Goal: Task Accomplishment & Management: Manage account settings

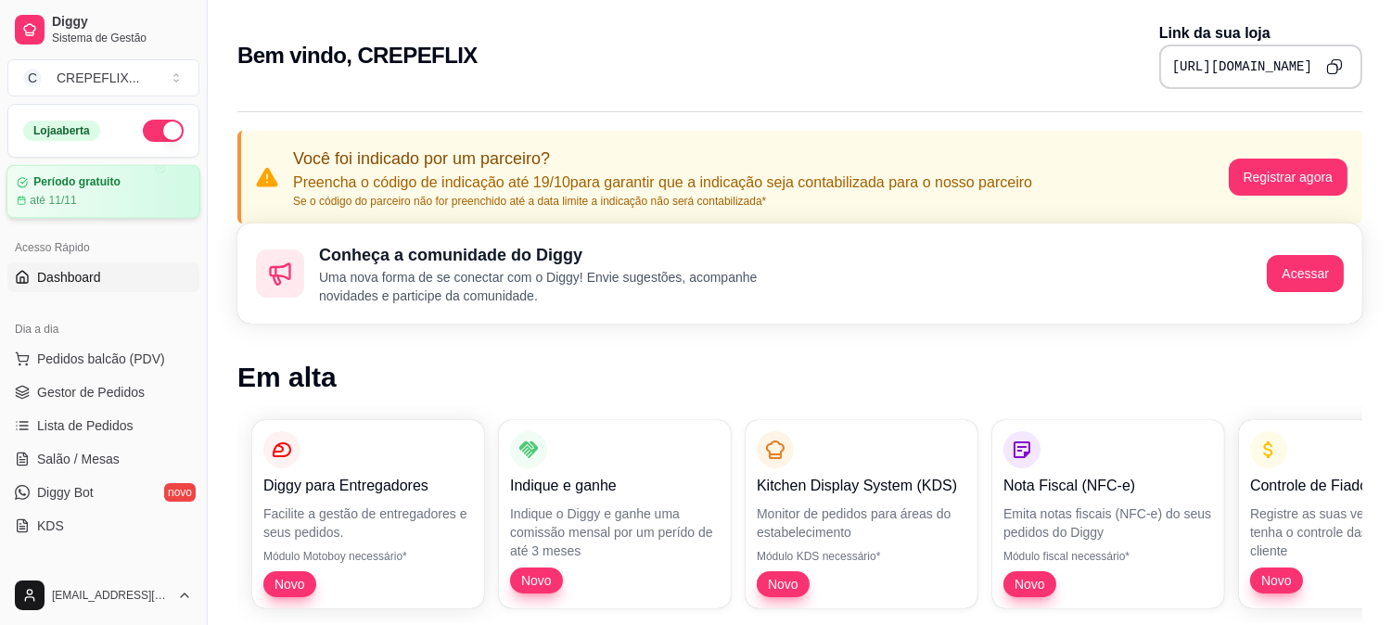
click at [67, 186] on article "Período gratuito" at bounding box center [76, 182] width 87 height 14
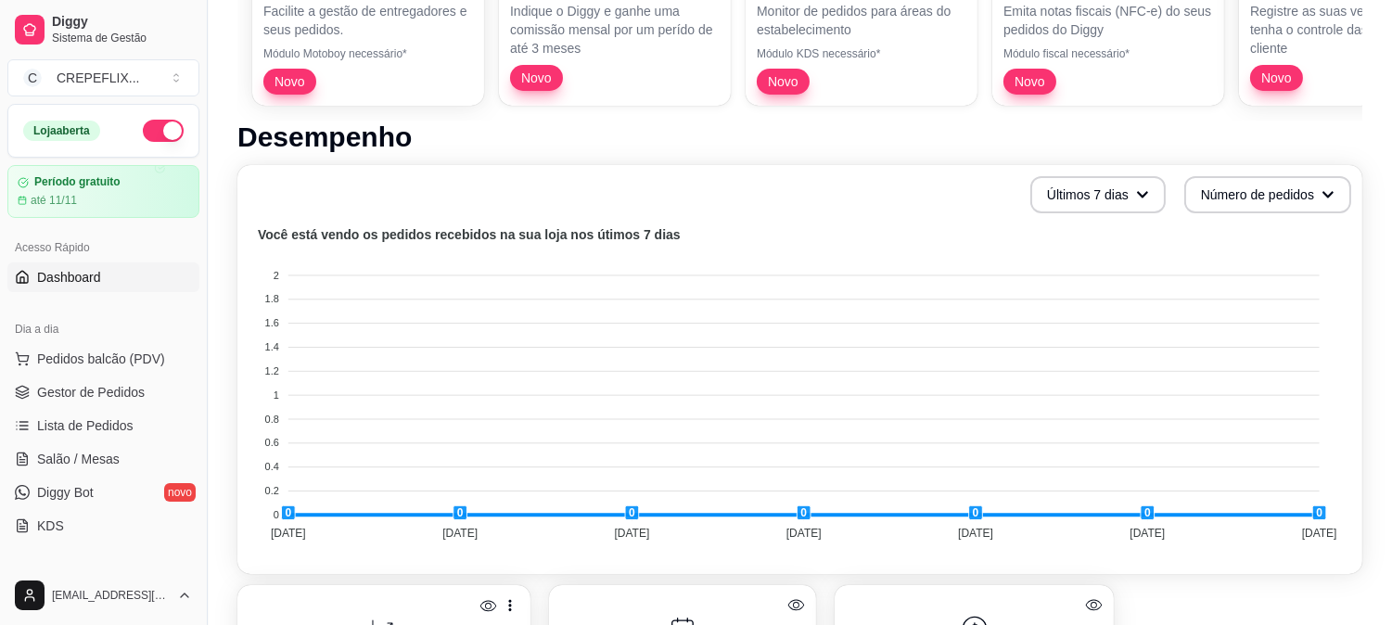
scroll to position [515, 0]
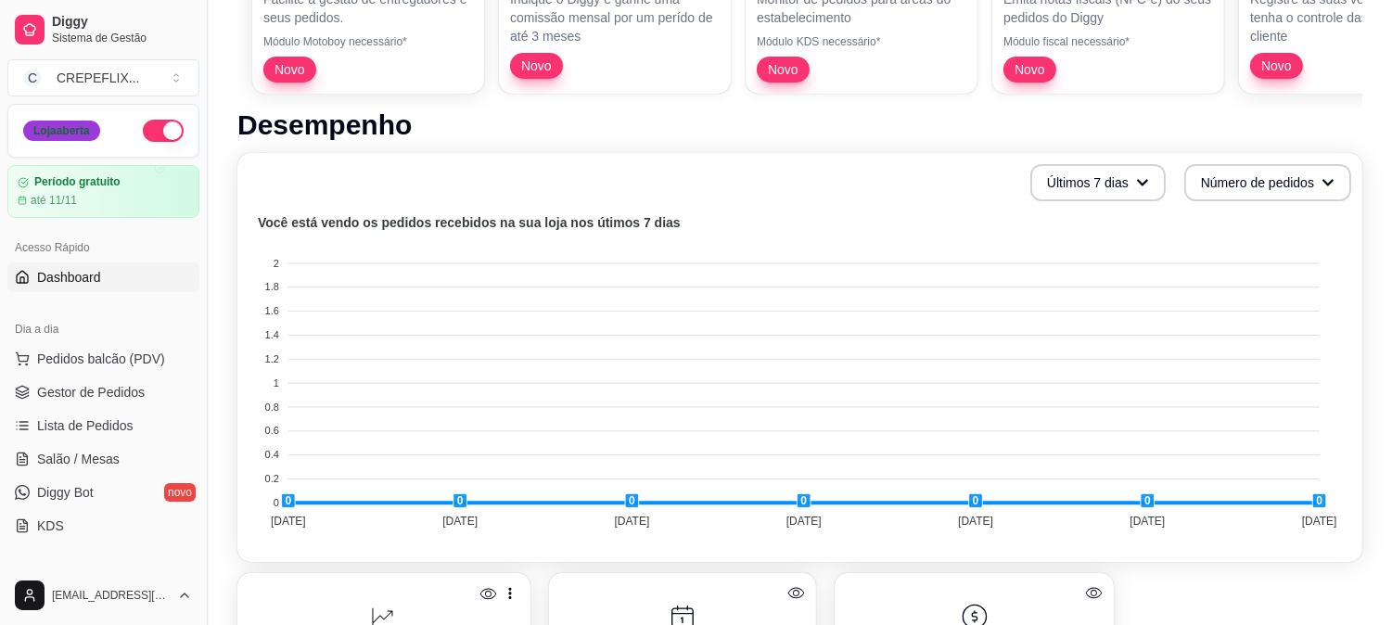
click at [50, 135] on div "Loja aberta" at bounding box center [61, 131] width 77 height 20
click at [72, 134] on div "Loja aberta" at bounding box center [61, 131] width 77 height 20
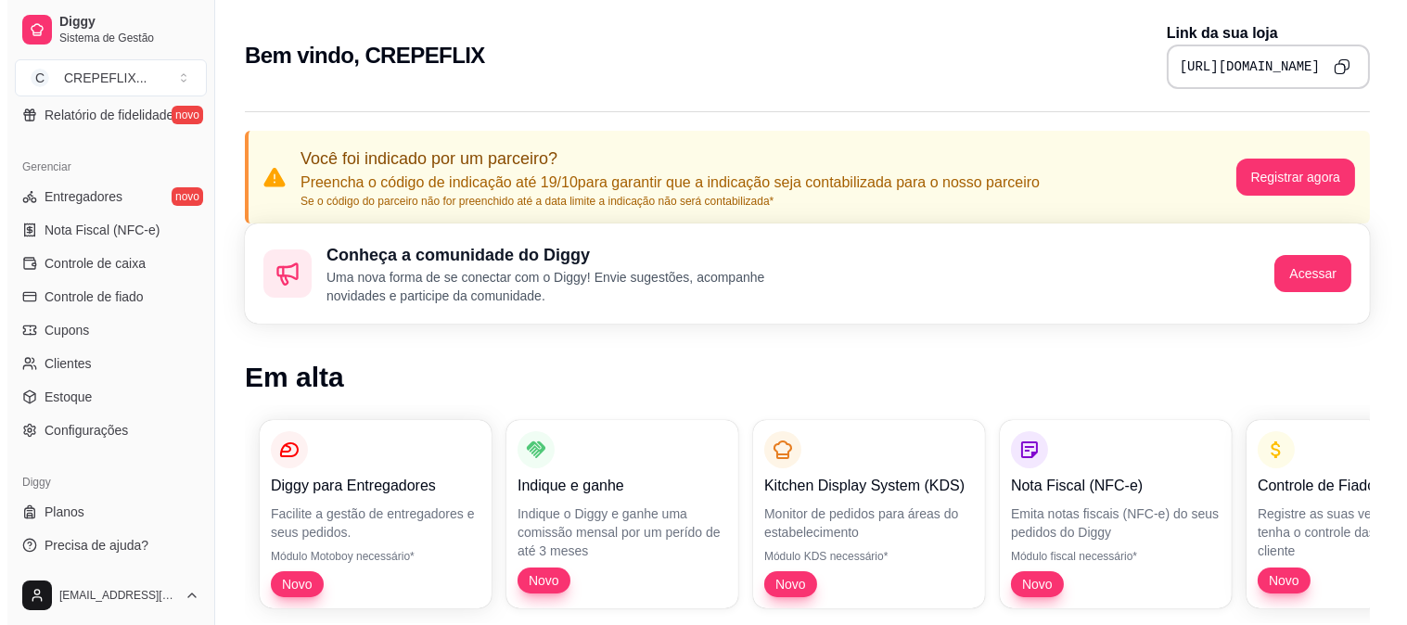
scroll to position [709, 0]
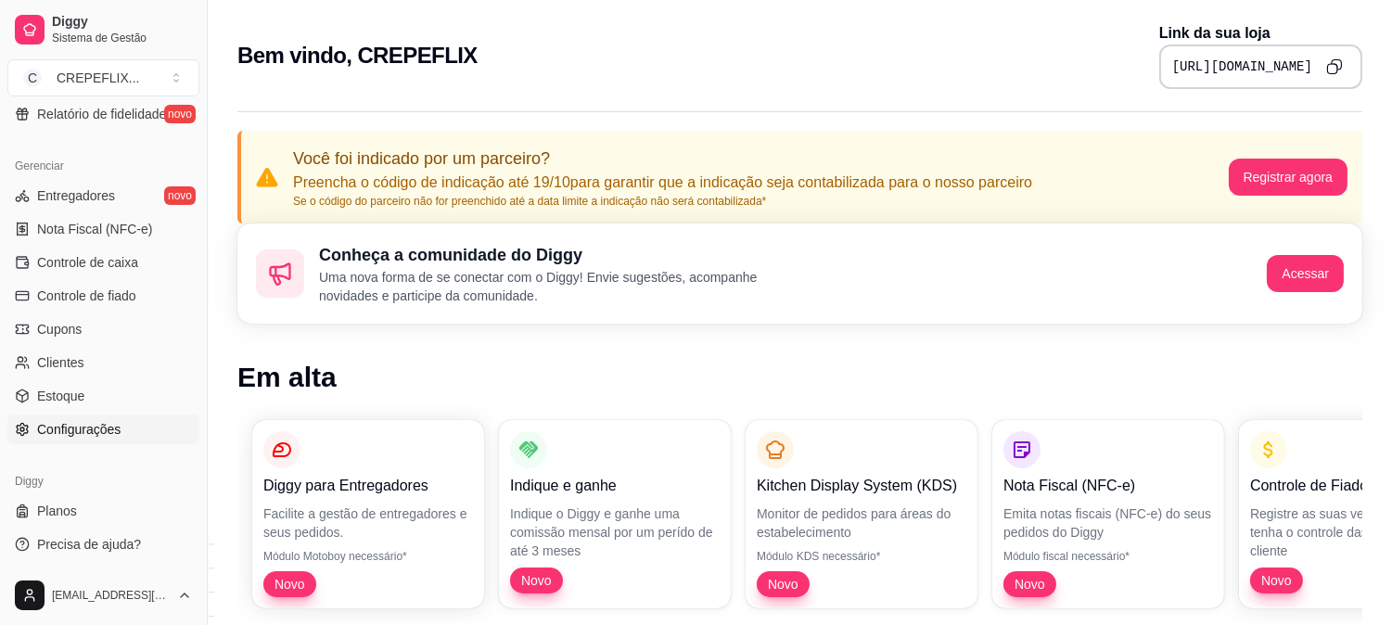
click at [126, 433] on link "Configurações" at bounding box center [103, 430] width 192 height 30
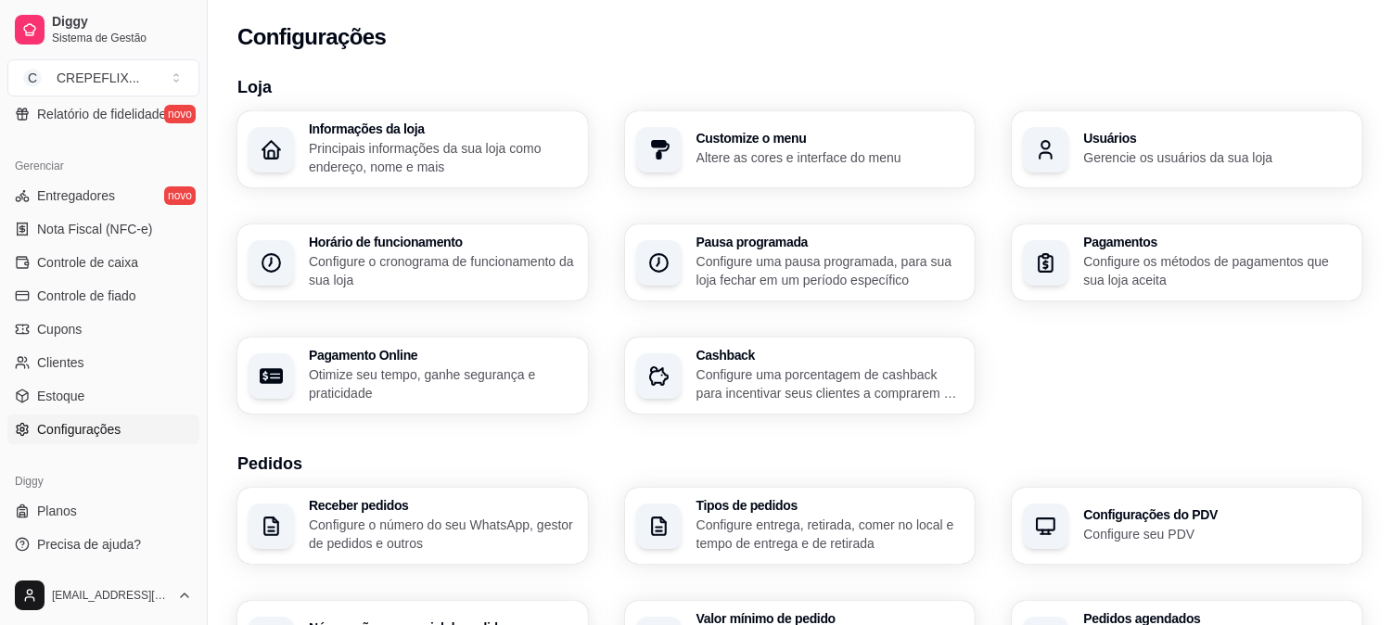
click at [417, 239] on h3 "Horário de funcionamento" at bounding box center [443, 242] width 268 height 13
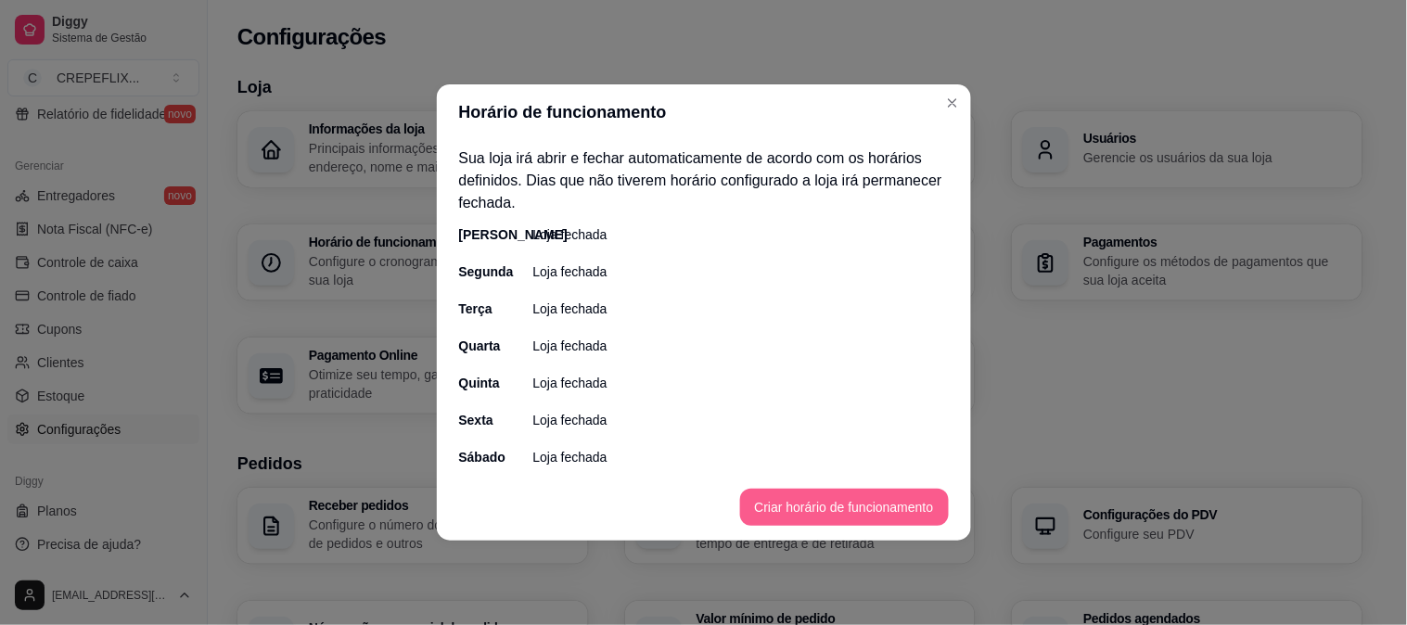
click at [853, 505] on button "Criar horário de funcionamento" at bounding box center [844, 507] width 209 height 37
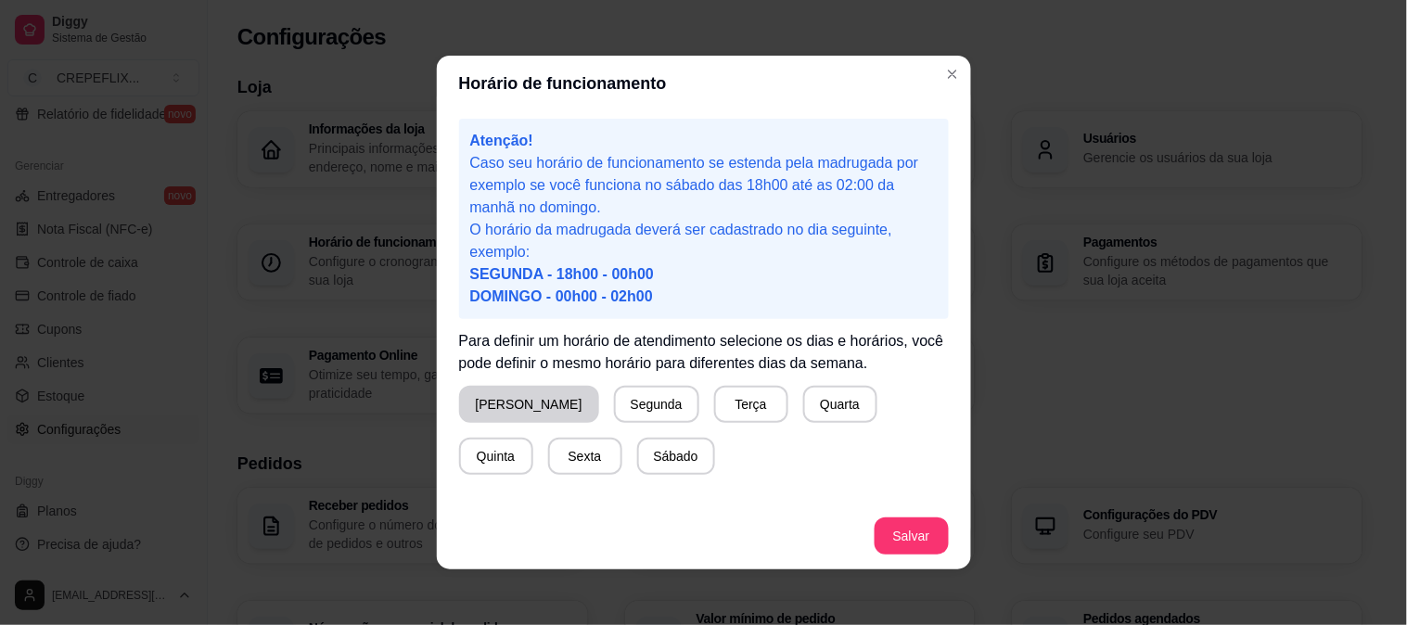
click at [475, 405] on button "[PERSON_NAME]" at bounding box center [529, 404] width 140 height 37
click at [493, 406] on button "[PERSON_NAME]" at bounding box center [527, 404] width 136 height 37
click at [614, 413] on button "Segunda" at bounding box center [656, 404] width 85 height 37
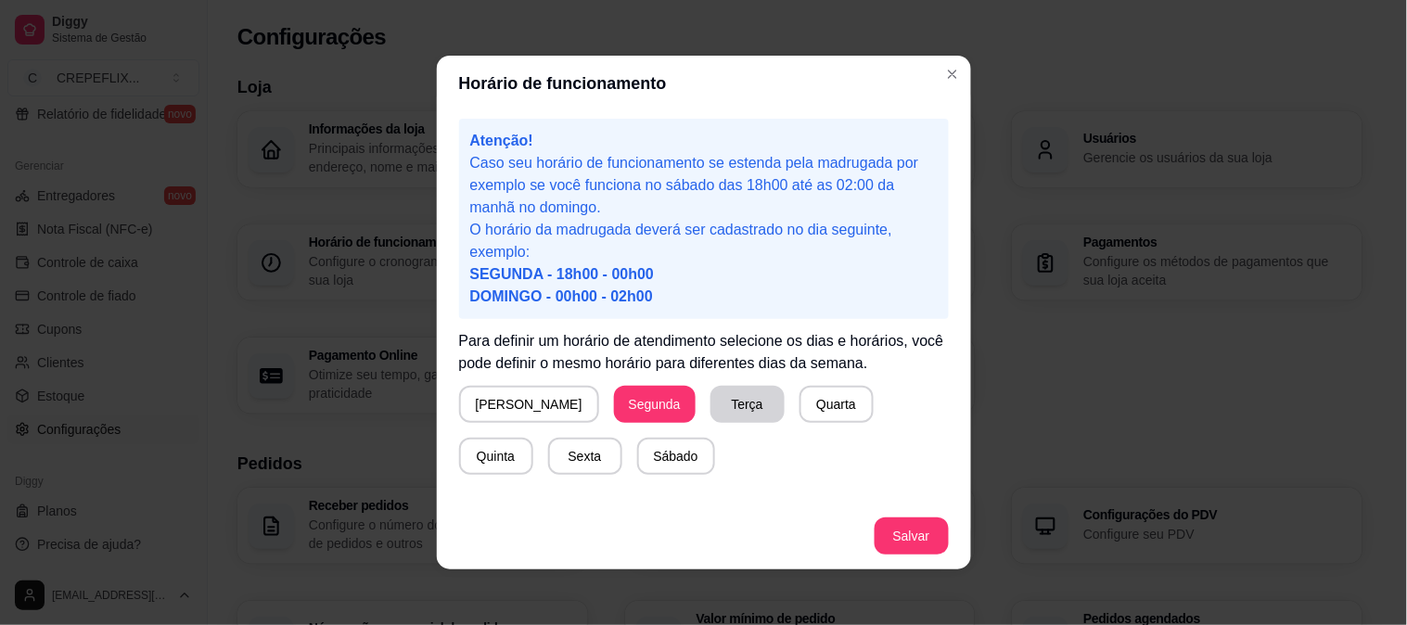
click at [711, 404] on button "Terça" at bounding box center [748, 404] width 74 height 37
click at [800, 400] on button "Quarta" at bounding box center [837, 404] width 74 height 37
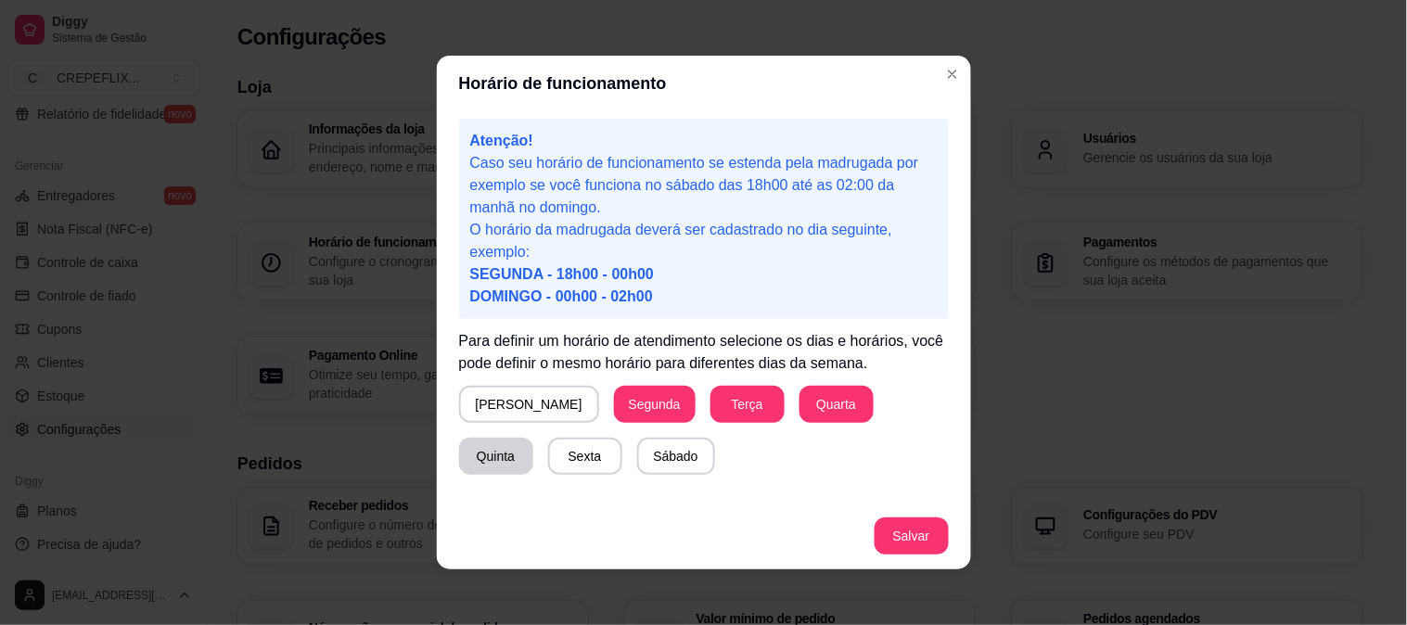
click at [533, 438] on button "Quinta" at bounding box center [496, 456] width 74 height 37
click at [548, 449] on button "Sexta" at bounding box center [585, 456] width 74 height 37
click at [638, 460] on button "Sábado" at bounding box center [676, 457] width 76 height 36
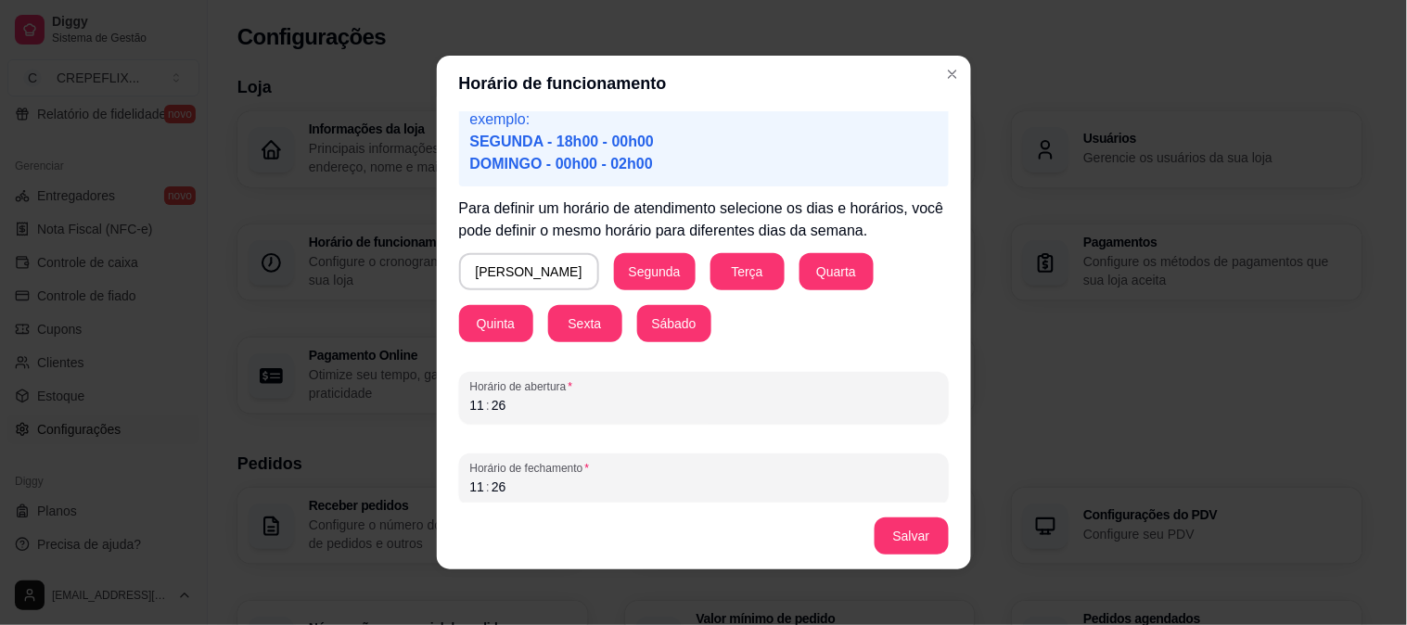
scroll to position [142, 0]
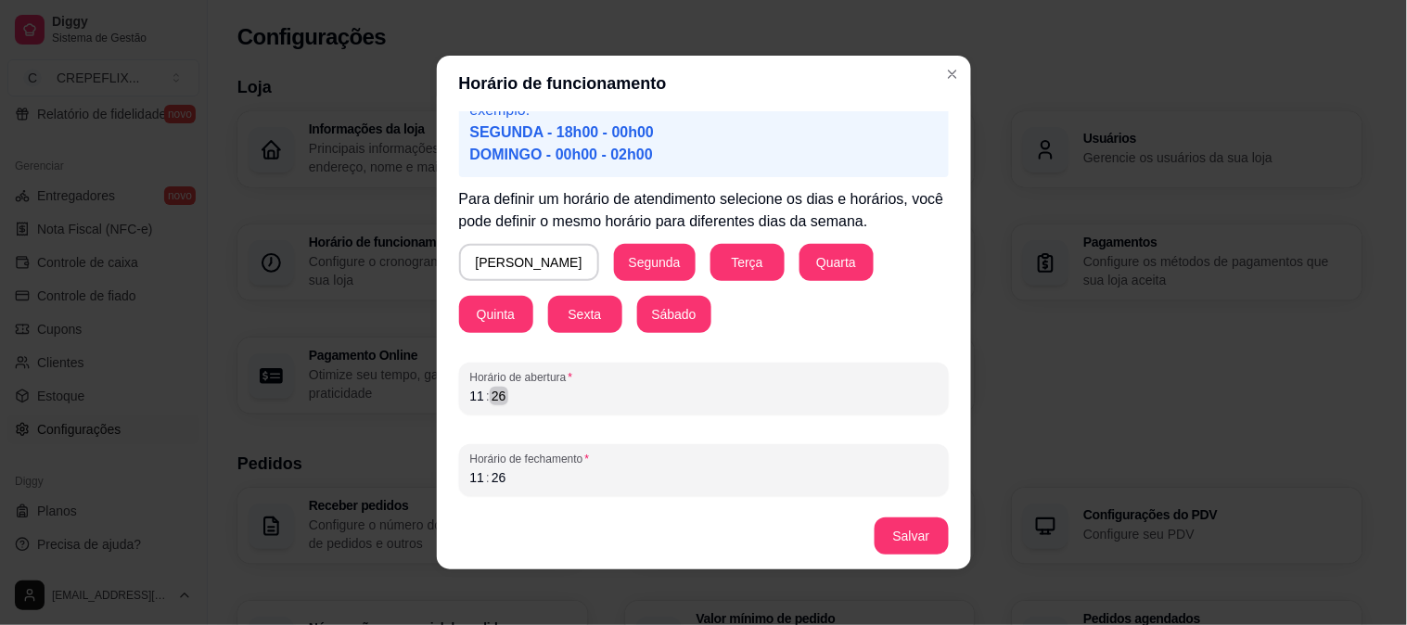
click at [538, 391] on div "11 : 26" at bounding box center [703, 396] width 467 height 22
click at [459, 394] on div "Horário de abertura 11 : 30" at bounding box center [704, 389] width 490 height 52
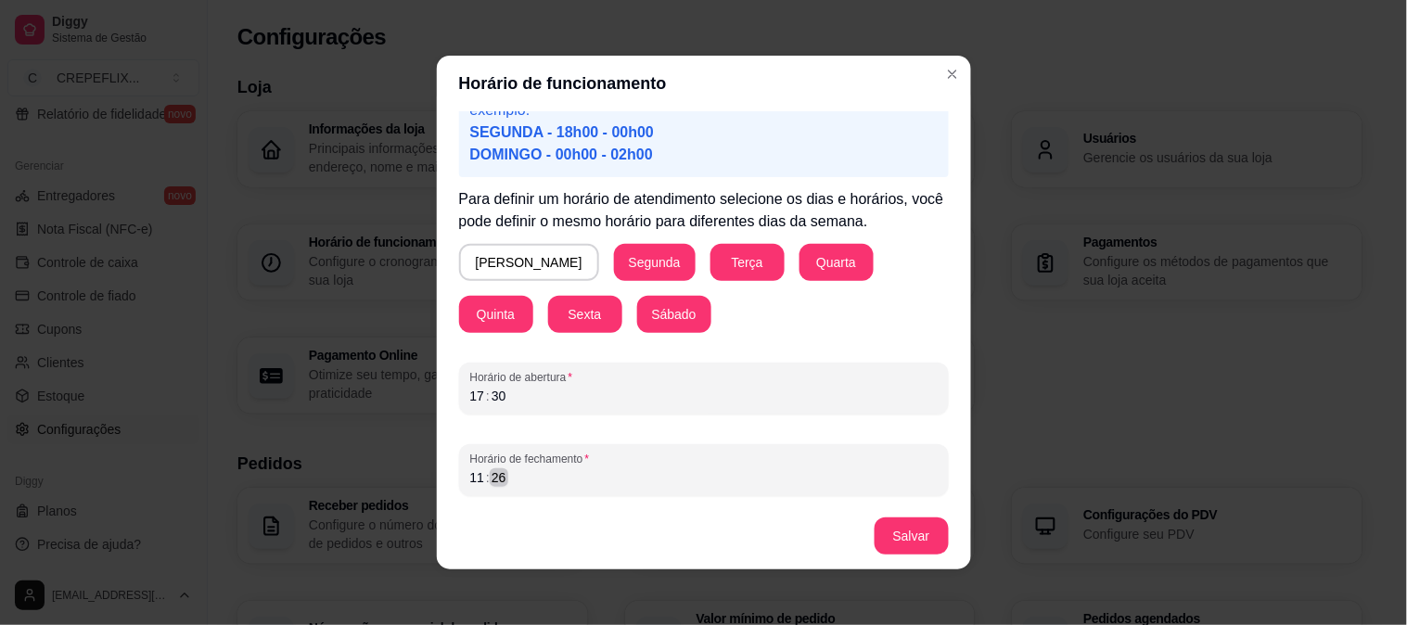
click at [464, 486] on div "Horário de fechamento 11 : 26" at bounding box center [704, 470] width 490 height 52
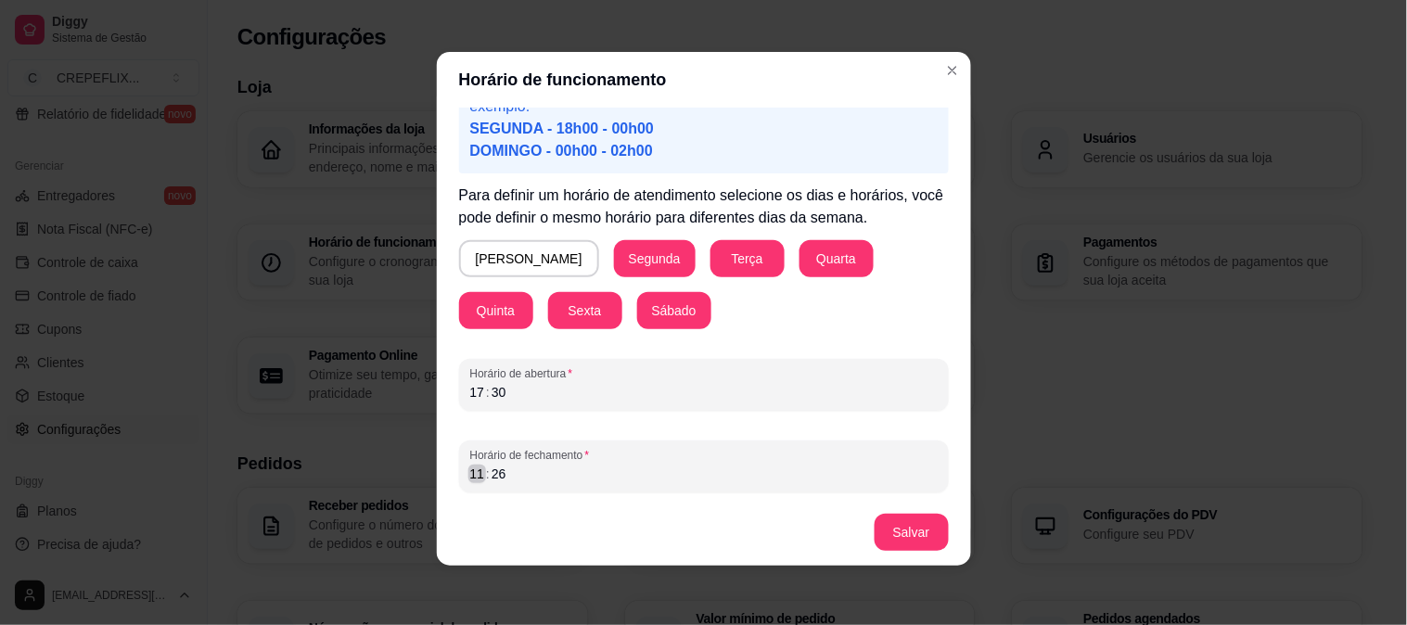
click at [464, 486] on div "Horário de fechamento 11 : 26" at bounding box center [704, 467] width 490 height 52
click at [906, 530] on button "Salvar" at bounding box center [912, 533] width 72 height 36
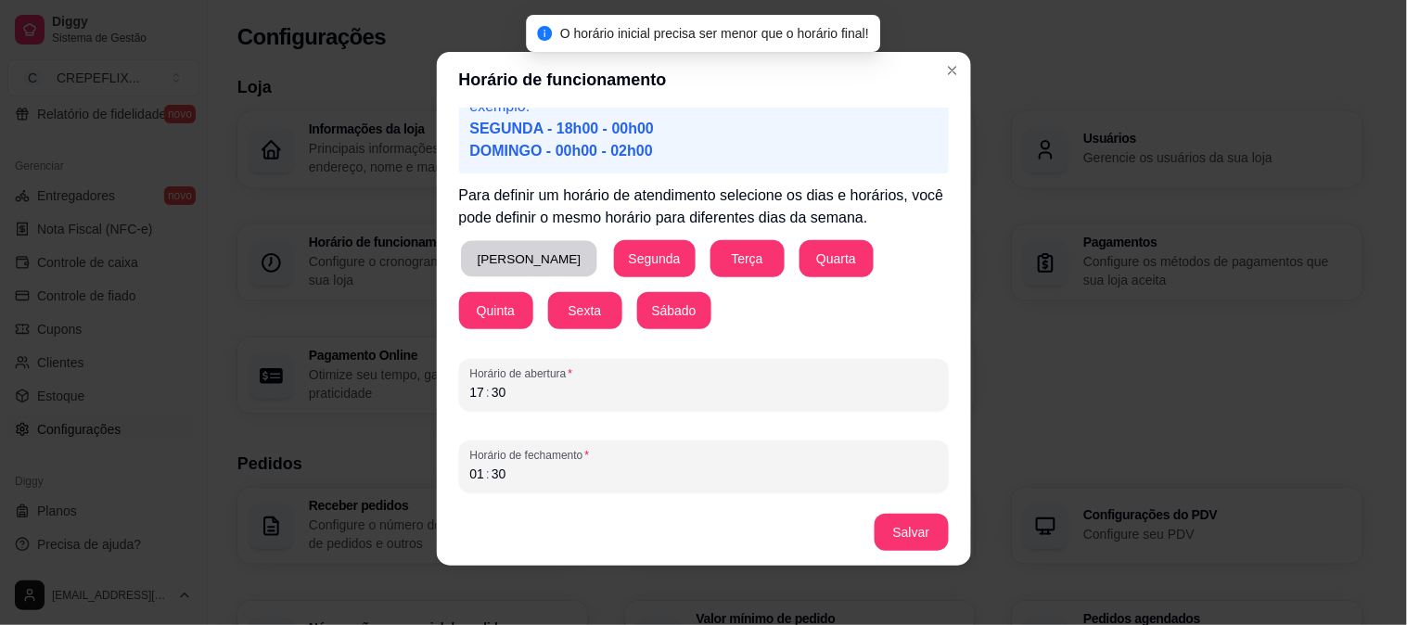
click at [493, 256] on button "[PERSON_NAME]" at bounding box center [529, 259] width 136 height 36
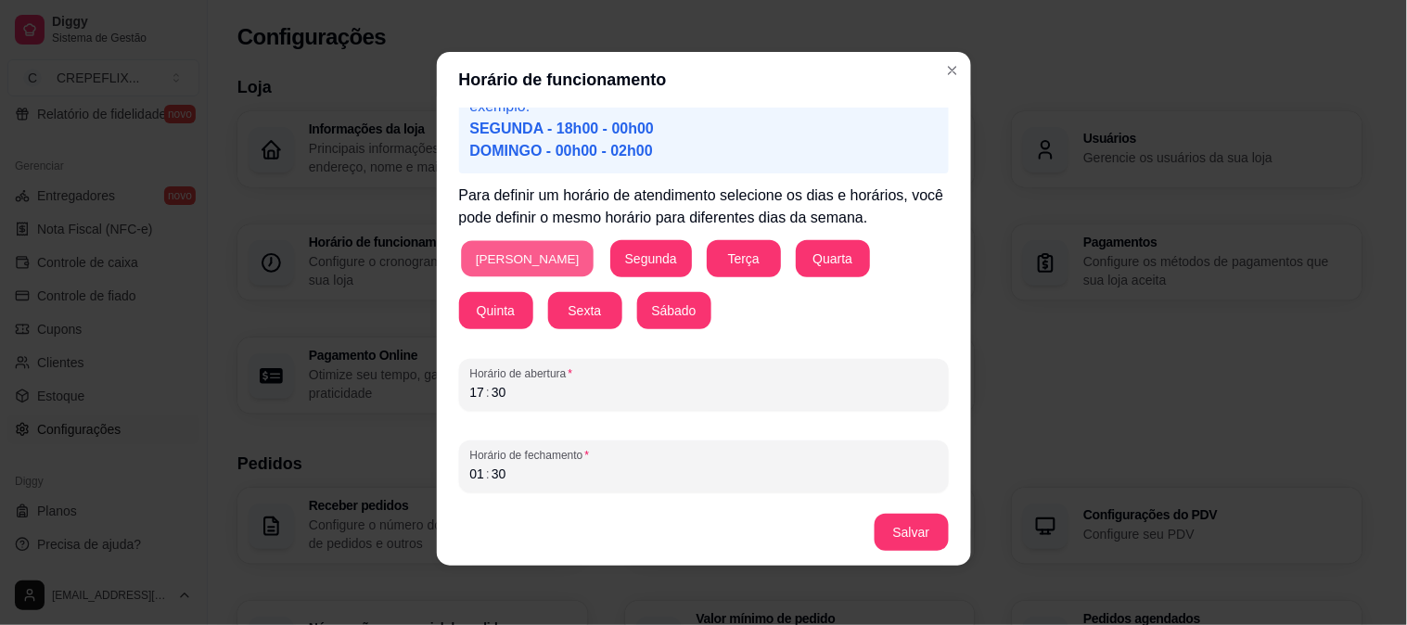
click at [477, 244] on button "[PERSON_NAME]" at bounding box center [527, 259] width 133 height 36
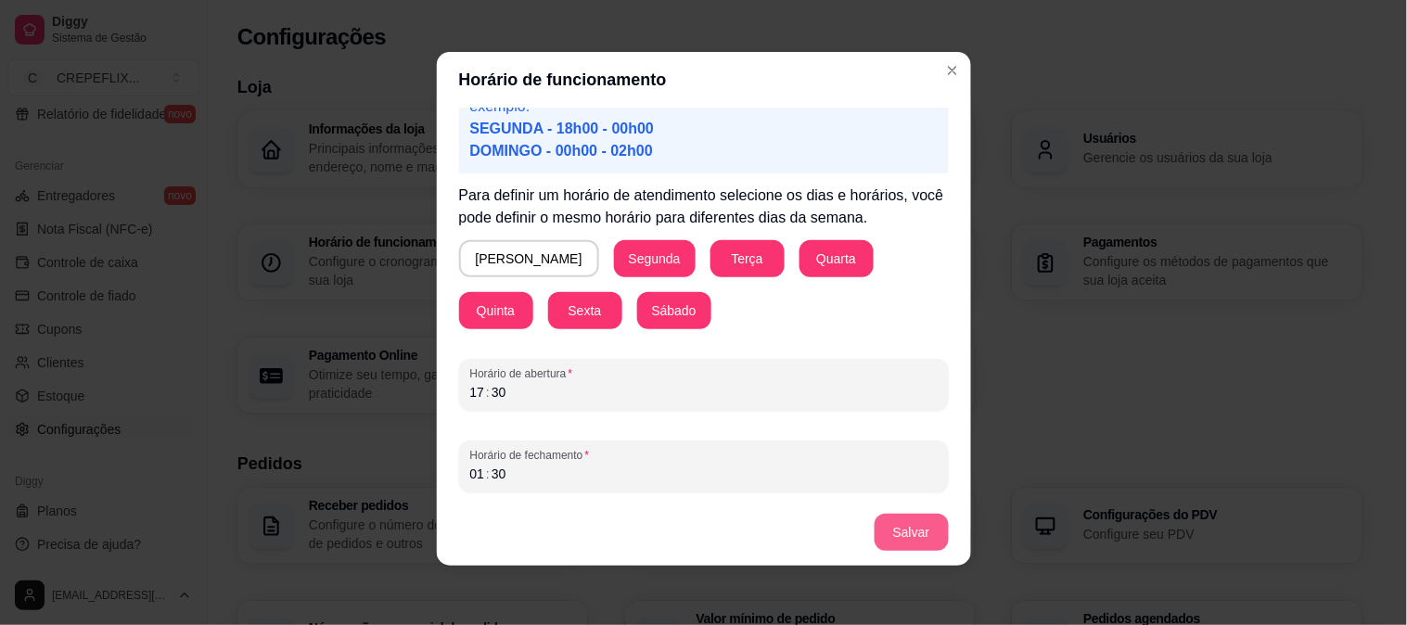
click at [915, 531] on button "Salvar" at bounding box center [912, 532] width 74 height 37
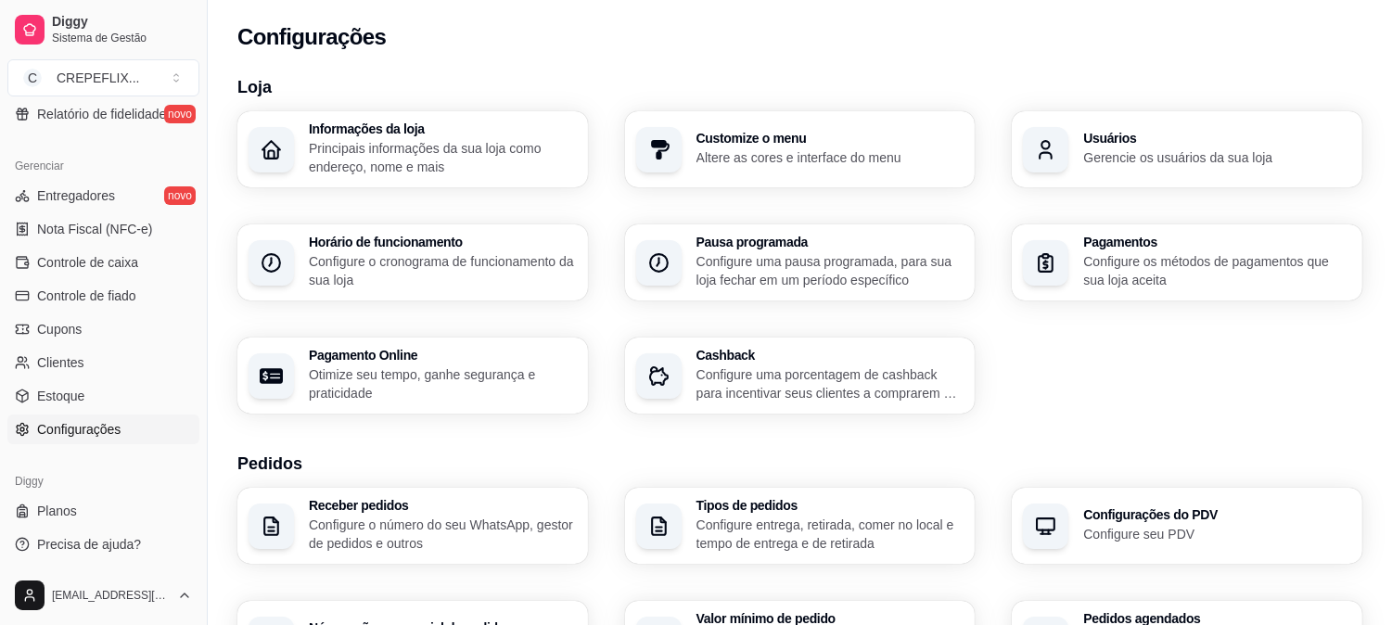
click at [375, 245] on h3 "Horário de funcionamento" at bounding box center [443, 242] width 268 height 13
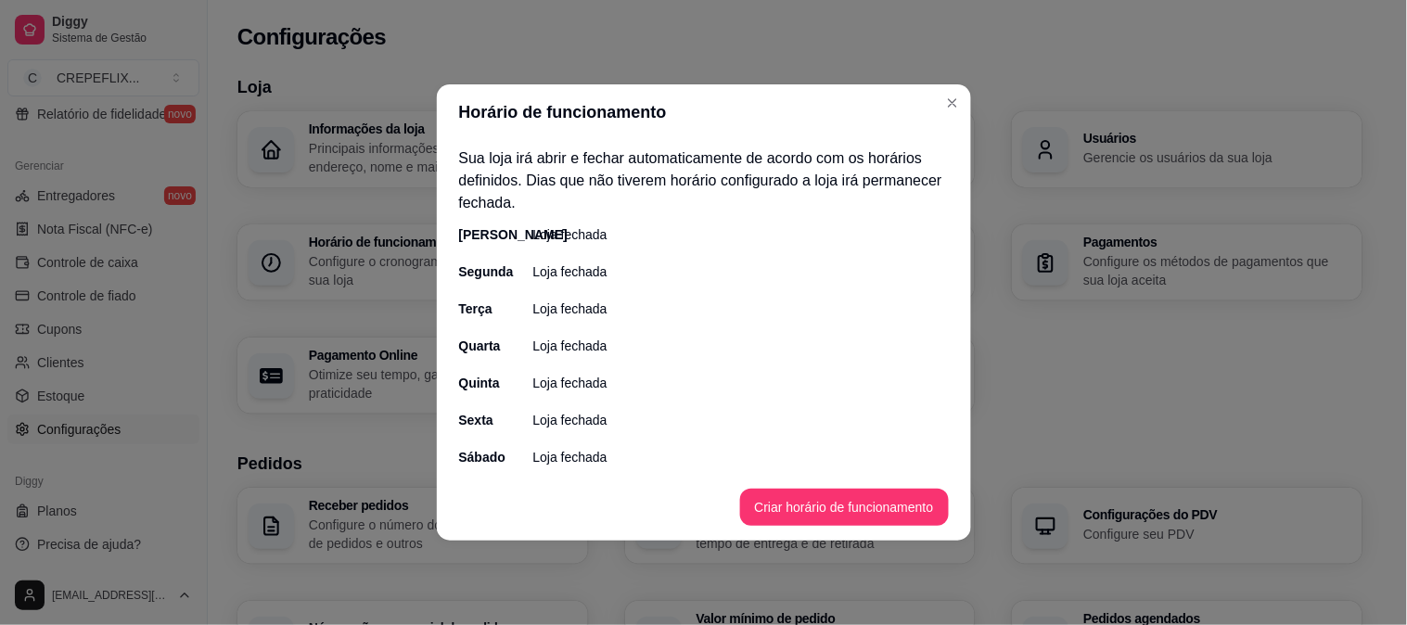
click at [488, 450] on div "Sábado" at bounding box center [477, 457] width 37 height 19
click at [533, 457] on p "Loja fechada" at bounding box center [570, 457] width 74 height 19
click at [557, 467] on div "Sua loja irá abrir e fechar automaticamente de acordo com os horários definidos…" at bounding box center [704, 307] width 534 height 334
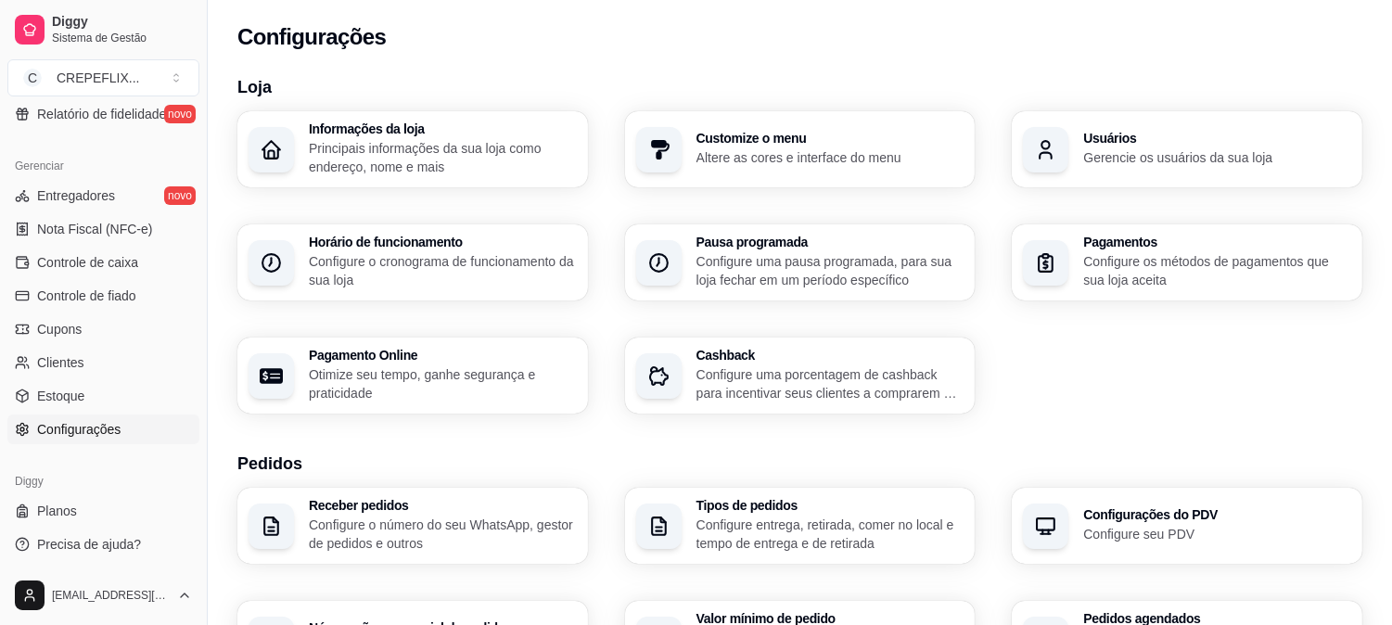
click at [459, 250] on div "Horário de funcionamento Configure o cronograma de funcionamento da sua loja" at bounding box center [443, 263] width 268 height 54
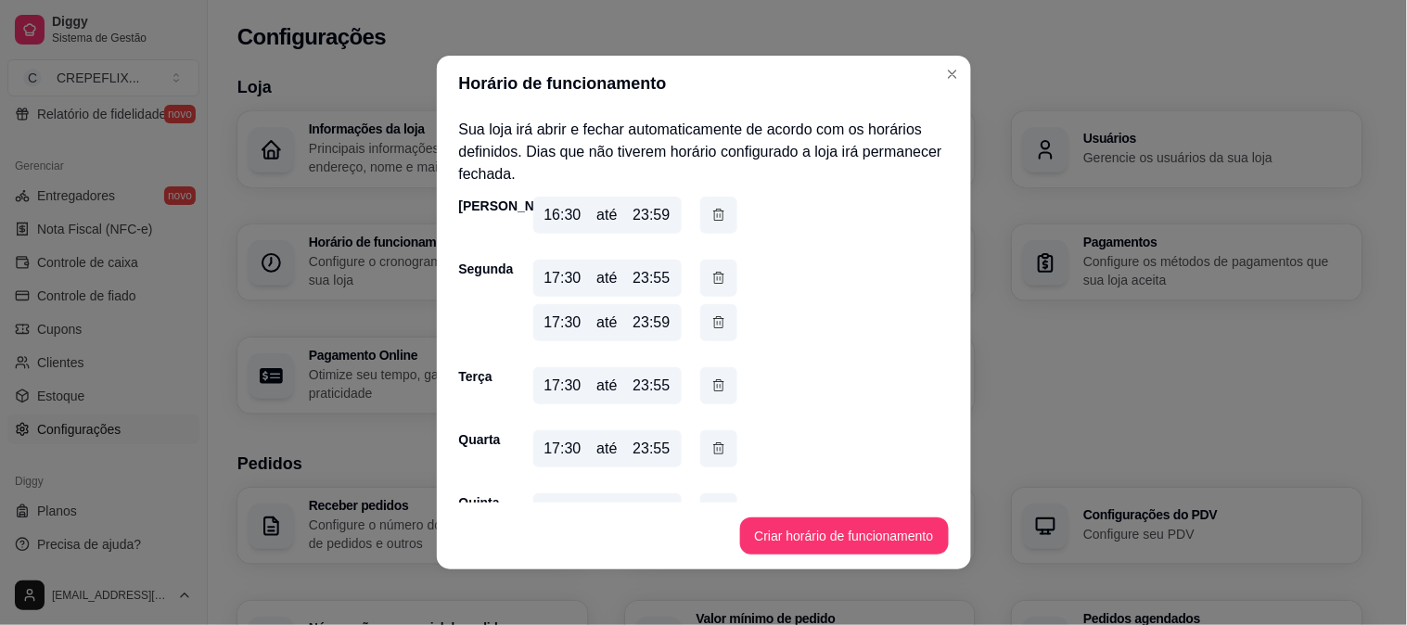
click at [657, 274] on div "23:55" at bounding box center [651, 278] width 37 height 22
click at [601, 278] on div "até" at bounding box center [606, 278] width 20 height 22
click at [467, 275] on div "Segunda" at bounding box center [477, 269] width 37 height 19
click at [840, 540] on button "Criar horário de funcionamento" at bounding box center [844, 536] width 209 height 37
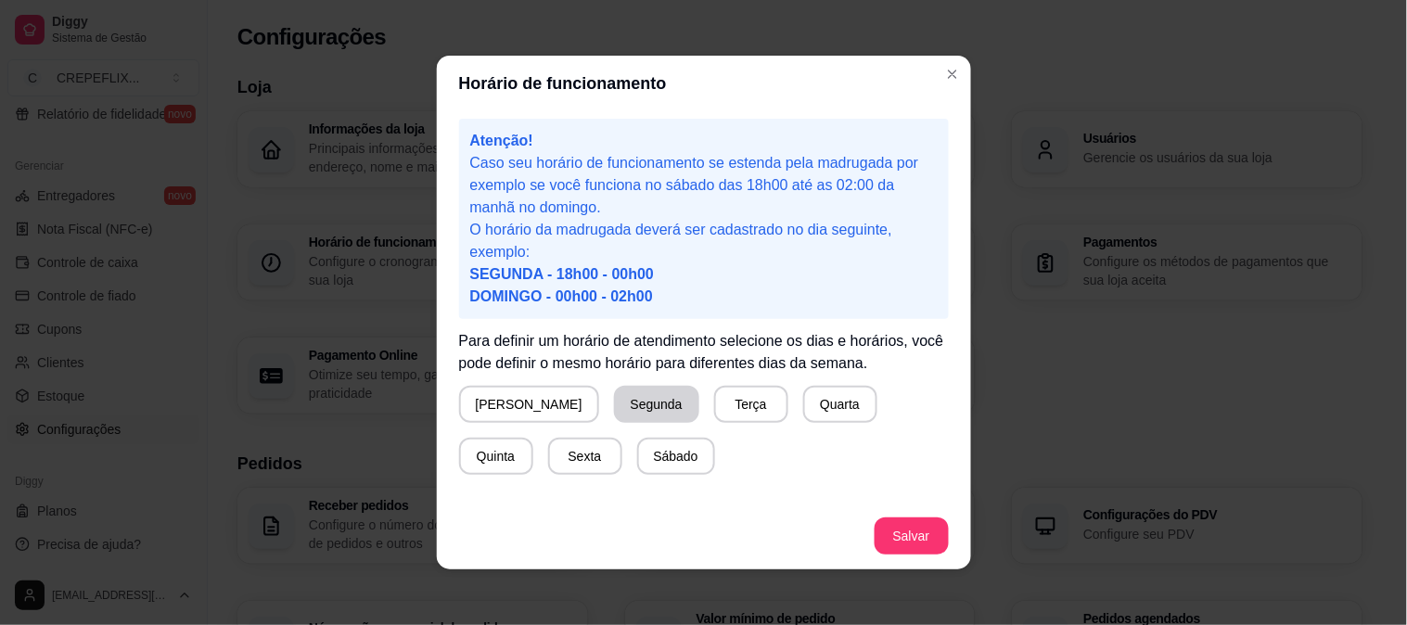
click at [614, 397] on button "Segunda" at bounding box center [656, 404] width 85 height 37
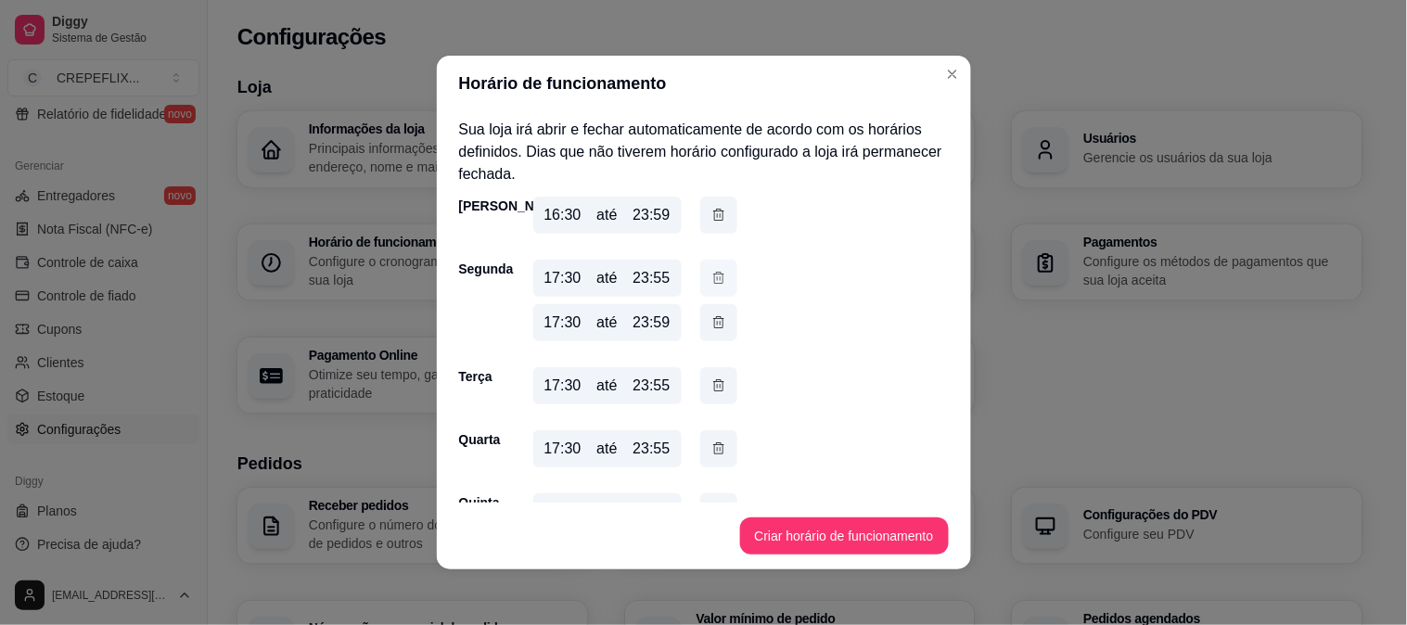
click at [715, 275] on icon "button" at bounding box center [718, 278] width 15 height 20
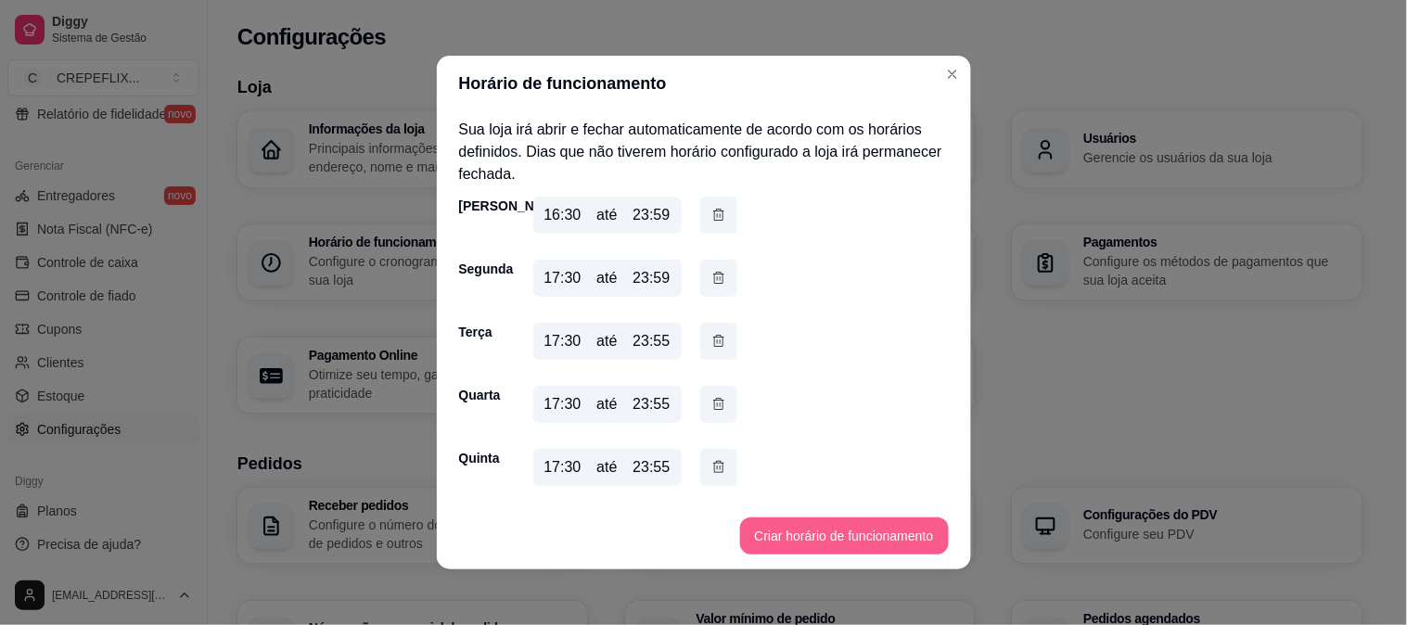
click at [857, 527] on button "Criar horário de funcionamento" at bounding box center [844, 536] width 209 height 37
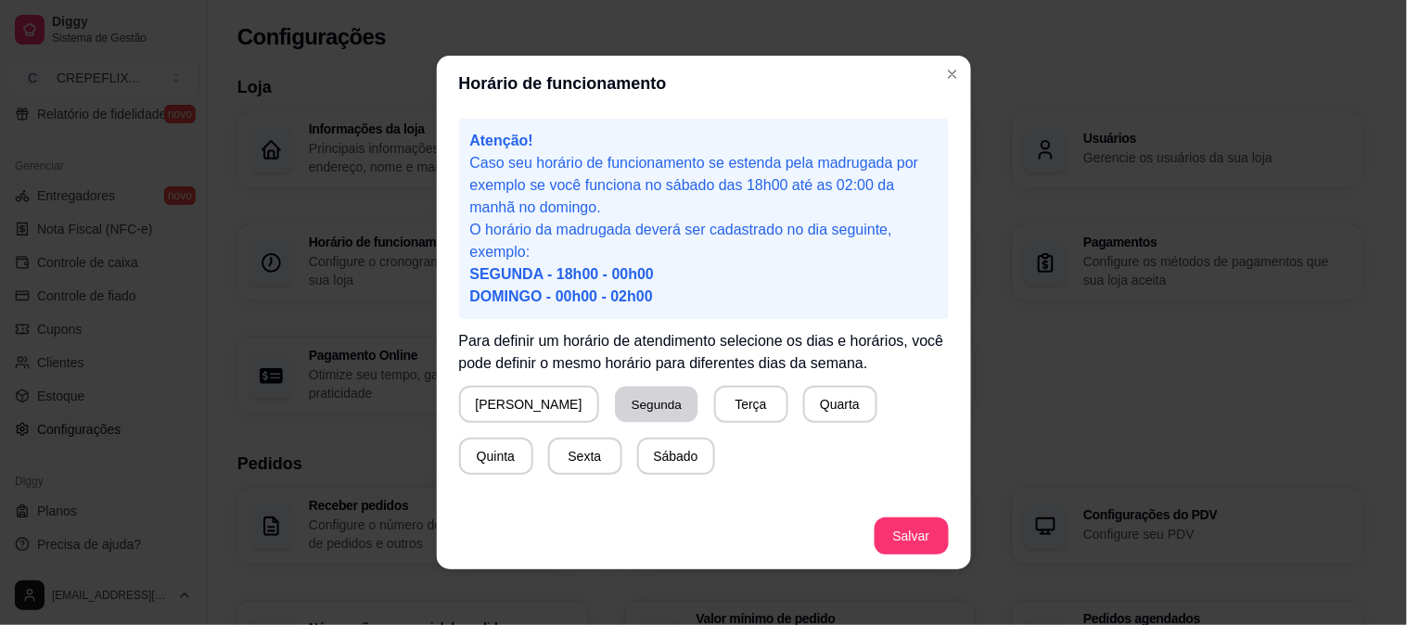
click at [615, 406] on button "Segunda" at bounding box center [656, 405] width 83 height 36
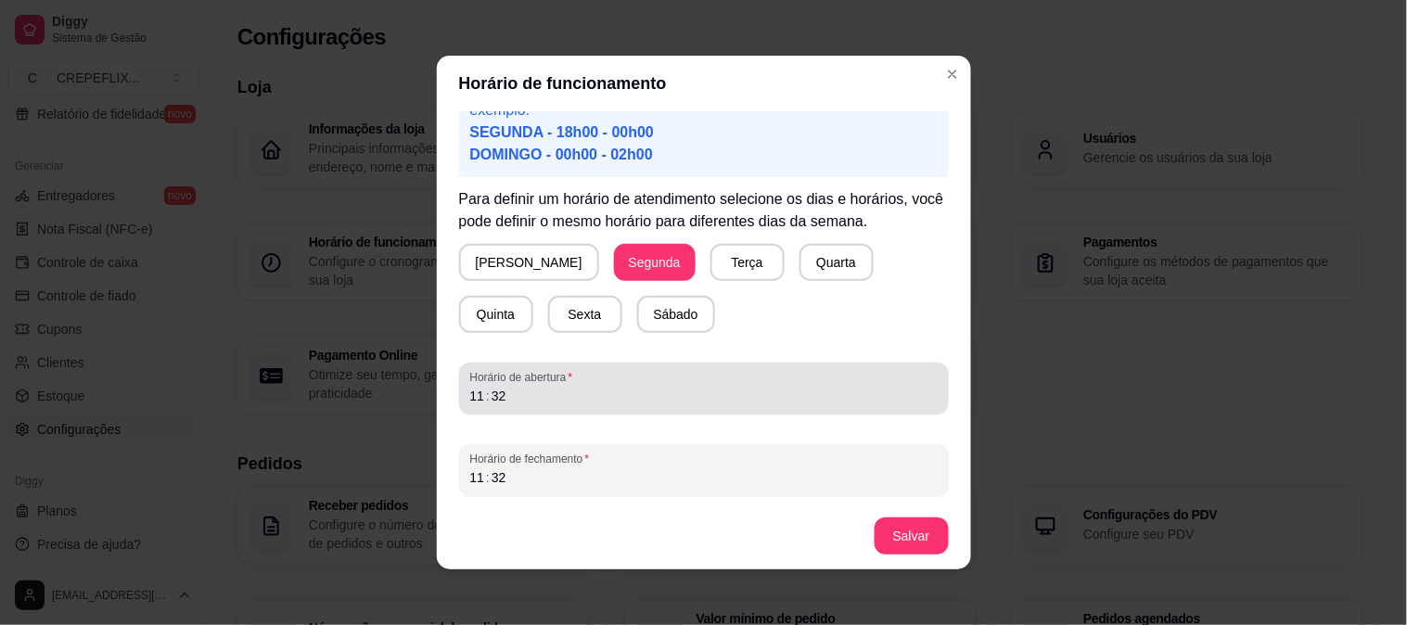
scroll to position [4, 0]
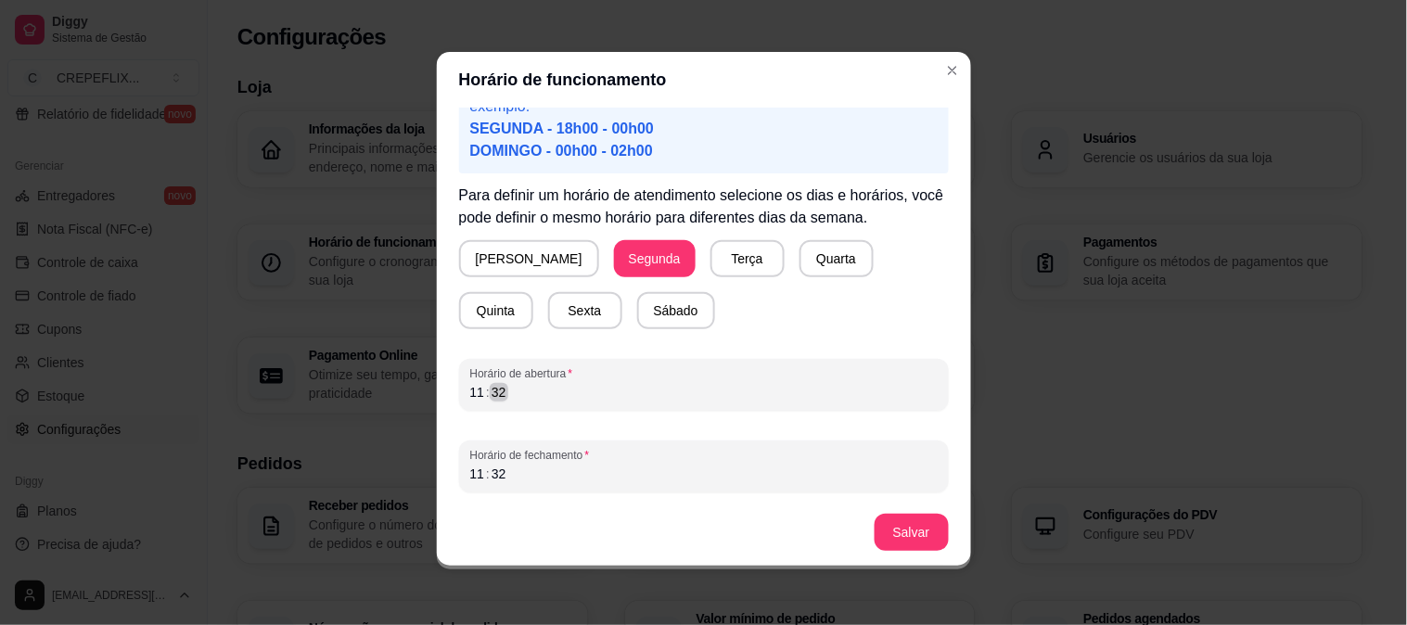
click at [554, 390] on div "11 : 32" at bounding box center [703, 392] width 467 height 22
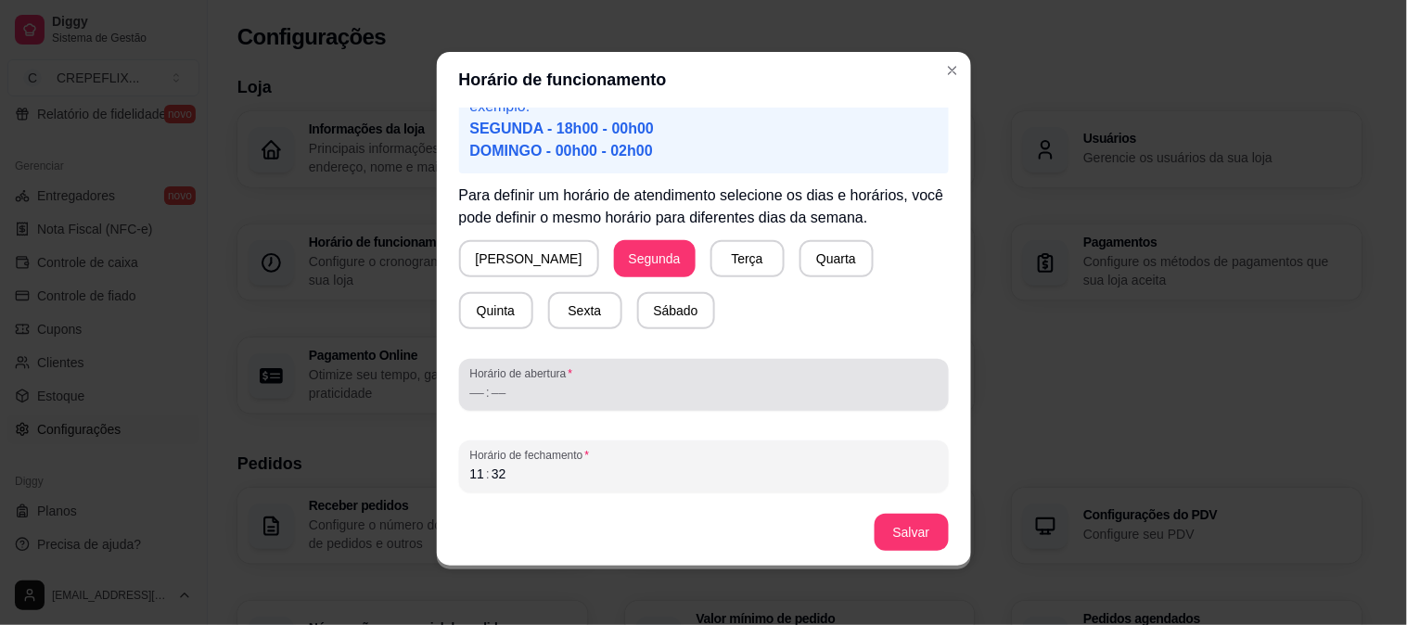
click at [508, 373] on span "Horário de abertura" at bounding box center [703, 373] width 467 height 15
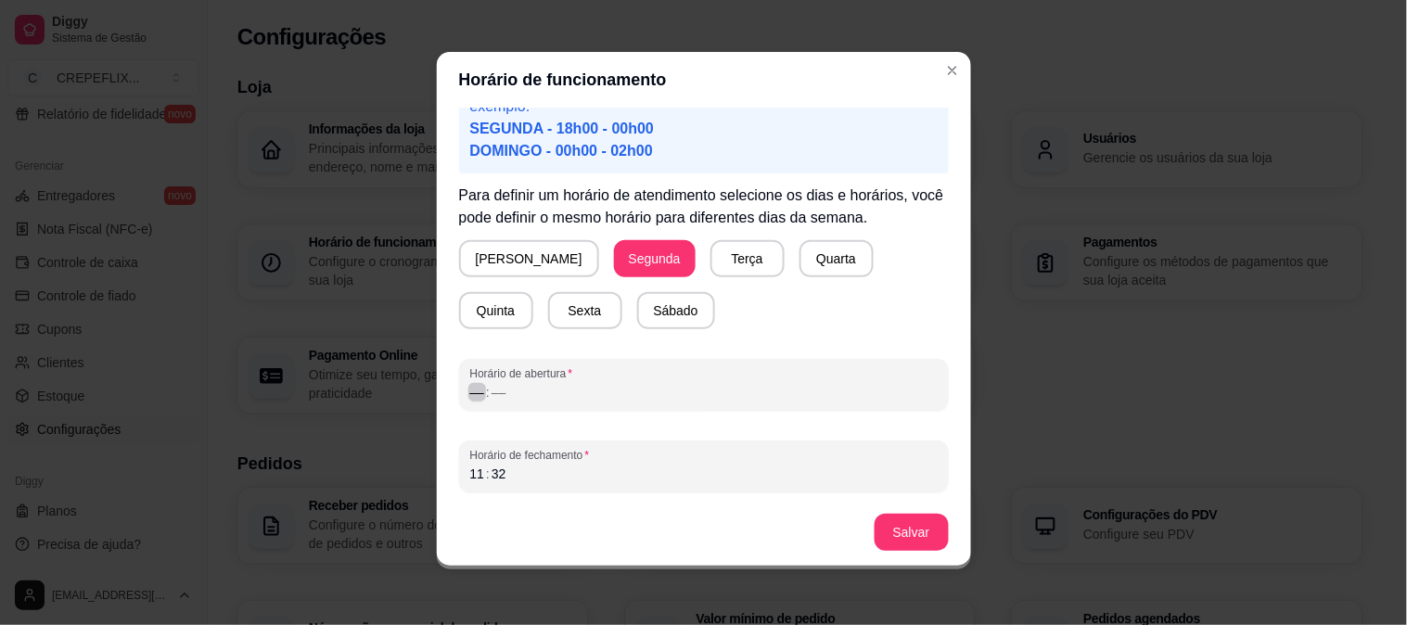
click at [468, 392] on div "––" at bounding box center [477, 392] width 19 height 19
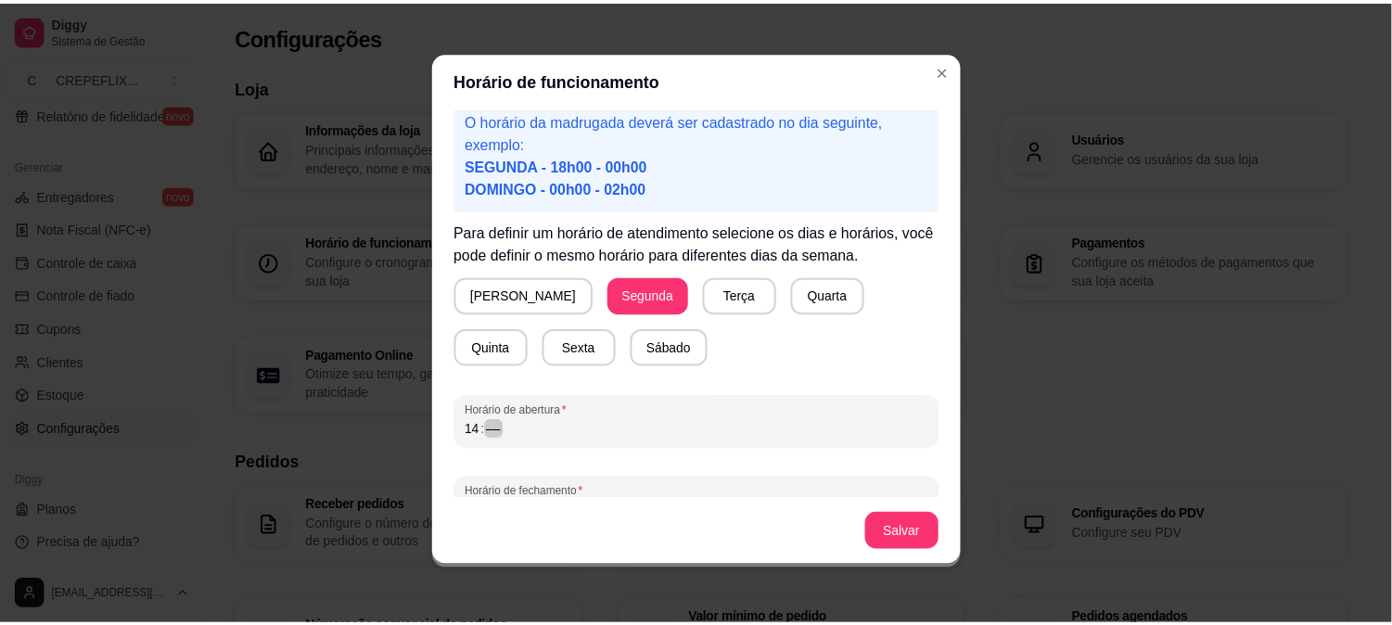
scroll to position [142, 0]
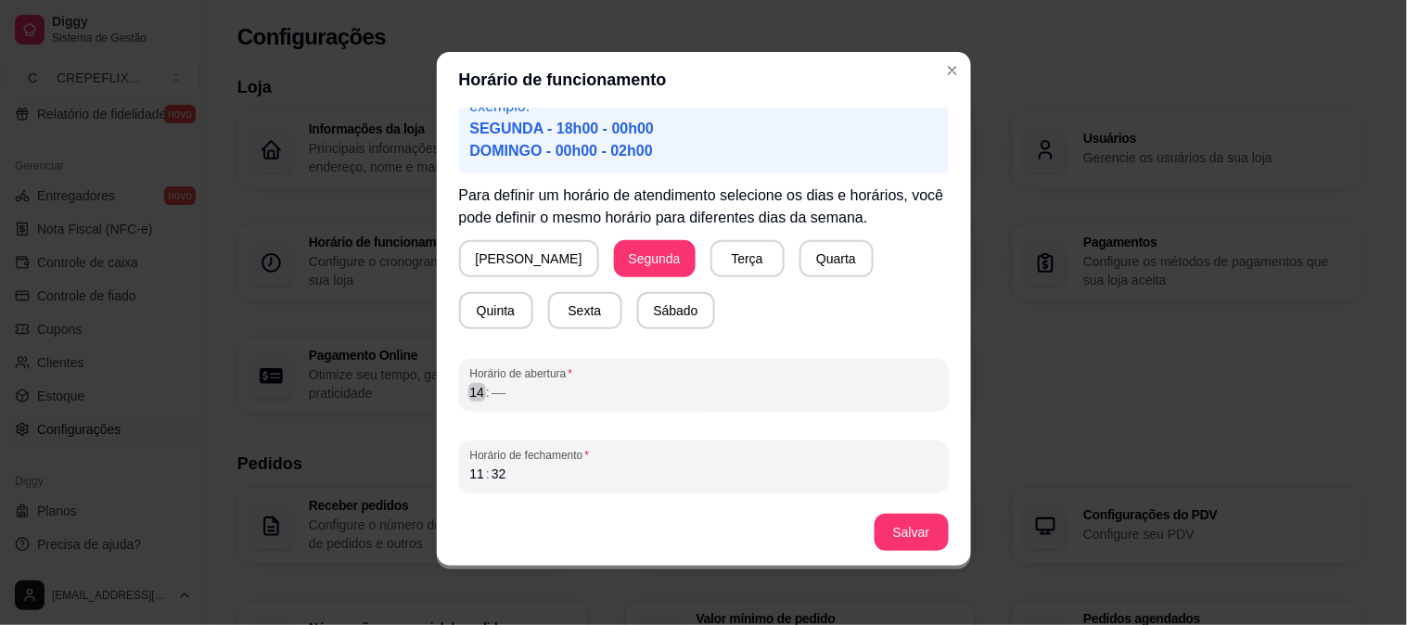
click at [468, 383] on div "14" at bounding box center [477, 392] width 19 height 19
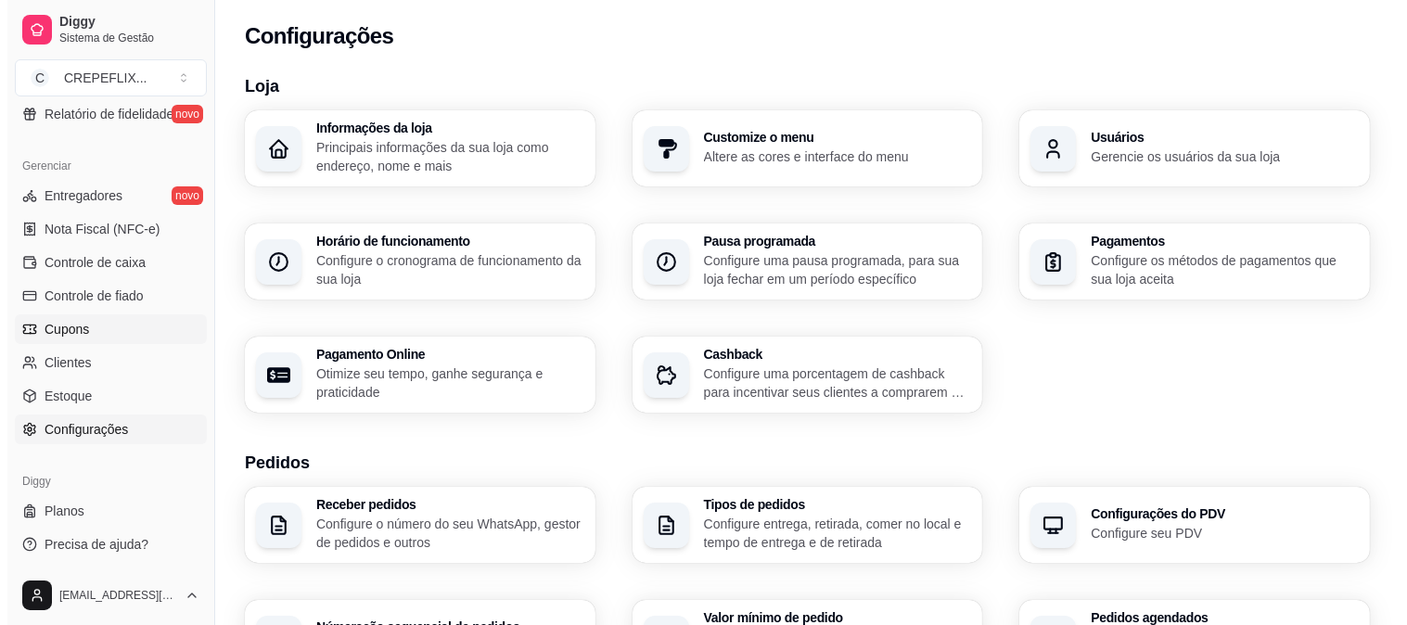
scroll to position [0, 0]
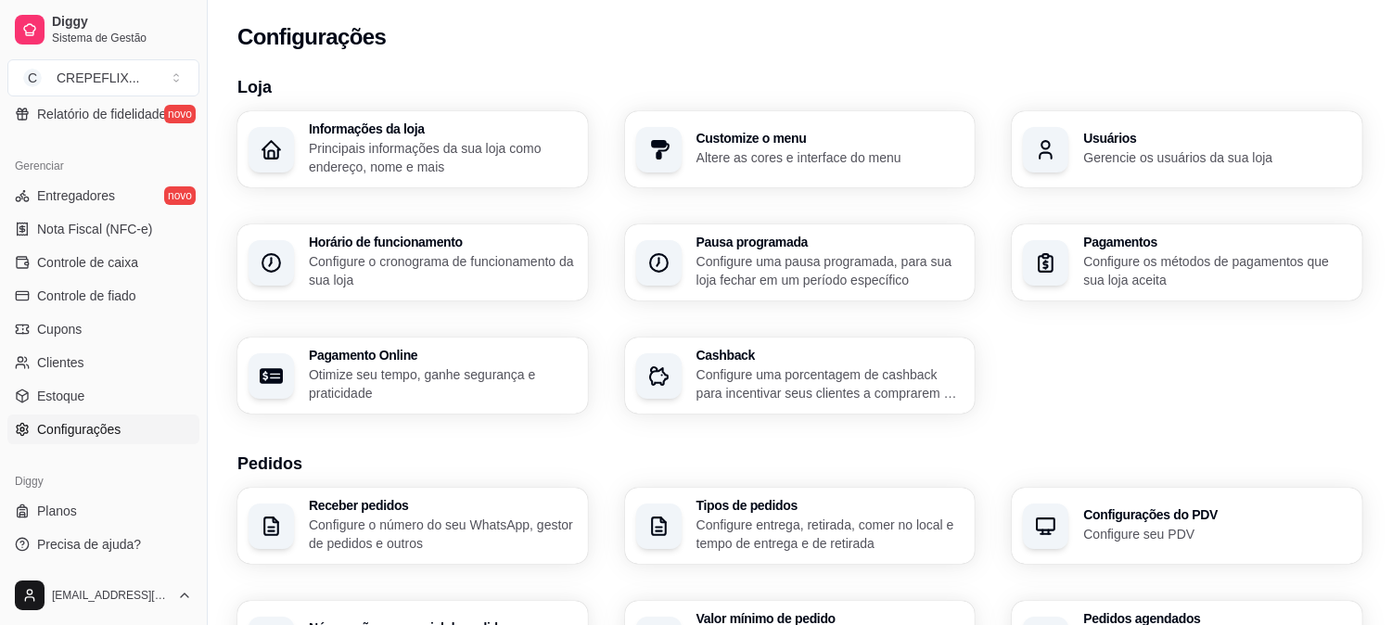
click at [429, 251] on div "Horário de funcionamento Configure o cronograma de funcionamento da sua loja" at bounding box center [443, 263] width 268 height 54
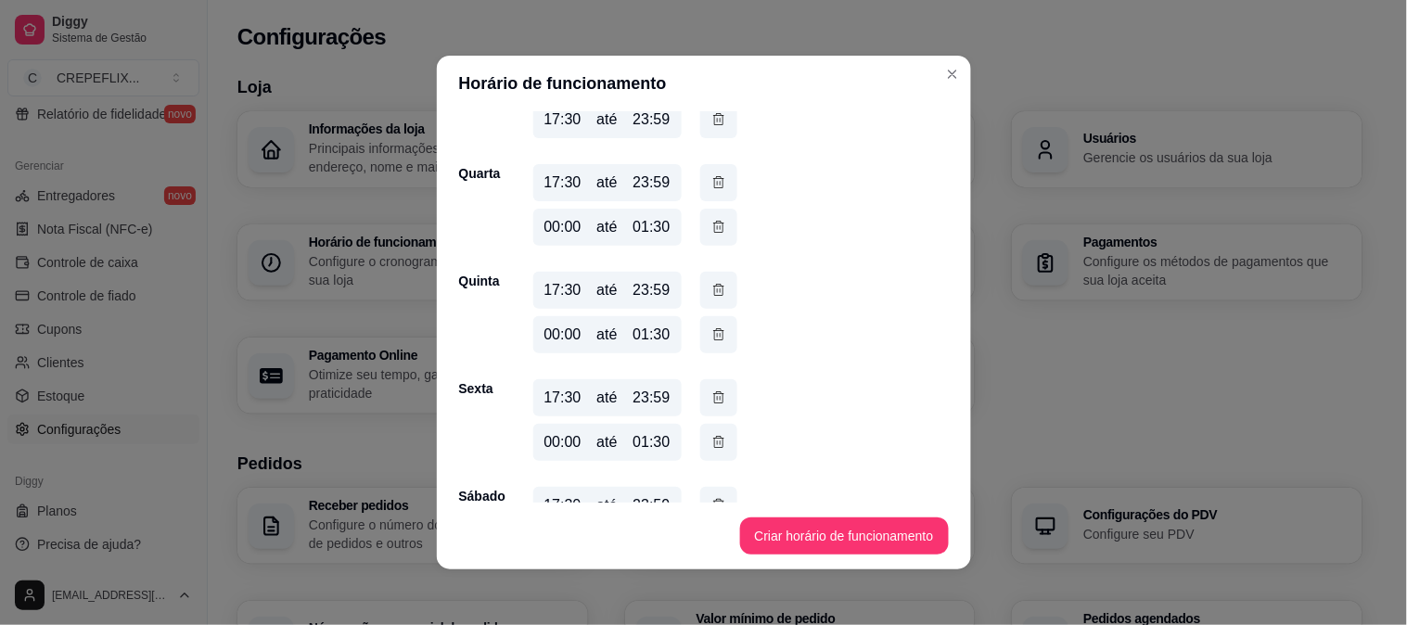
scroll to position [390, 0]
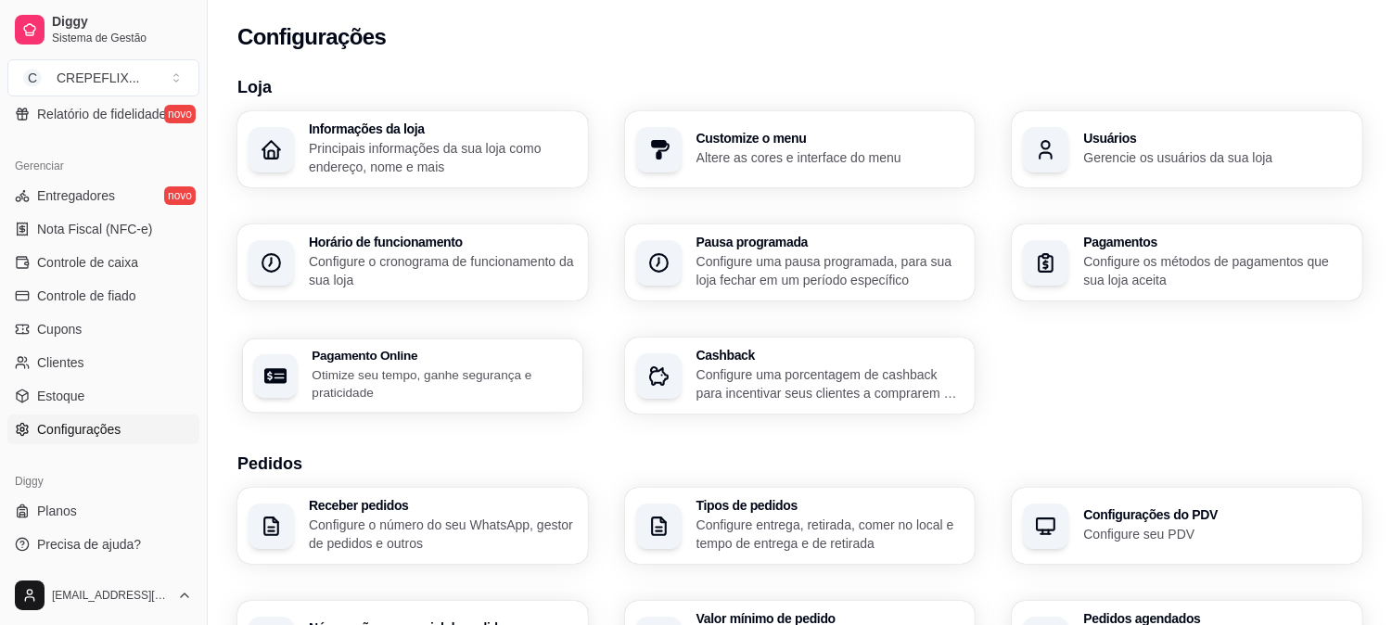
click at [399, 365] on div "Pagamento Online Otimize seu tempo, ganhe segurança e praticidade" at bounding box center [442, 376] width 260 height 52
select select "4.98"
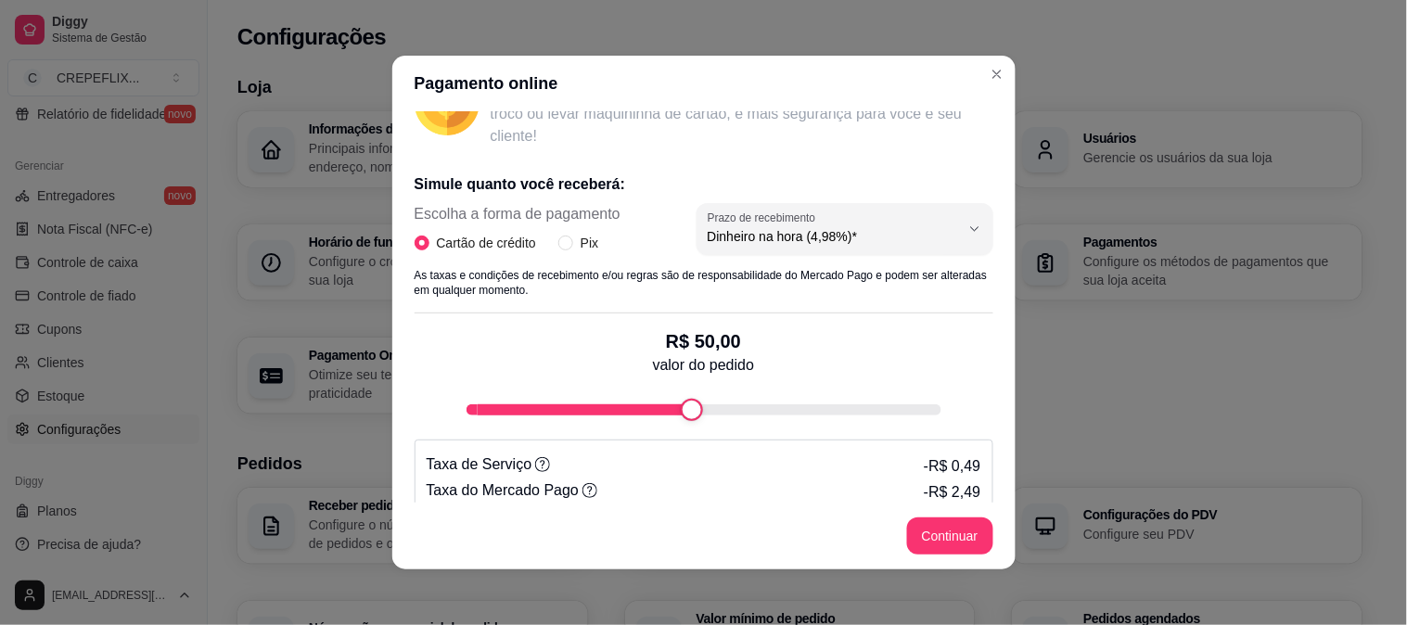
scroll to position [355, 0]
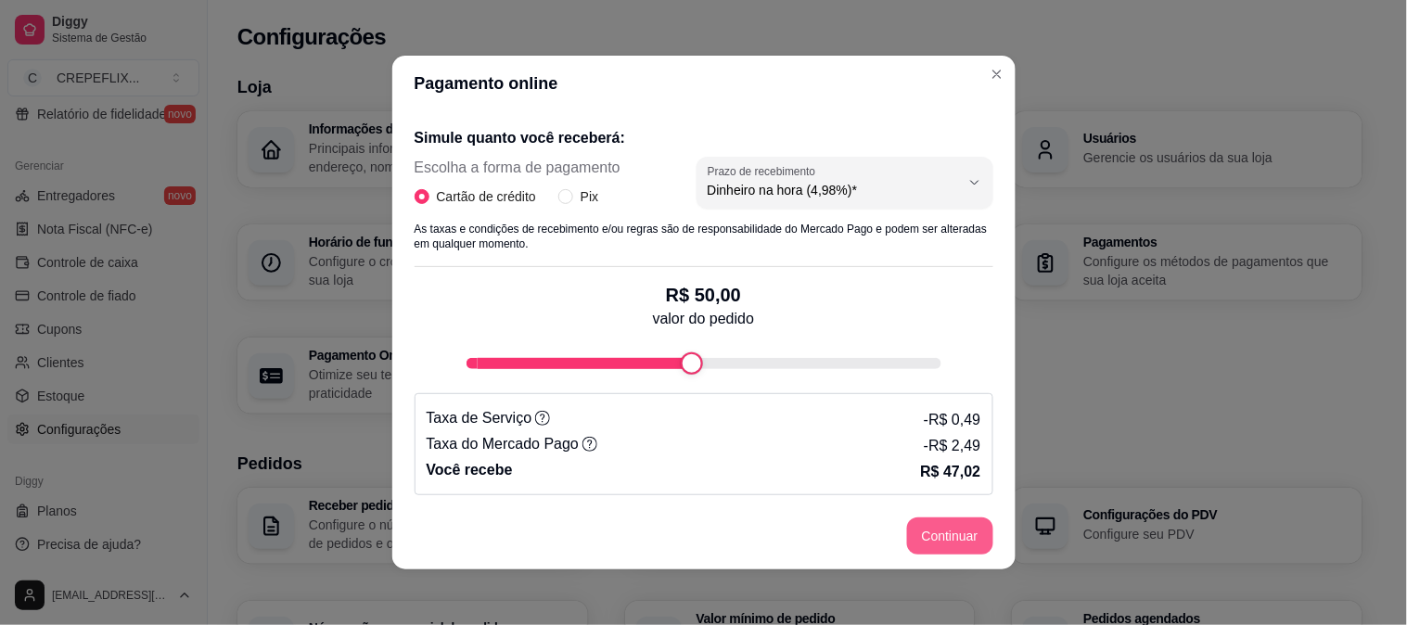
click at [950, 529] on button "Continuar" at bounding box center [950, 536] width 86 height 37
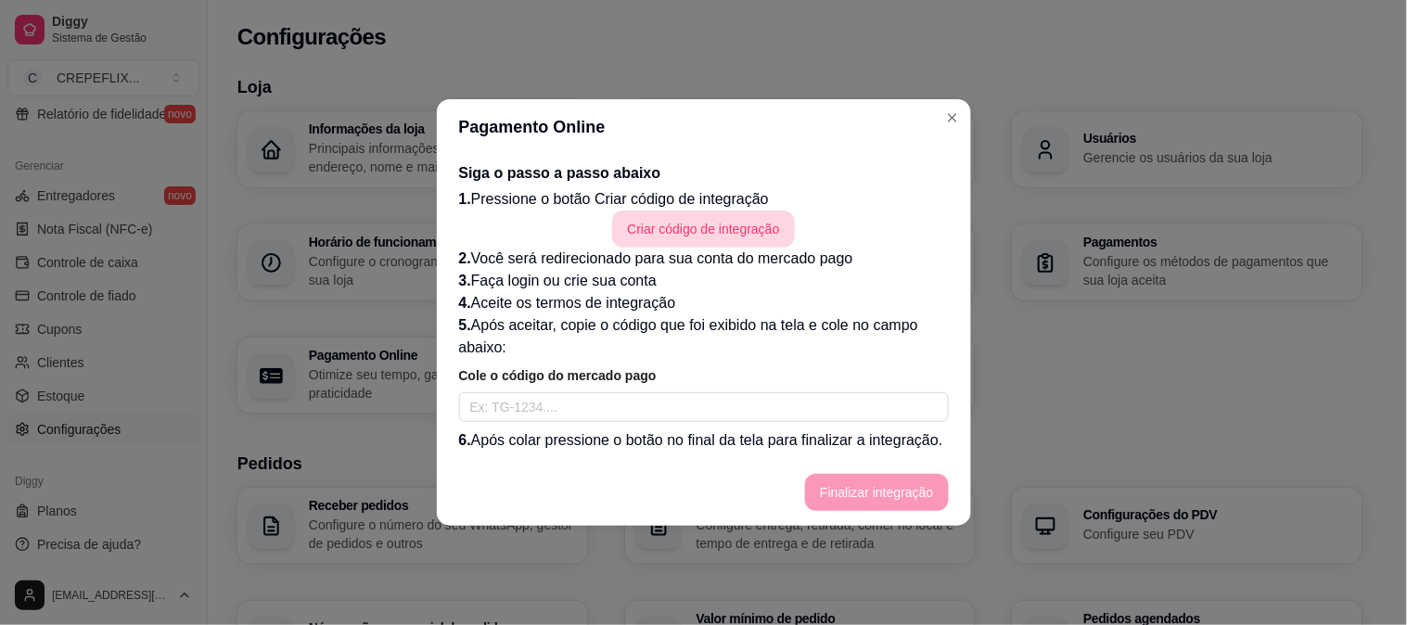
click at [707, 229] on button "Criar código de integração" at bounding box center [703, 229] width 182 height 37
click at [670, 403] on input "text" at bounding box center [704, 407] width 490 height 30
paste input "TG-68ee605c787fde0001a971f0-1859826636"
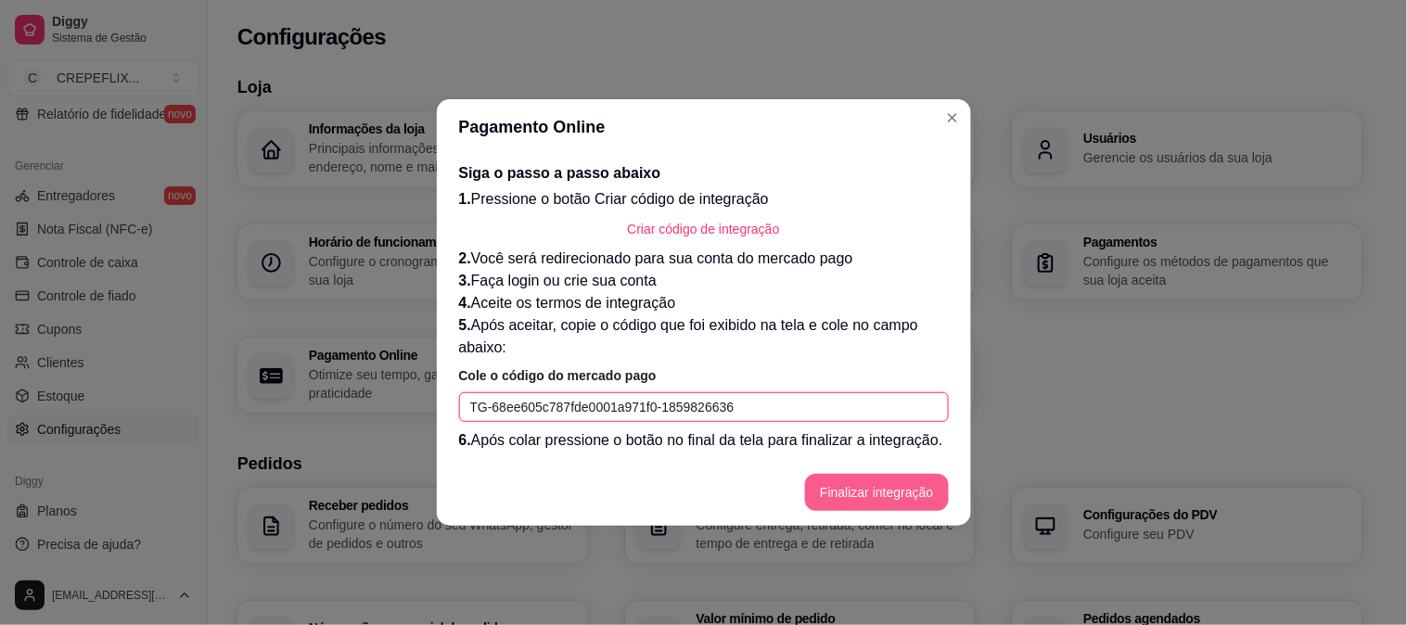
type input "TG-68ee605c787fde0001a971f0-1859826636"
click at [873, 486] on button "Finalizar integração" at bounding box center [876, 492] width 143 height 37
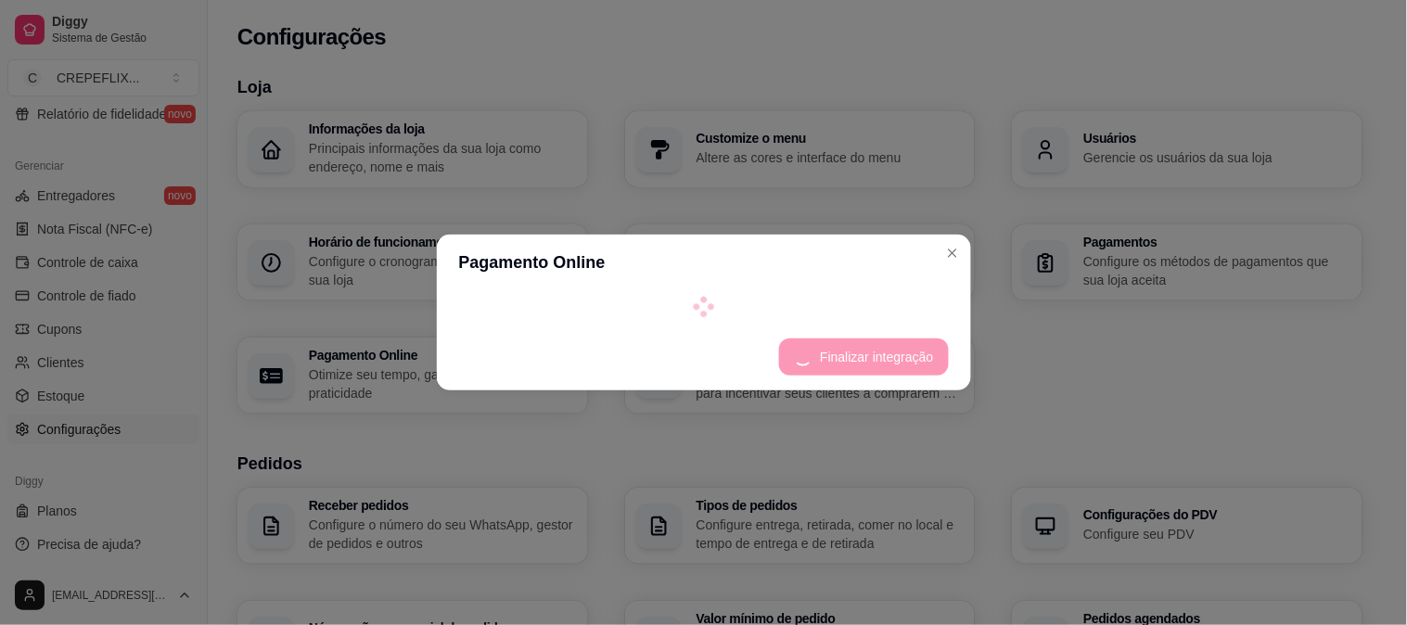
select select "4.98"
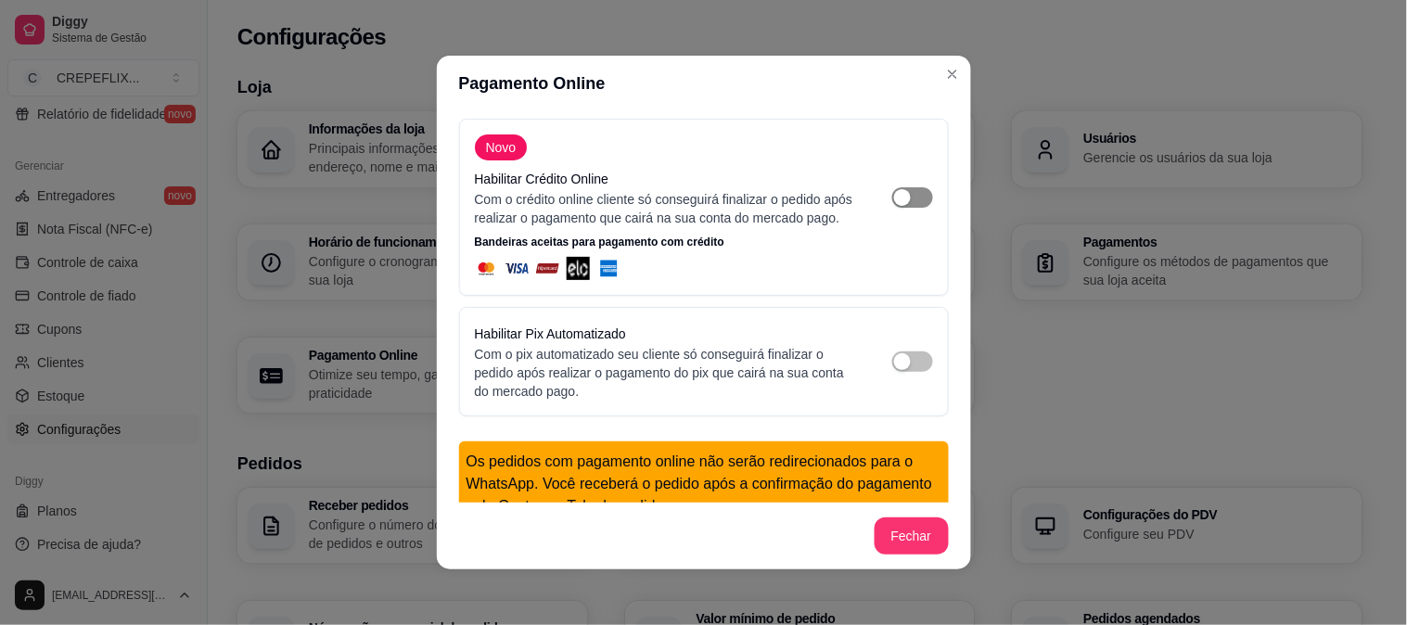
click at [894, 206] on div "button" at bounding box center [902, 197] width 17 height 17
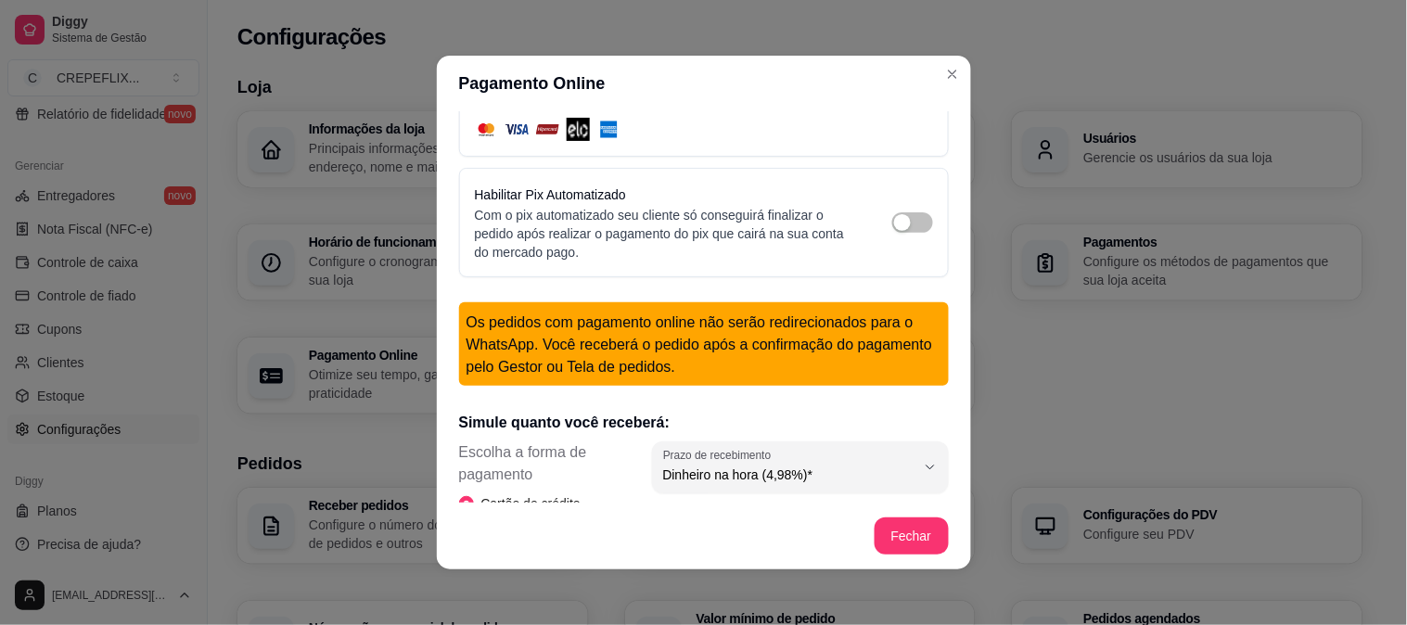
scroll to position [103, 0]
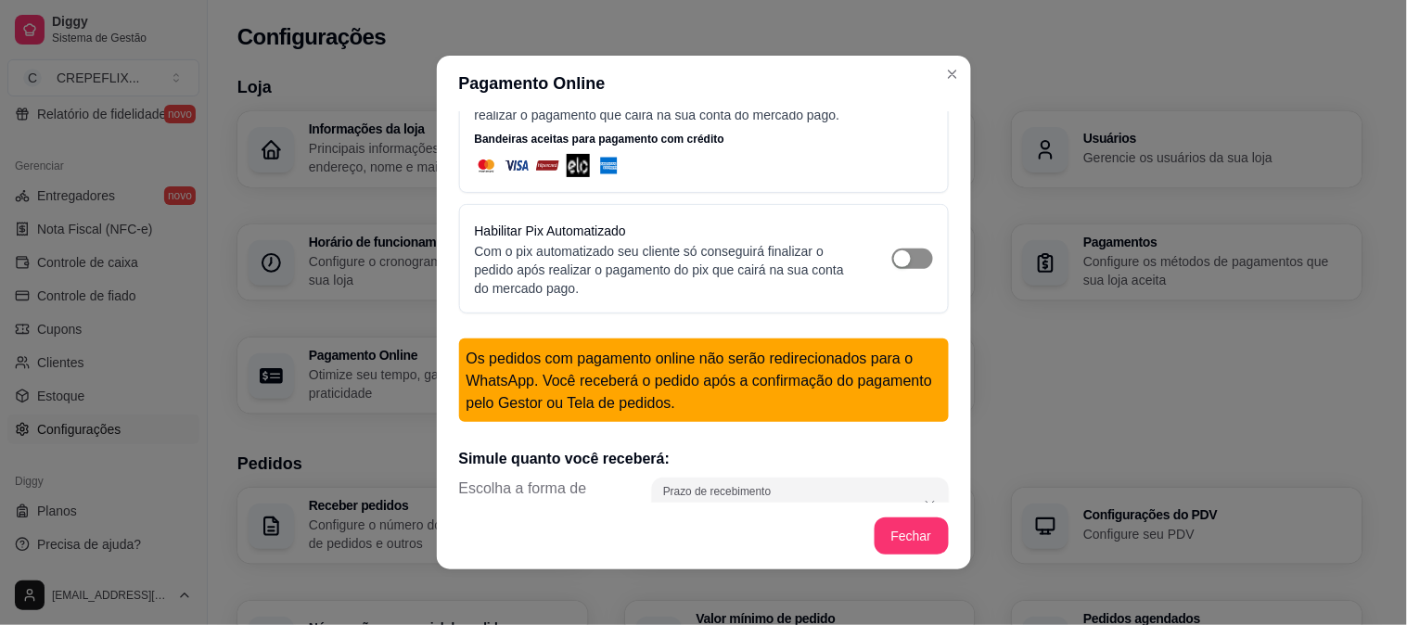
click at [894, 267] on div "button" at bounding box center [902, 258] width 17 height 17
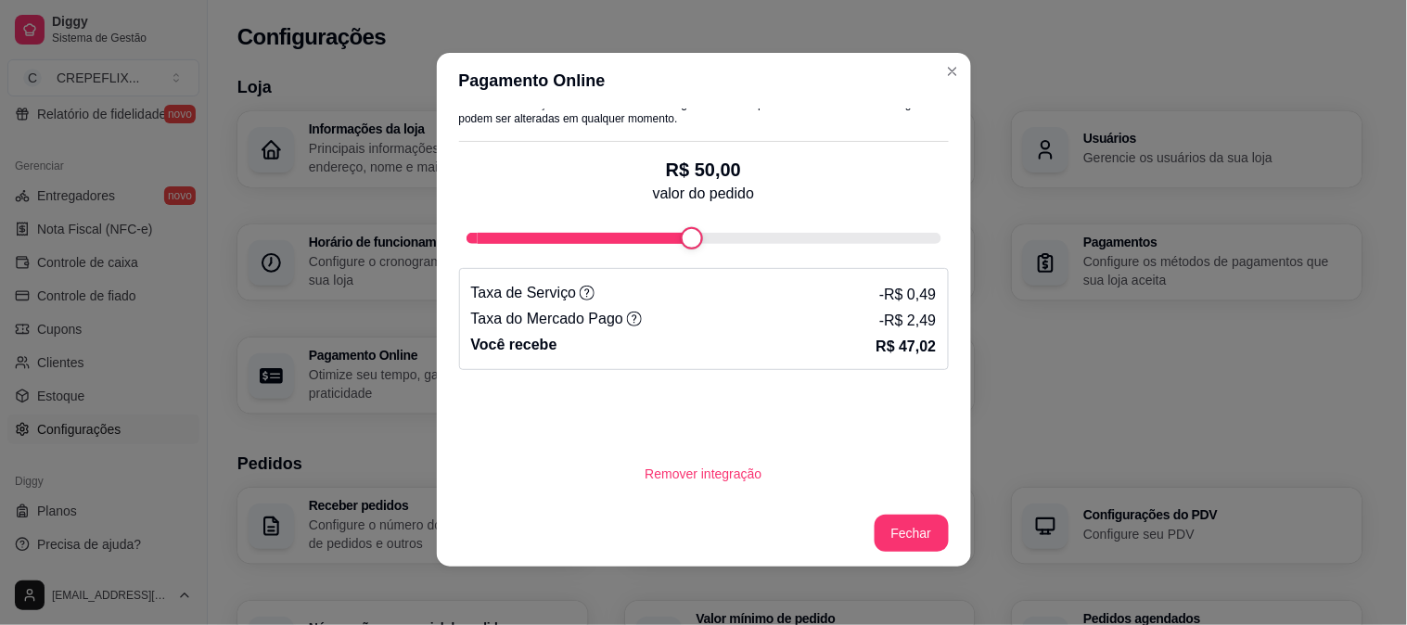
scroll to position [4, 0]
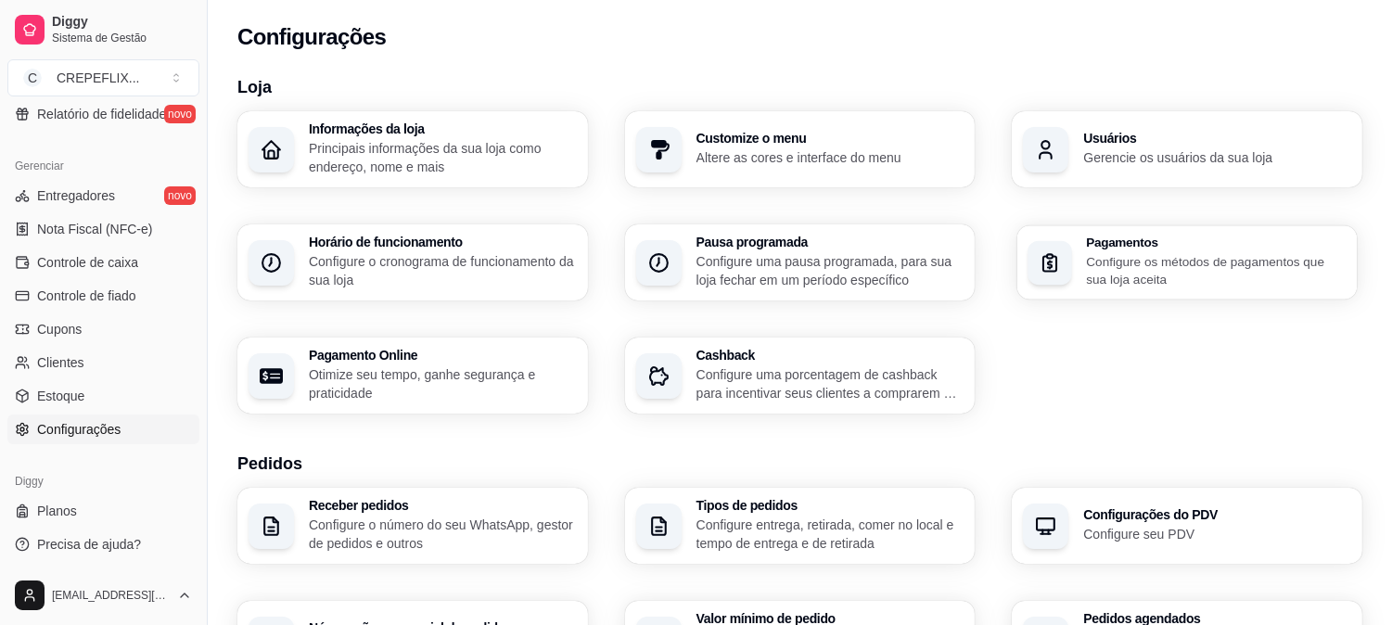
click at [1159, 258] on p "Configure os métodos de pagamentos que sua loja aceita" at bounding box center [1217, 270] width 260 height 36
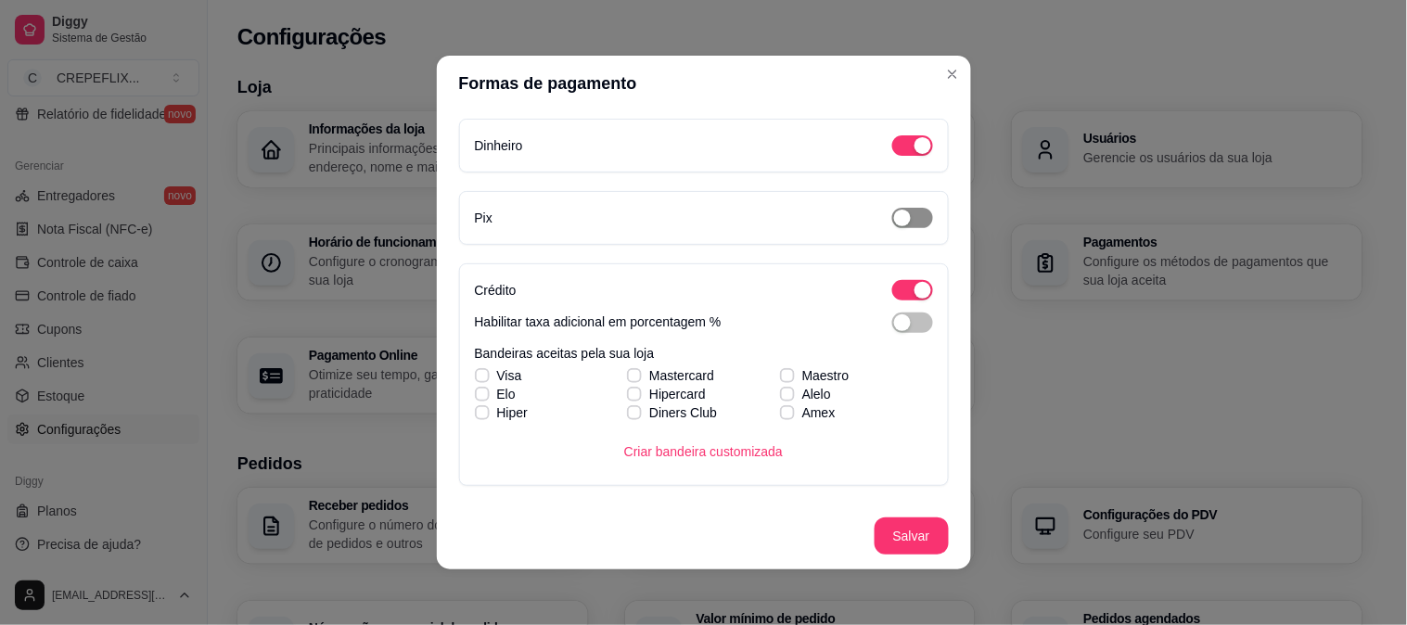
click at [894, 218] on div "button" at bounding box center [902, 218] width 17 height 17
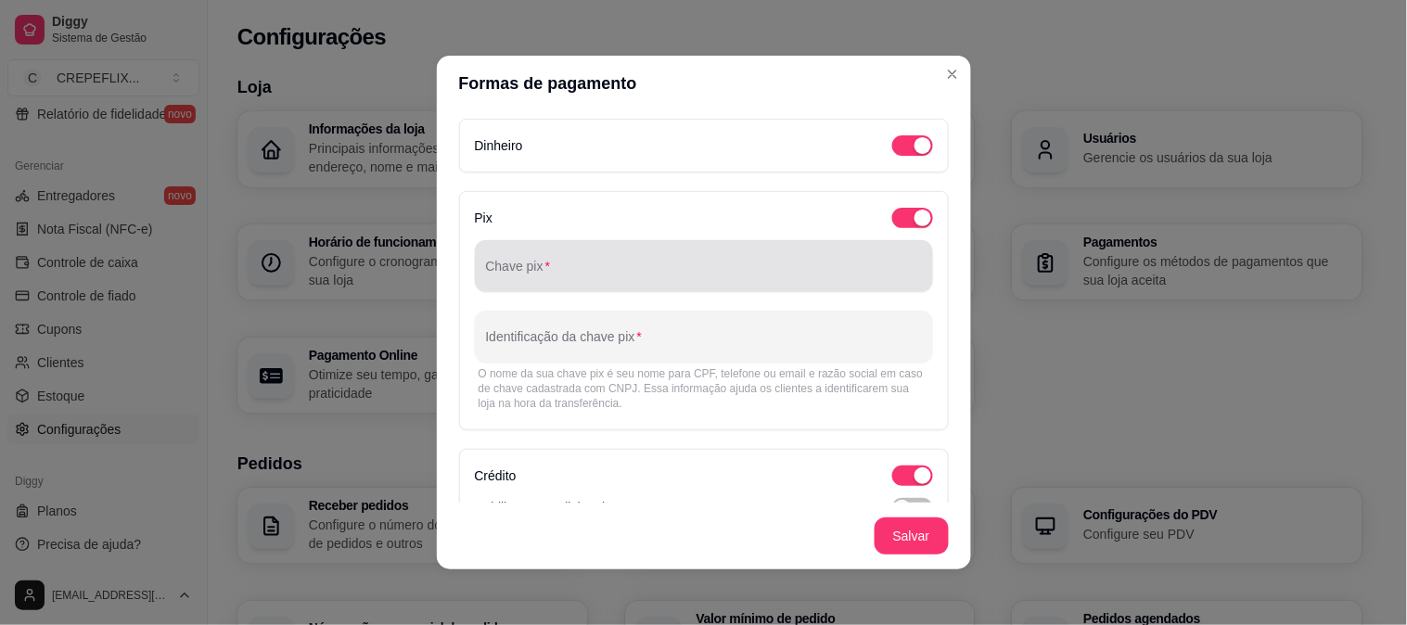
click at [709, 267] on input "Chave pix" at bounding box center [704, 273] width 436 height 19
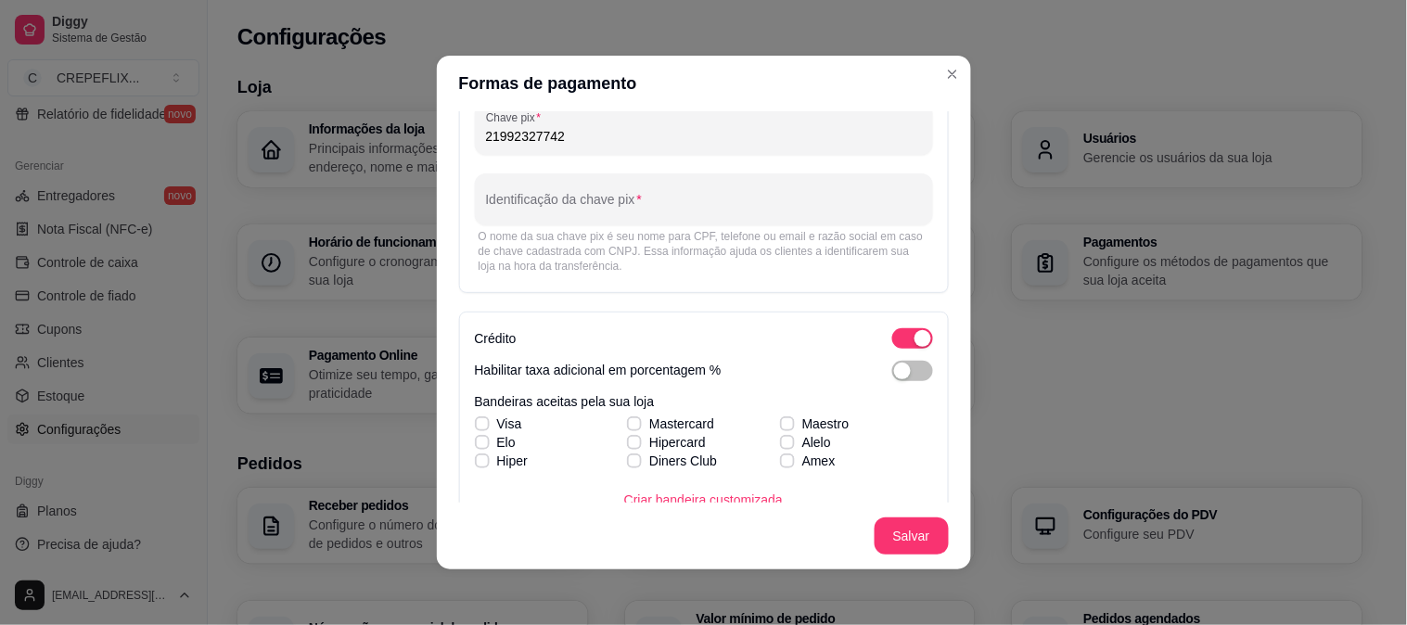
scroll to position [103, 0]
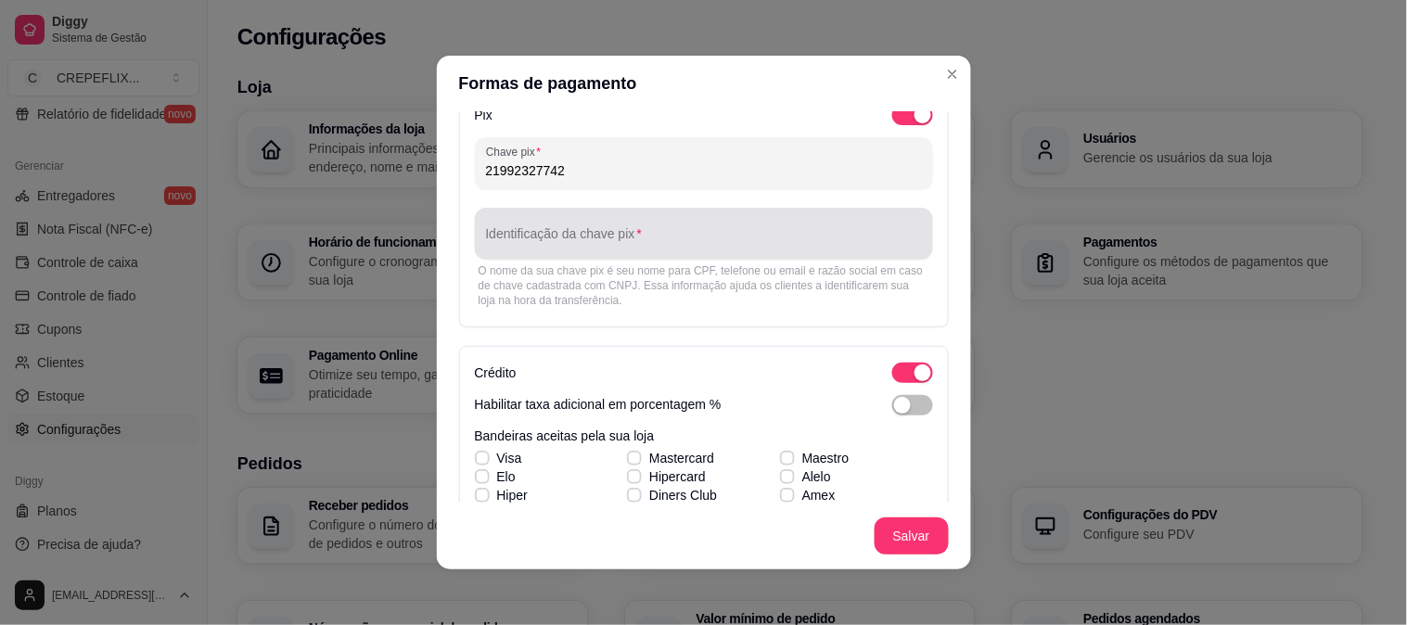
type input "21992327742"
click at [685, 233] on input "Identificação da chave pix" at bounding box center [704, 241] width 436 height 19
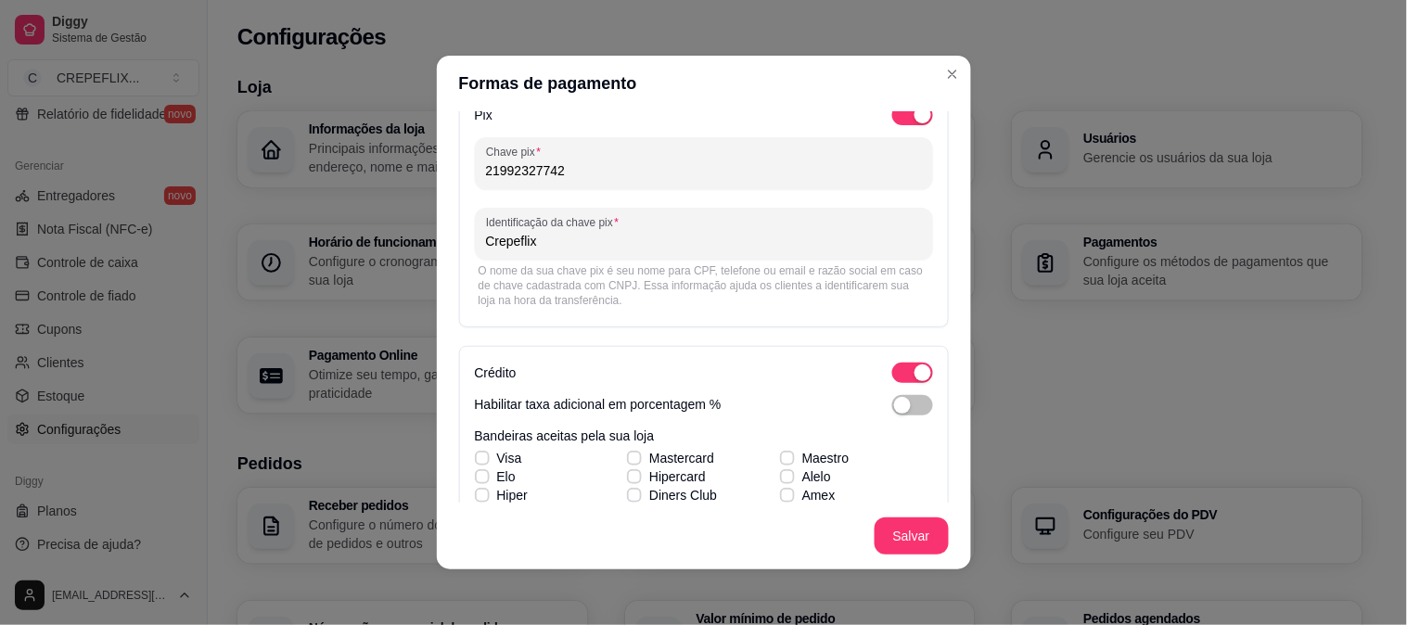
scroll to position [206, 0]
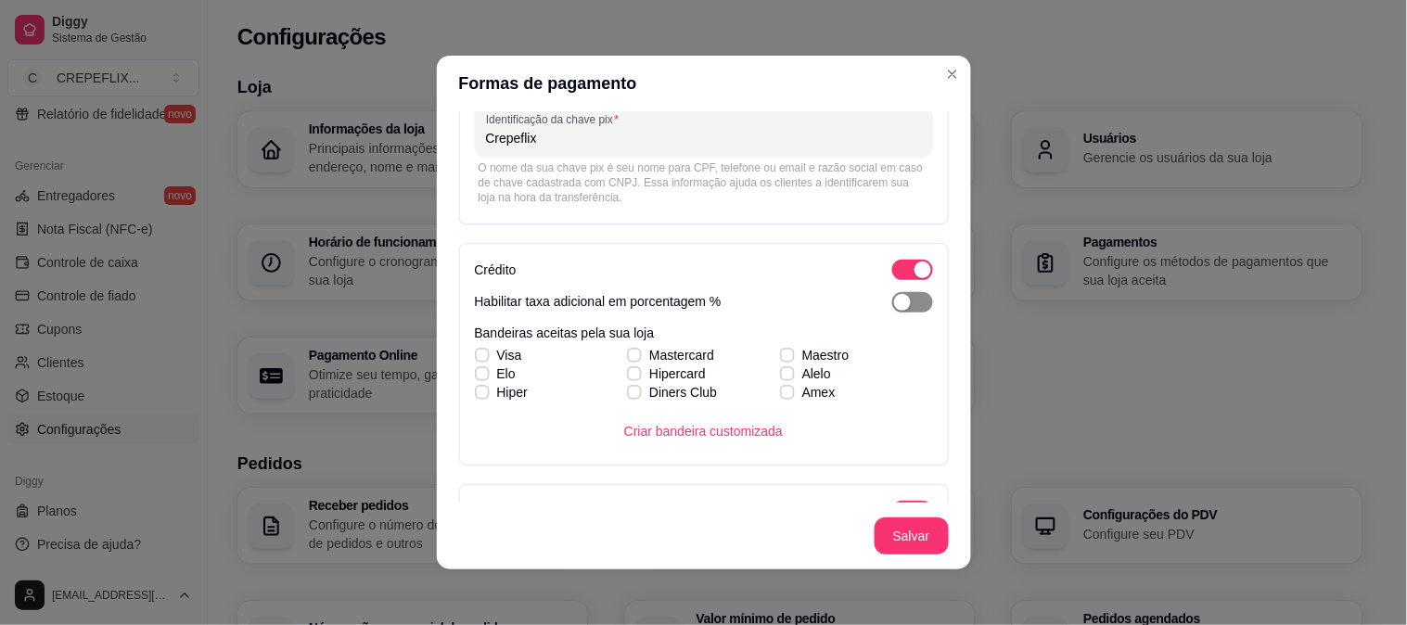
type input "Crepeflix"
click at [894, 303] on div "button" at bounding box center [902, 302] width 17 height 17
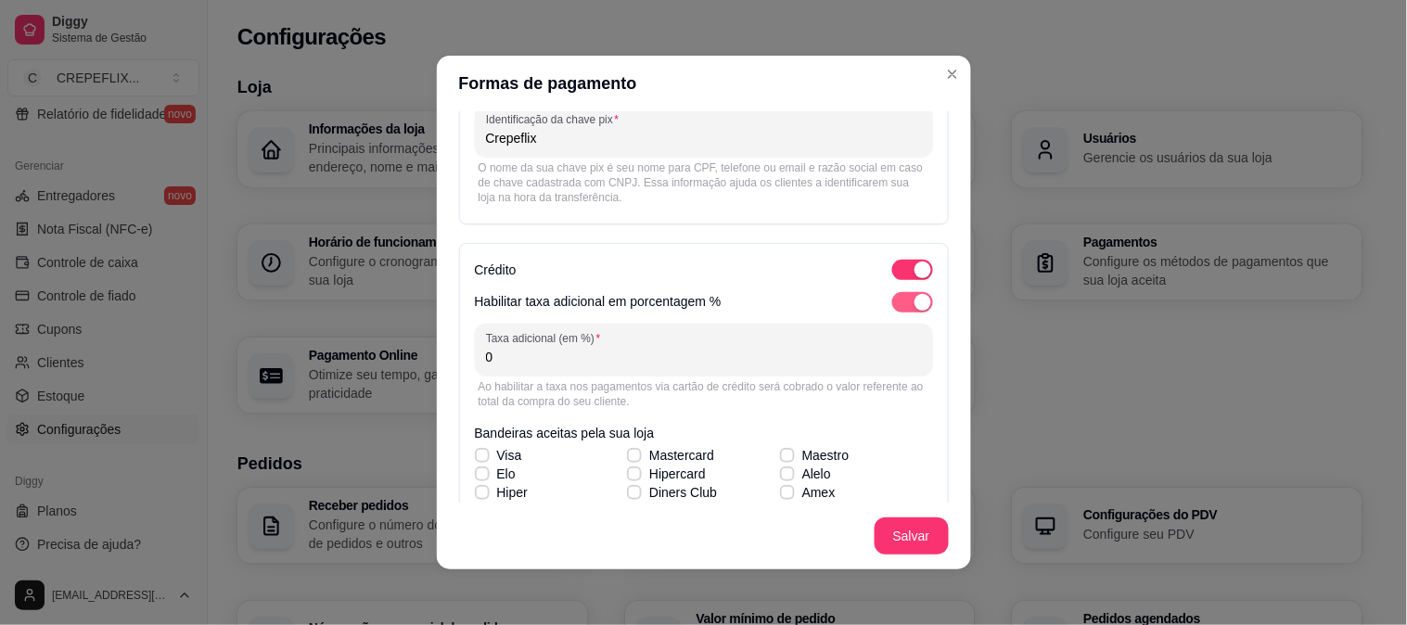
click at [892, 303] on span "button" at bounding box center [912, 302] width 41 height 20
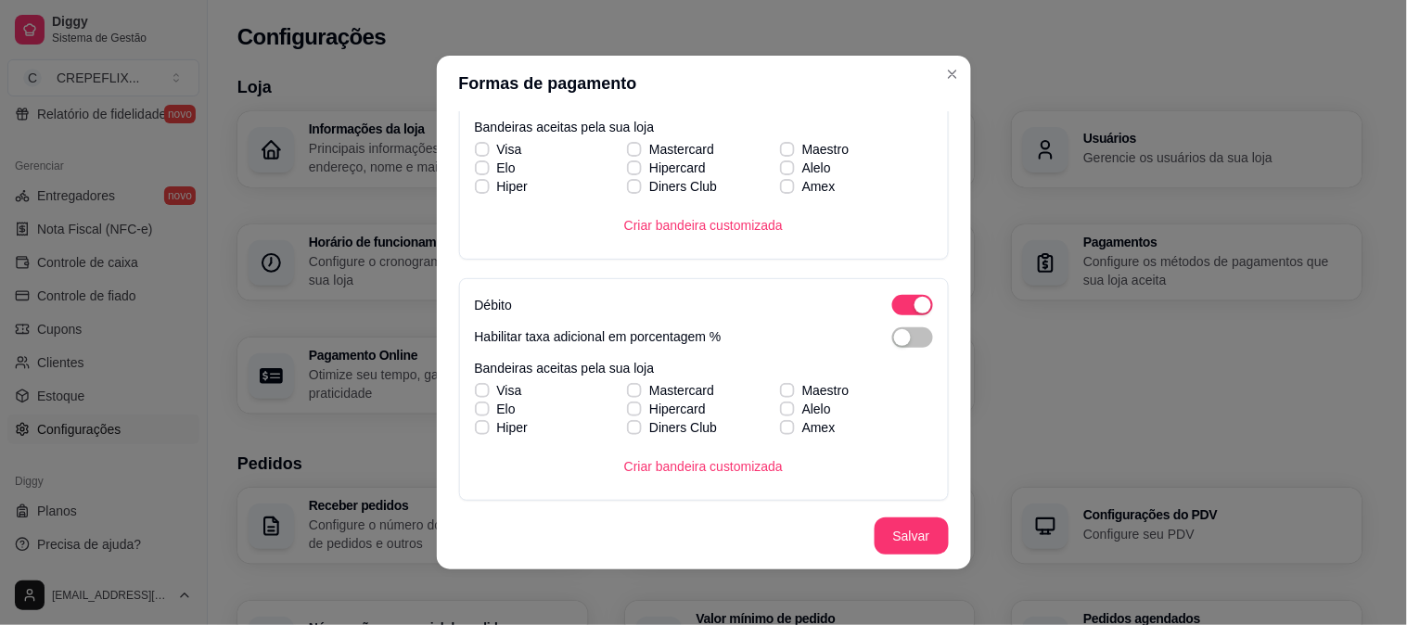
scroll to position [309, 0]
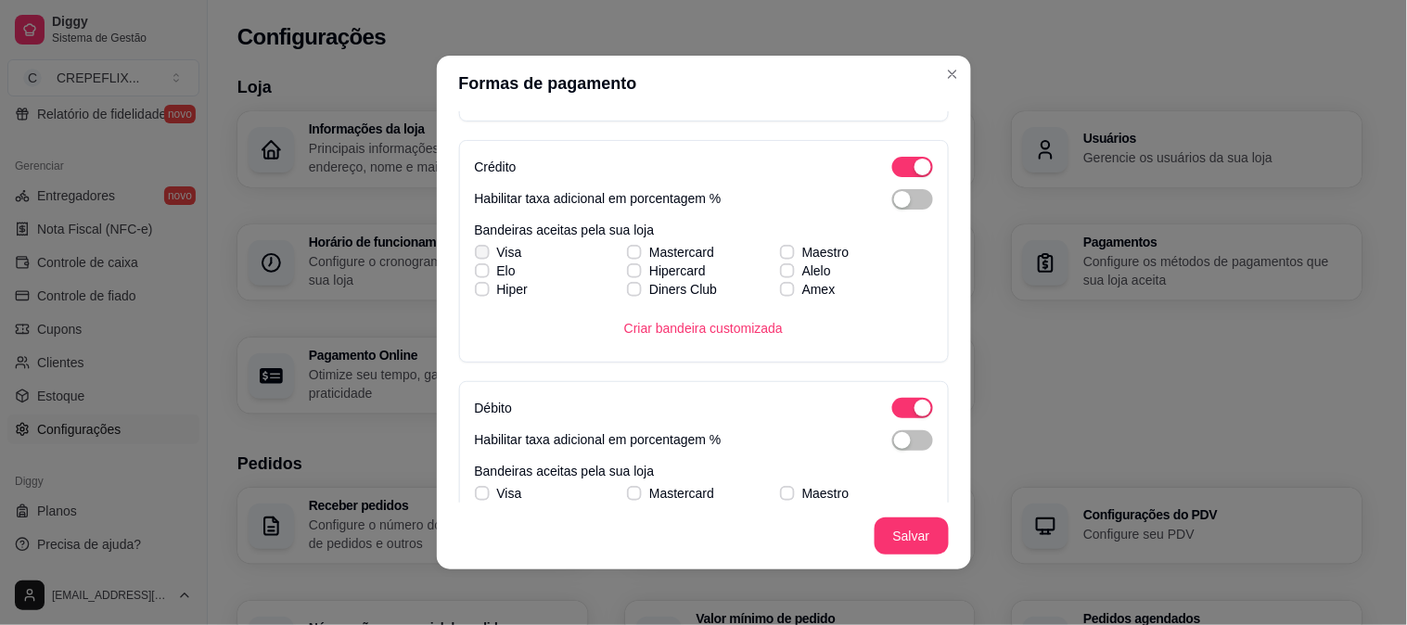
click at [477, 250] on icon at bounding box center [482, 252] width 11 height 7
click at [474, 256] on input "Visa" at bounding box center [480, 262] width 12 height 12
checkbox input "true"
click at [471, 280] on label "Hiper" at bounding box center [501, 289] width 68 height 33
click at [474, 293] on input "Hiper" at bounding box center [480, 299] width 12 height 12
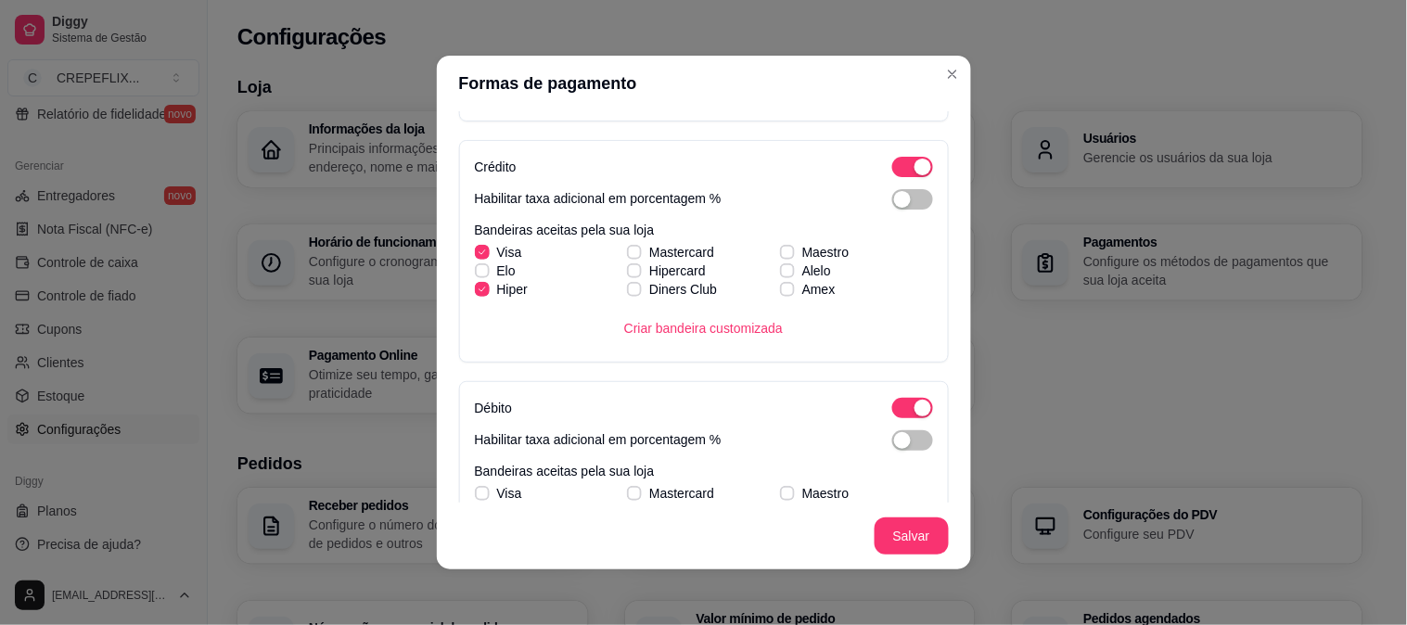
click at [468, 301] on label "Hiper" at bounding box center [501, 289] width 68 height 33
click at [474, 301] on input "Hiper" at bounding box center [480, 299] width 12 height 12
checkbox input "false"
click at [468, 256] on label "Elo" at bounding box center [495, 270] width 56 height 33
click at [474, 275] on input "Elo" at bounding box center [480, 281] width 12 height 12
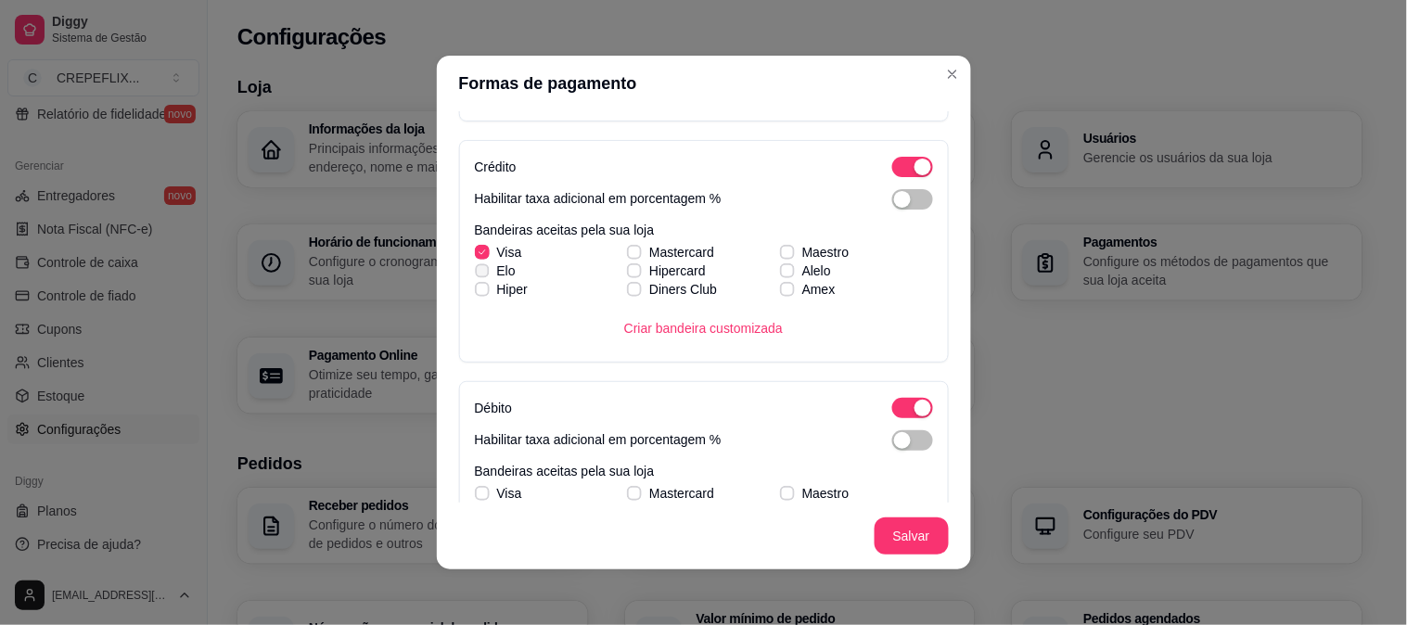
checkbox input "true"
click at [477, 290] on icon at bounding box center [482, 289] width 10 height 7
click at [474, 293] on input "Hiper" at bounding box center [480, 299] width 12 height 12
checkbox input "true"
click at [616, 255] on div "Visa Mastercard Maestro [PERSON_NAME] Alelo Hiper Diners Club Amex" at bounding box center [704, 271] width 458 height 56
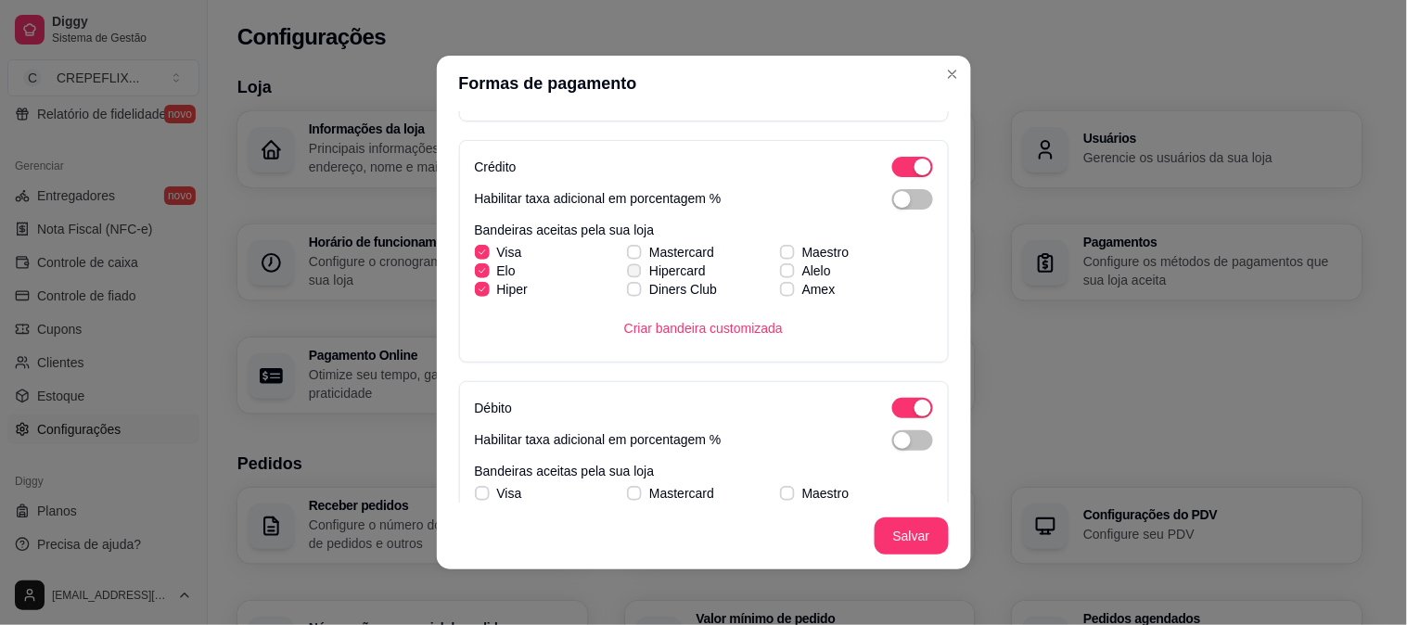
click at [629, 269] on icon at bounding box center [634, 270] width 10 height 7
click at [626, 275] on input "Hipercard" at bounding box center [632, 281] width 12 height 12
checkbox input "true"
click at [627, 294] on label "Diners Club" at bounding box center [672, 289] width 105 height 33
click at [627, 294] on input "Diners Club" at bounding box center [632, 299] width 12 height 12
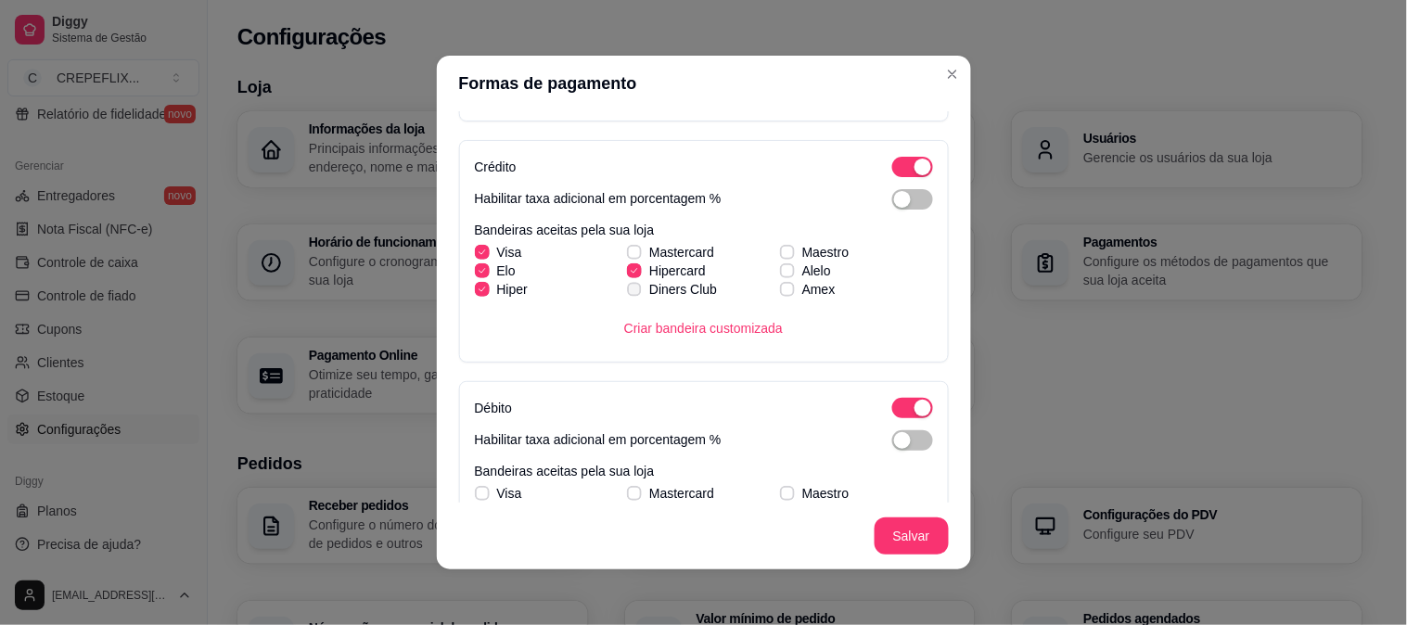
checkbox input "true"
click at [629, 251] on icon at bounding box center [634, 252] width 11 height 7
click at [626, 256] on input "Mastercard" at bounding box center [632, 262] width 12 height 12
checkbox input "true"
click at [780, 246] on label "Maestro" at bounding box center [815, 252] width 84 height 33
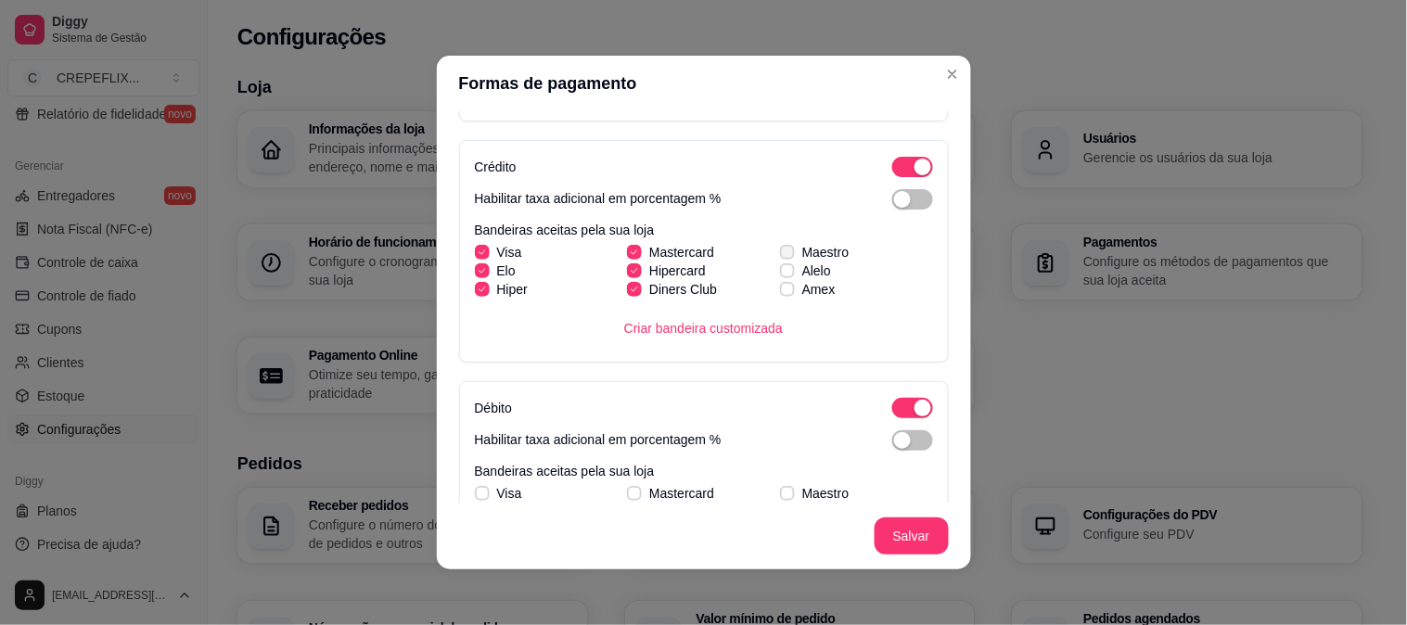
click at [780, 256] on input "Maestro" at bounding box center [785, 262] width 12 height 12
checkbox input "true"
click at [773, 275] on label "Amex" at bounding box center [808, 289] width 70 height 33
click at [779, 293] on input "Amex" at bounding box center [785, 299] width 12 height 12
click at [782, 288] on icon at bounding box center [787, 289] width 10 height 7
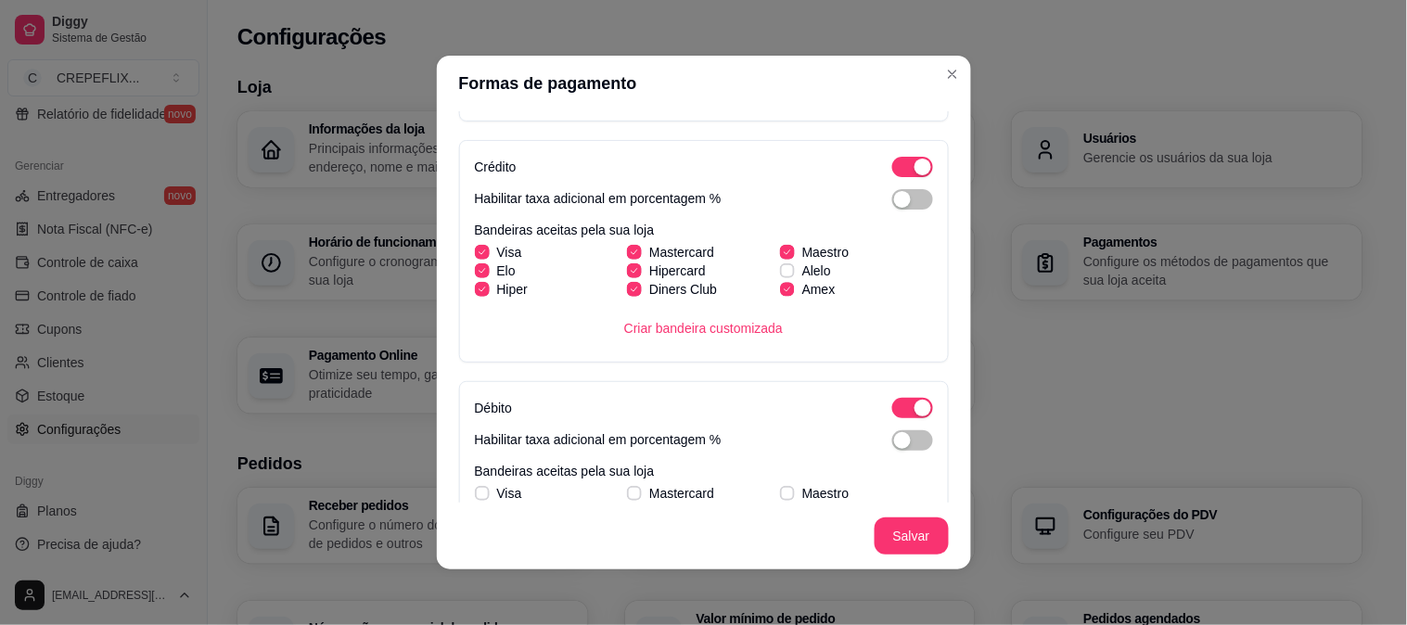
click at [779, 293] on input "Amex" at bounding box center [785, 299] width 12 height 12
checkbox input "false"
click at [780, 267] on span at bounding box center [787, 270] width 15 height 15
click at [779, 275] on input "Alelo" at bounding box center [785, 281] width 12 height 12
checkbox input "true"
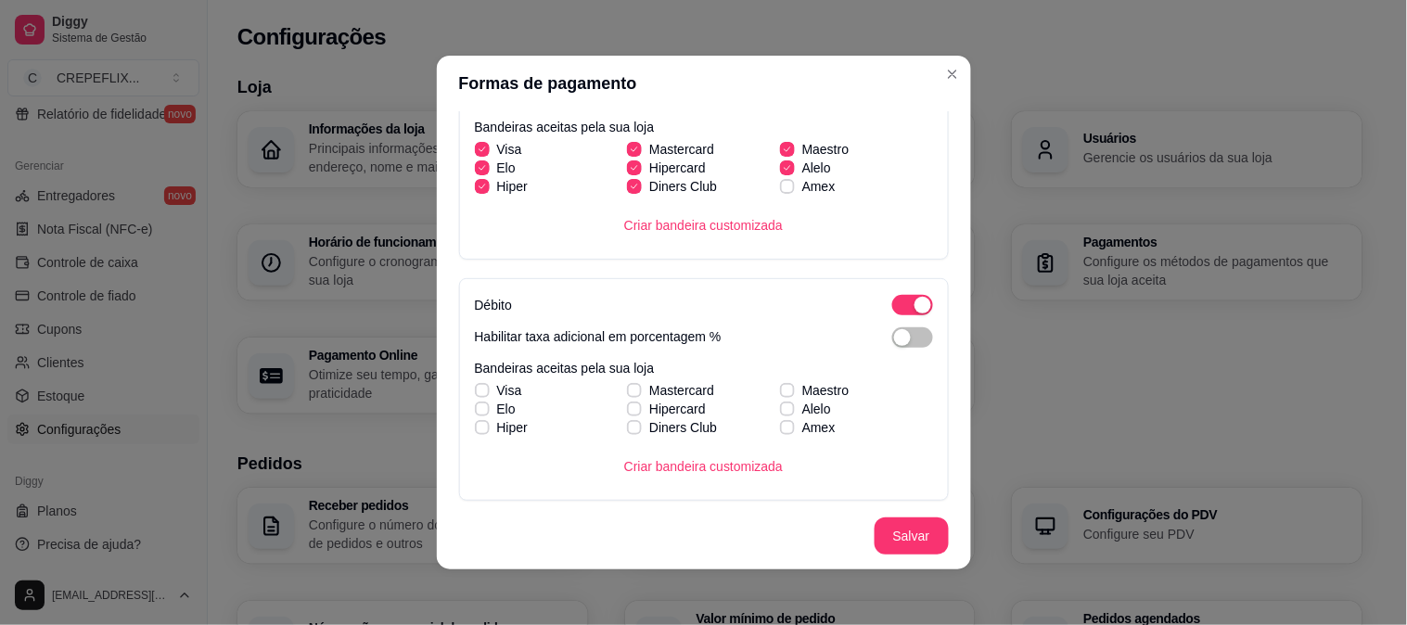
scroll to position [515, 0]
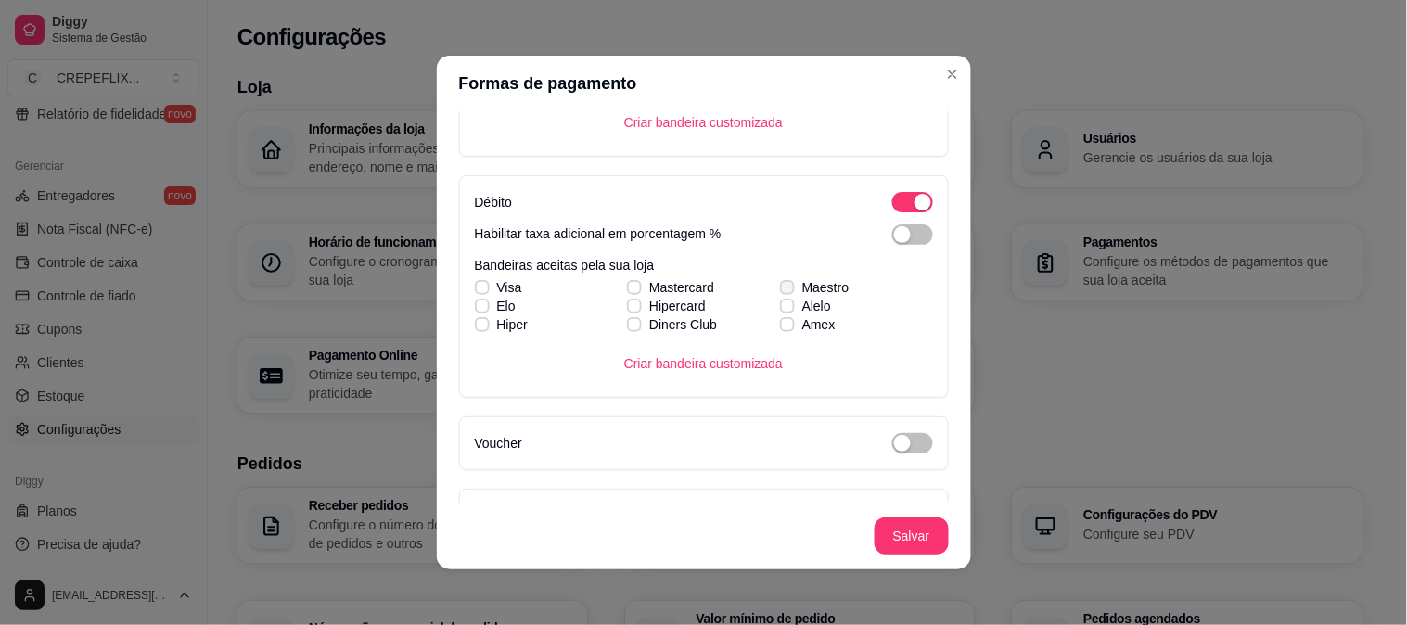
click at [782, 288] on icon at bounding box center [787, 287] width 11 height 7
click at [779, 291] on input "Maestro" at bounding box center [785, 297] width 12 height 12
checkbox input "true"
click at [627, 329] on span at bounding box center [634, 324] width 15 height 15
click at [626, 329] on input "Diners Club" at bounding box center [632, 334] width 12 height 12
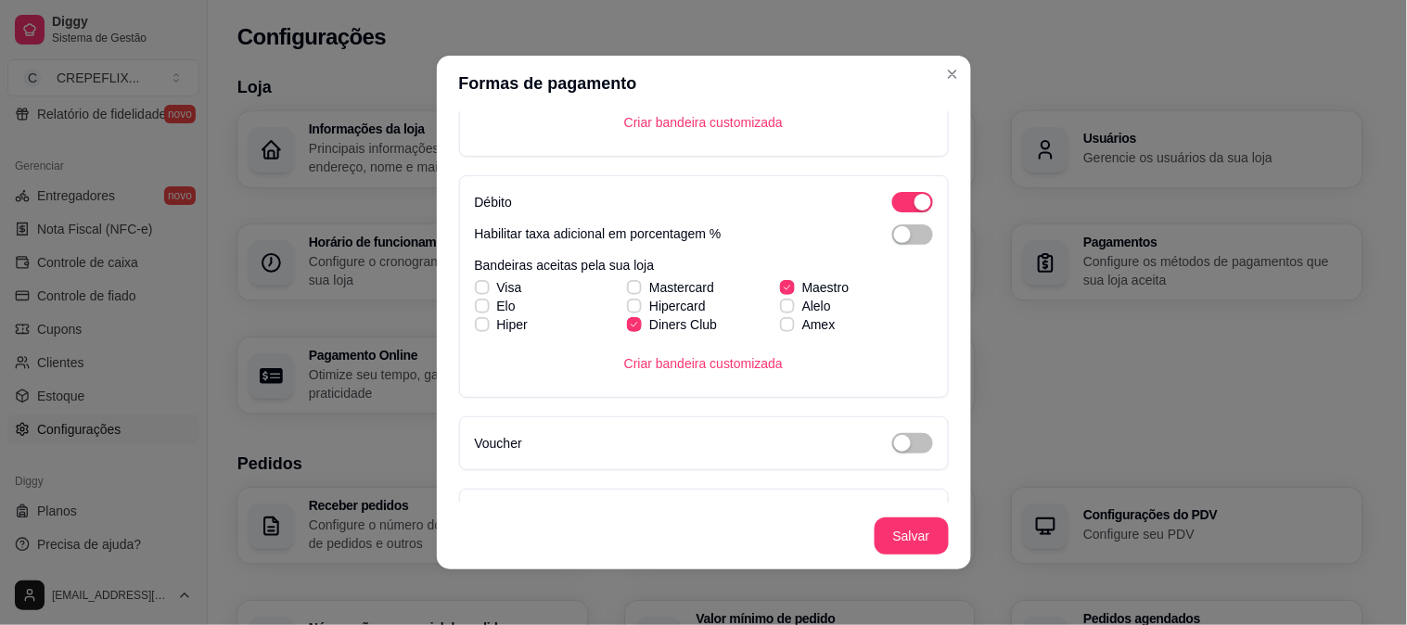
click at [623, 312] on label "Diners Club" at bounding box center [672, 324] width 105 height 33
click at [626, 328] on input "Diners Club" at bounding box center [632, 334] width 12 height 12
checkbox input "false"
click at [629, 284] on icon at bounding box center [634, 287] width 11 height 7
click at [626, 291] on input "Mastercard" at bounding box center [632, 297] width 12 height 12
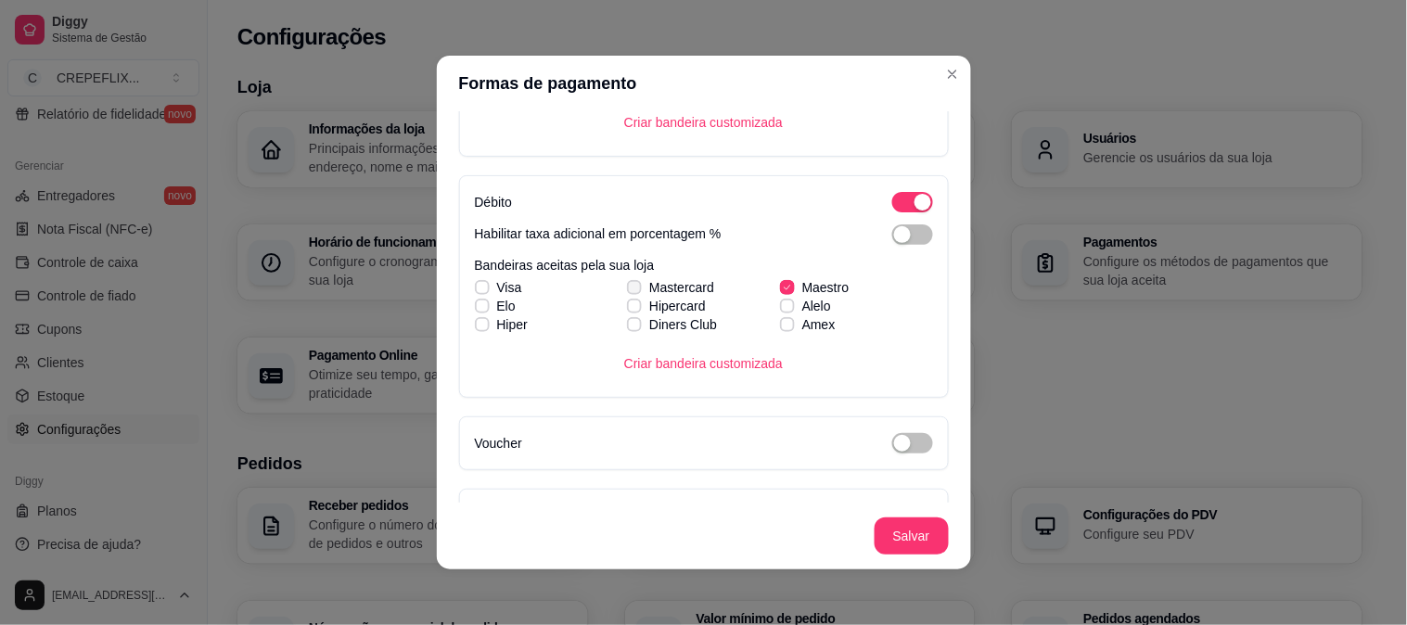
checkbox input "true"
click at [629, 306] on icon at bounding box center [634, 305] width 11 height 7
click at [626, 310] on input "Hipercard" at bounding box center [632, 316] width 12 height 12
checkbox input "true"
click at [629, 326] on icon at bounding box center [634, 324] width 10 height 7
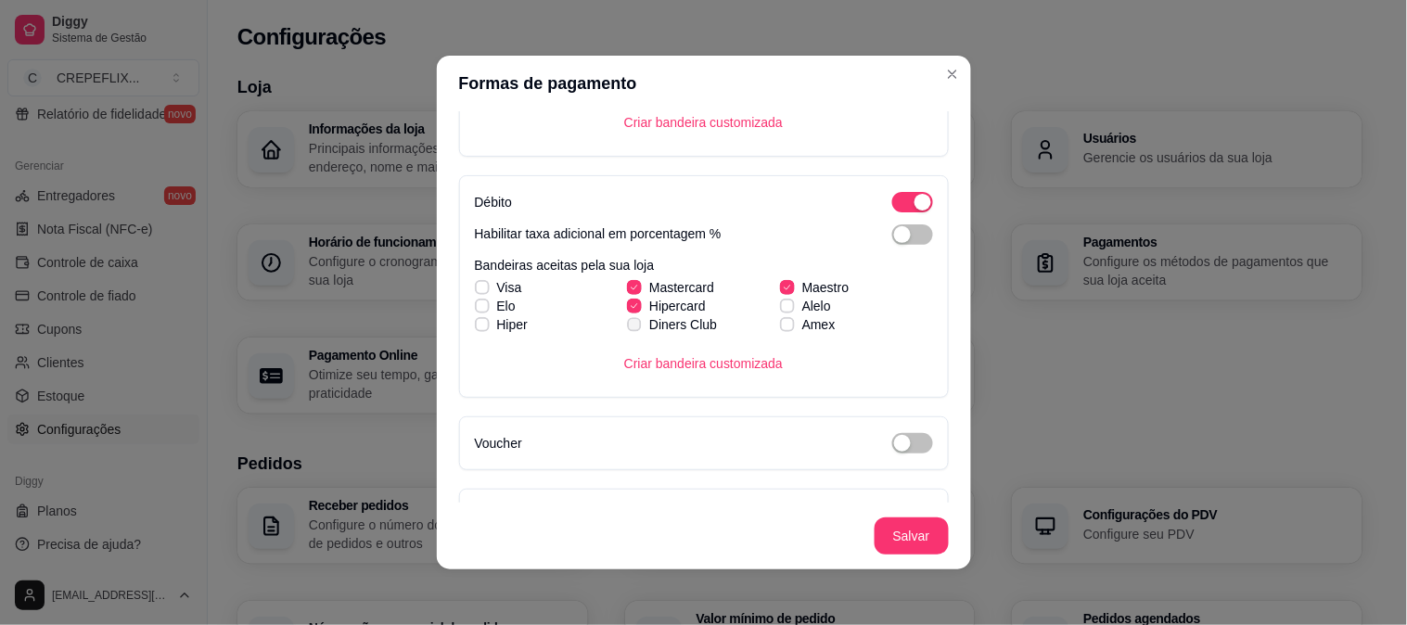
click at [626, 328] on input "Diners Club" at bounding box center [632, 334] width 12 height 12
checkbox input "true"
click at [482, 323] on label "Hiper" at bounding box center [501, 324] width 68 height 33
click at [482, 328] on input "Hiper" at bounding box center [480, 334] width 12 height 12
checkbox input "true"
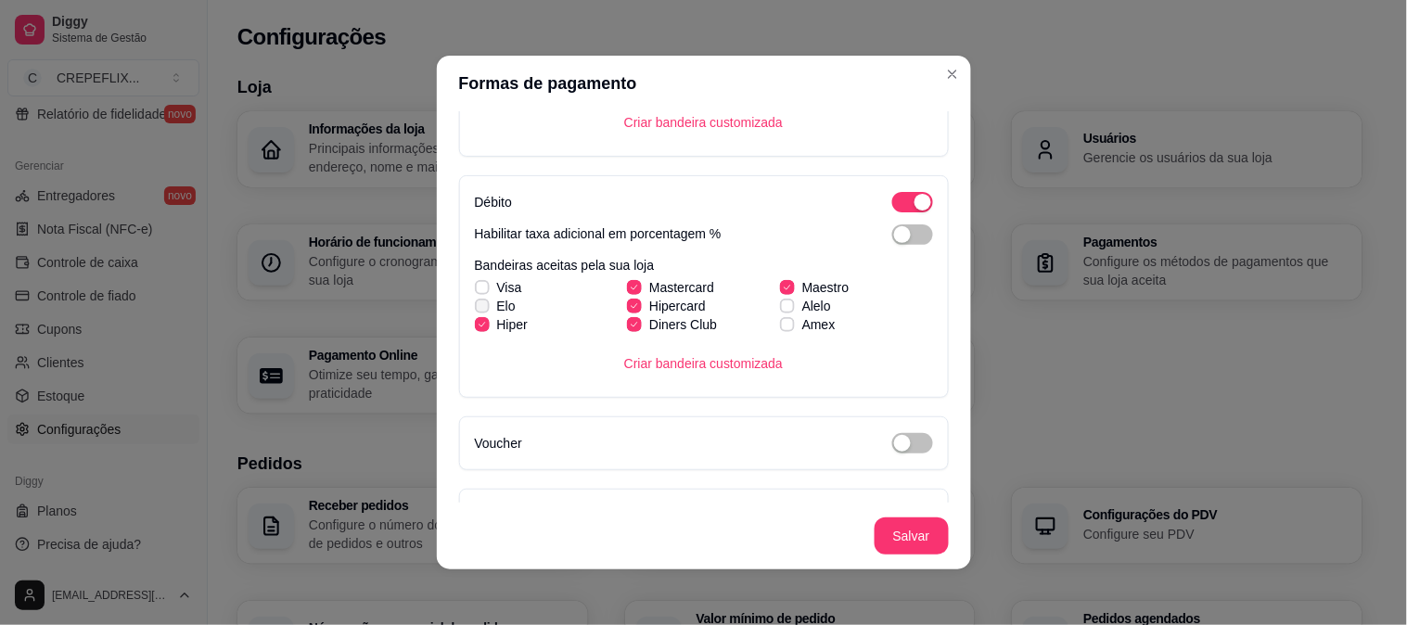
click at [482, 304] on label "Elo" at bounding box center [495, 305] width 56 height 33
click at [482, 310] on input "Elo" at bounding box center [480, 316] width 12 height 12
checkbox input "true"
click at [480, 288] on span at bounding box center [482, 287] width 14 height 14
click at [480, 291] on input "Visa" at bounding box center [480, 297] width 12 height 12
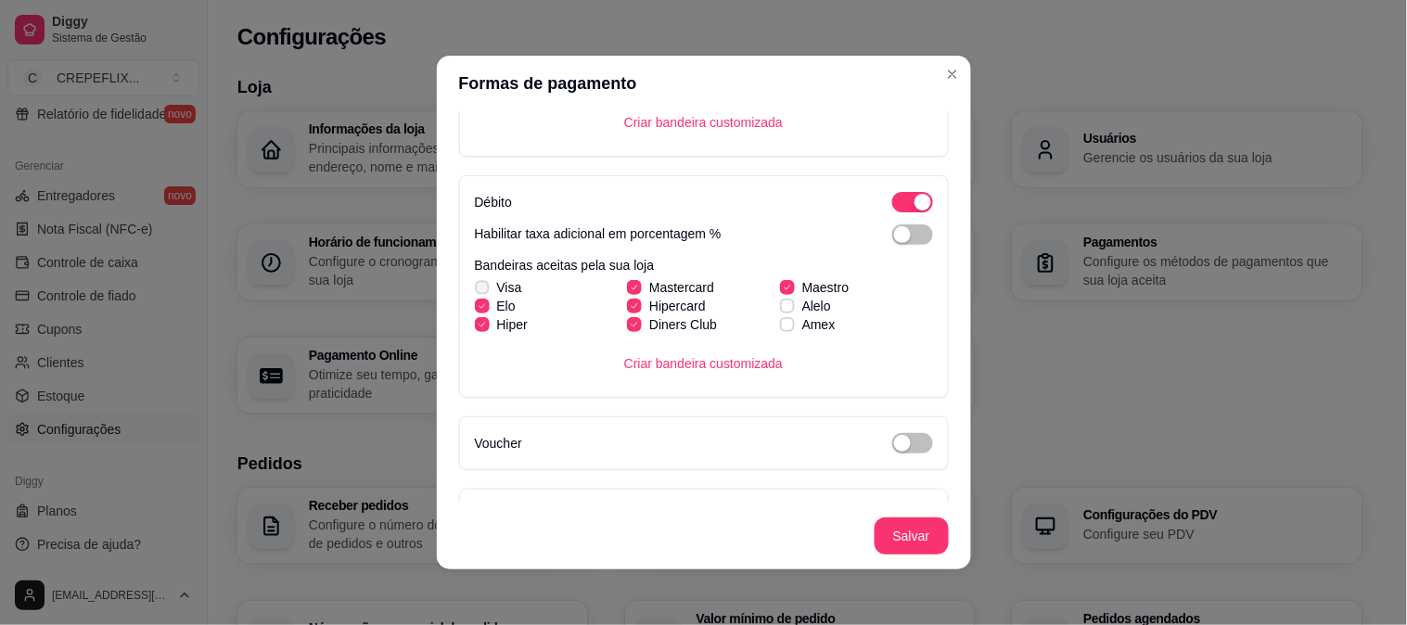
checkbox input "true"
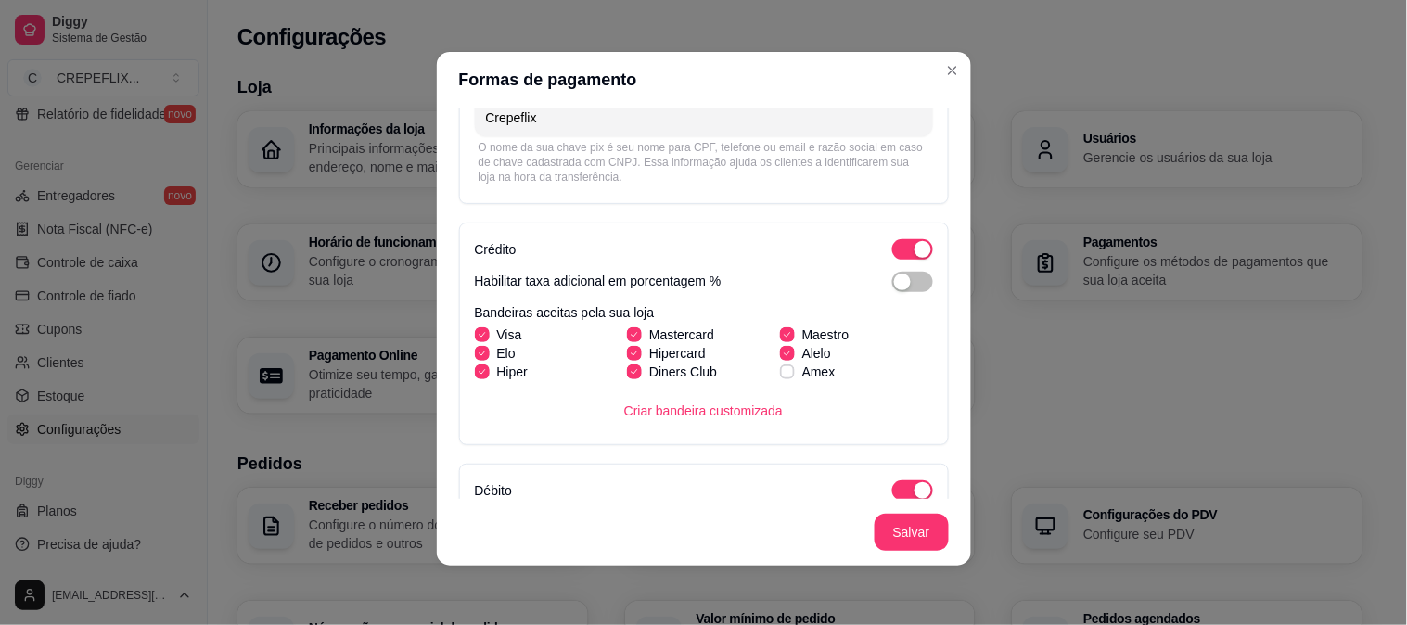
scroll to position [562, 0]
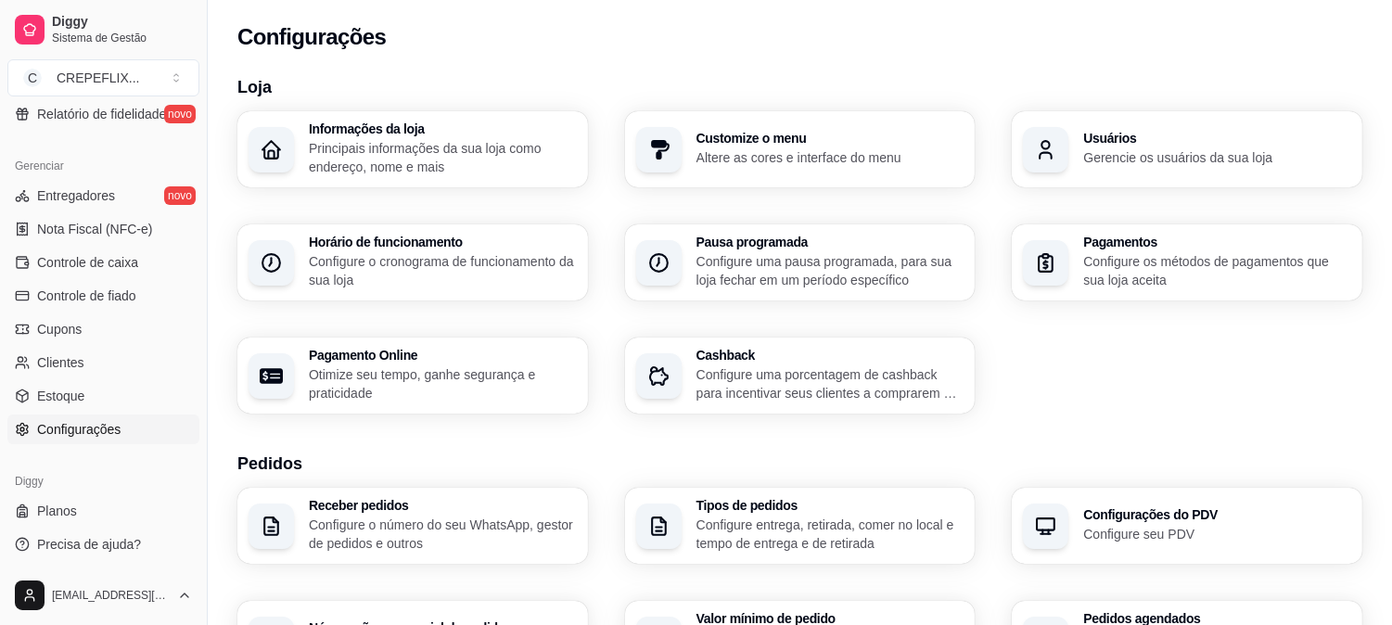
click at [809, 160] on p "Altere as cores e interface do menu" at bounding box center [831, 157] width 268 height 19
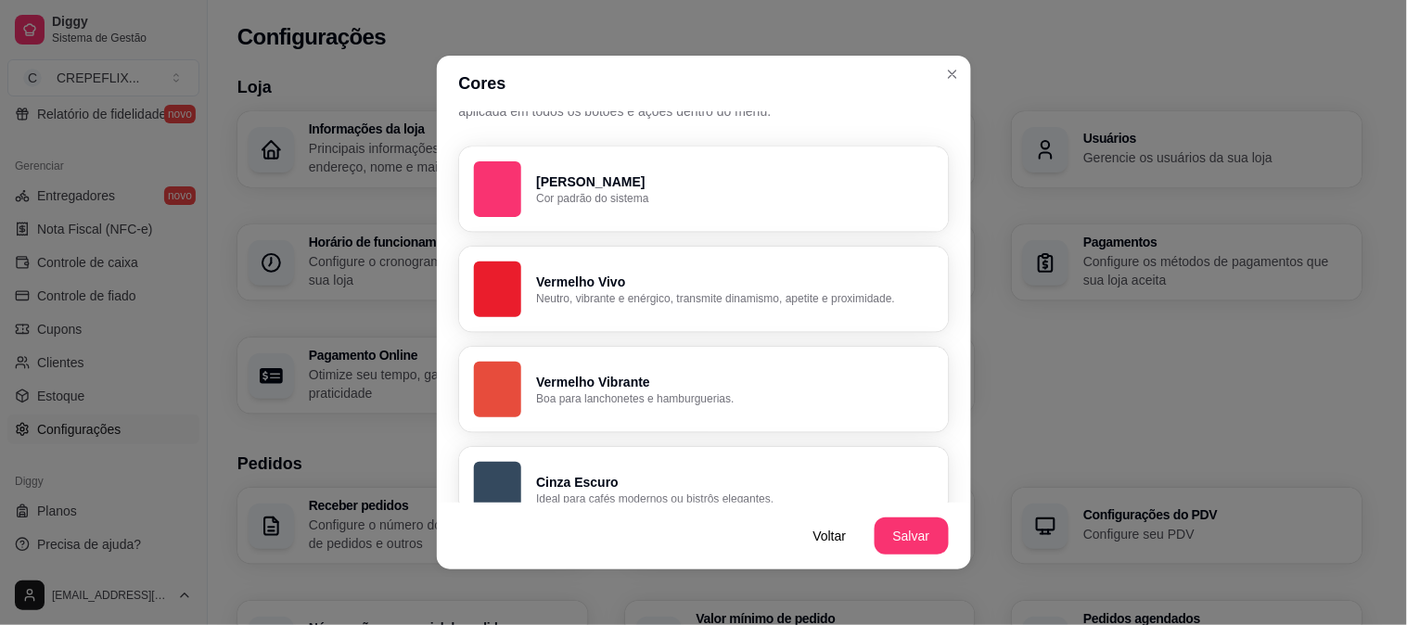
scroll to position [0, 0]
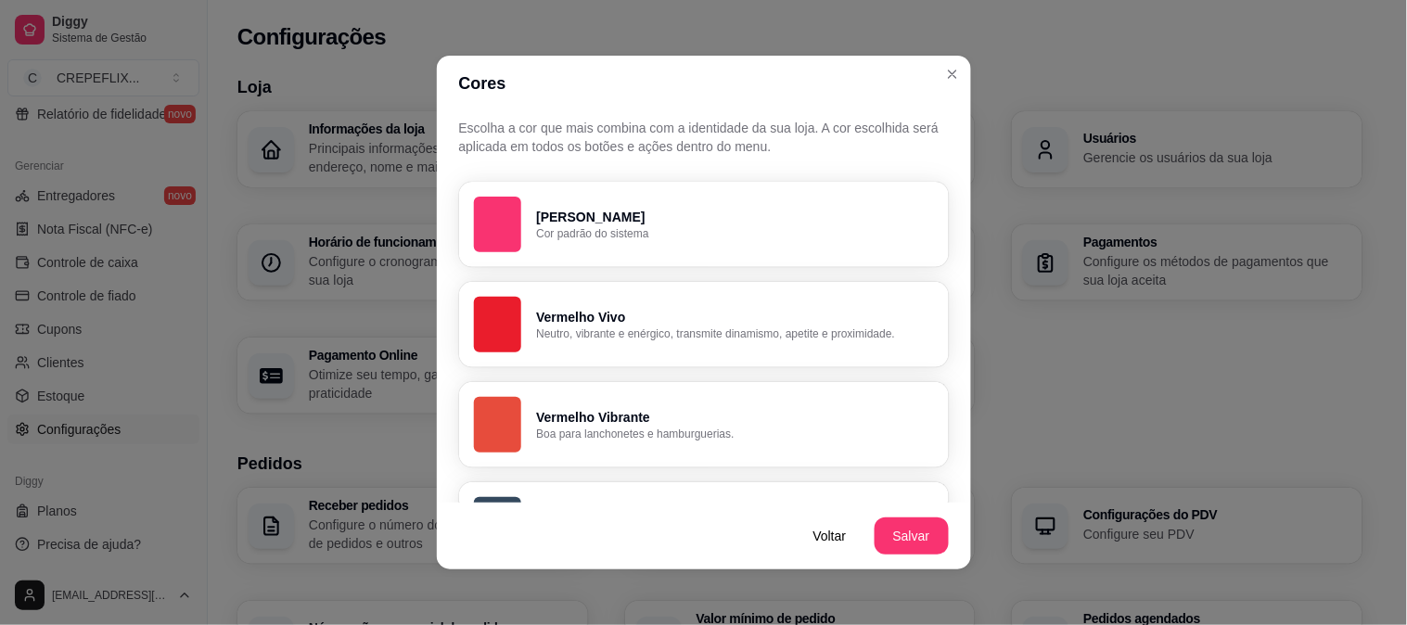
click at [661, 337] on p "Neutro, vibrante e enérgico, transmite dinamismo, apetite e proximidade." at bounding box center [734, 333] width 397 height 15
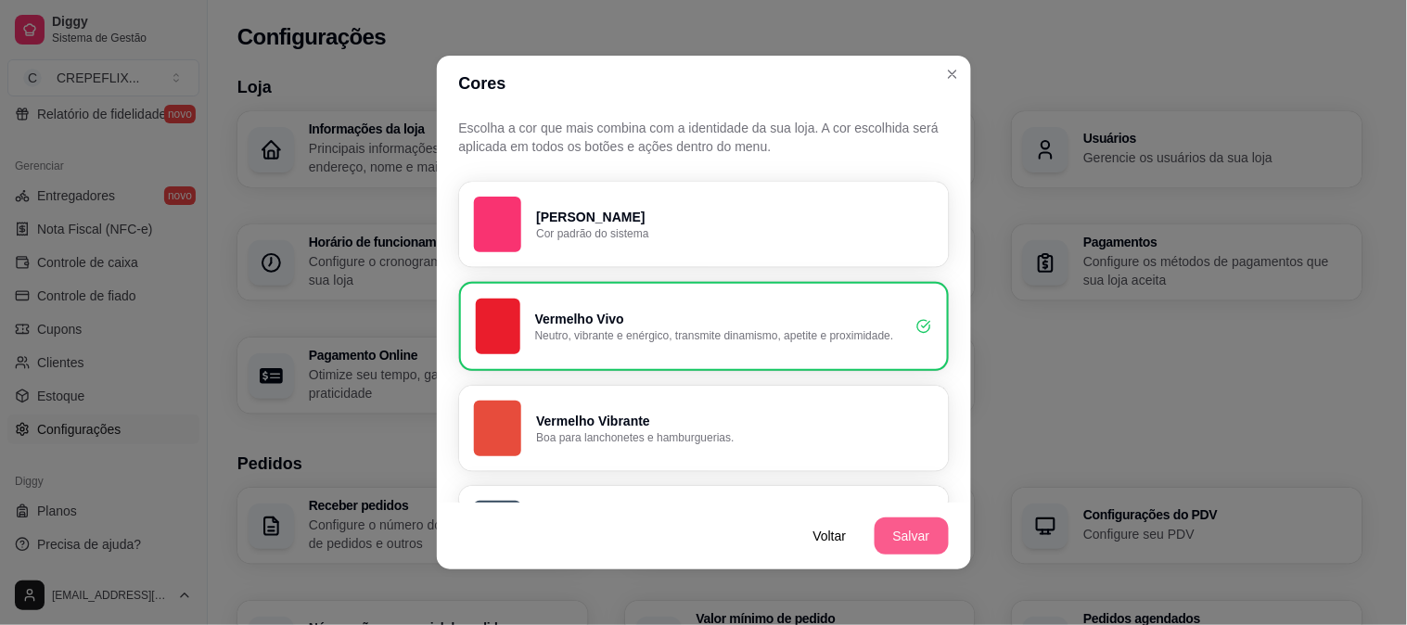
click at [896, 532] on button "Salvar" at bounding box center [912, 536] width 74 height 37
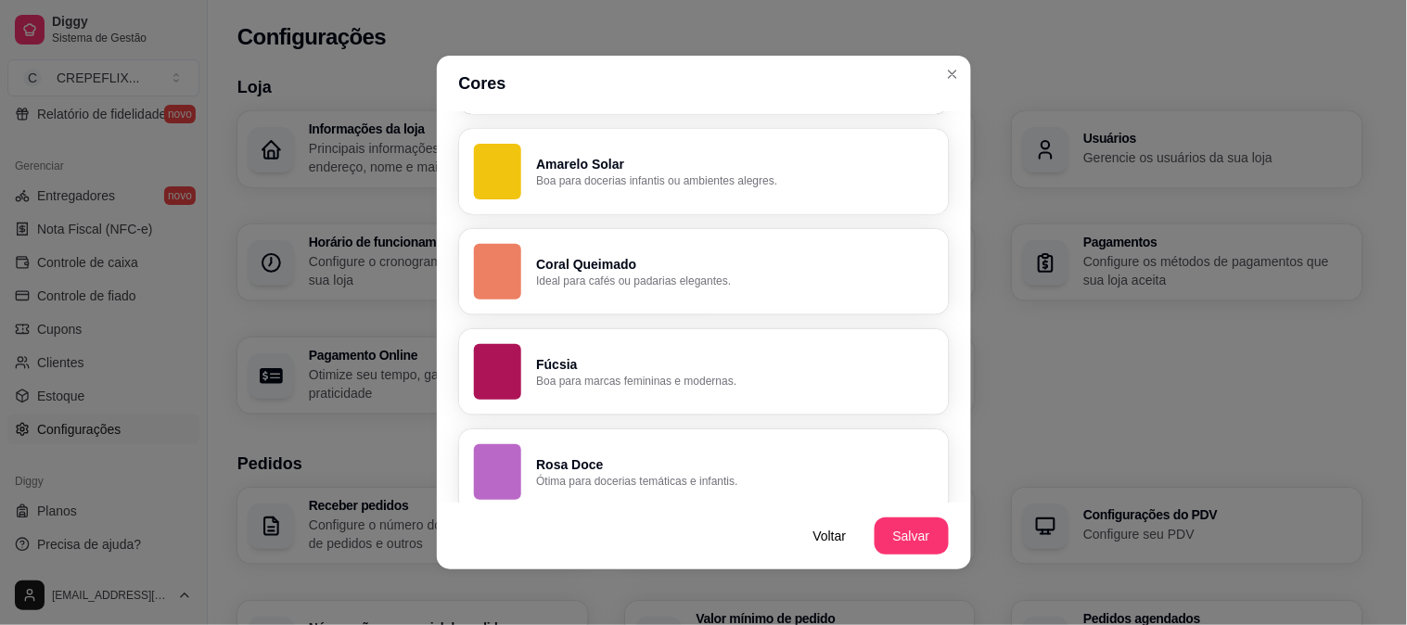
scroll to position [1376, 0]
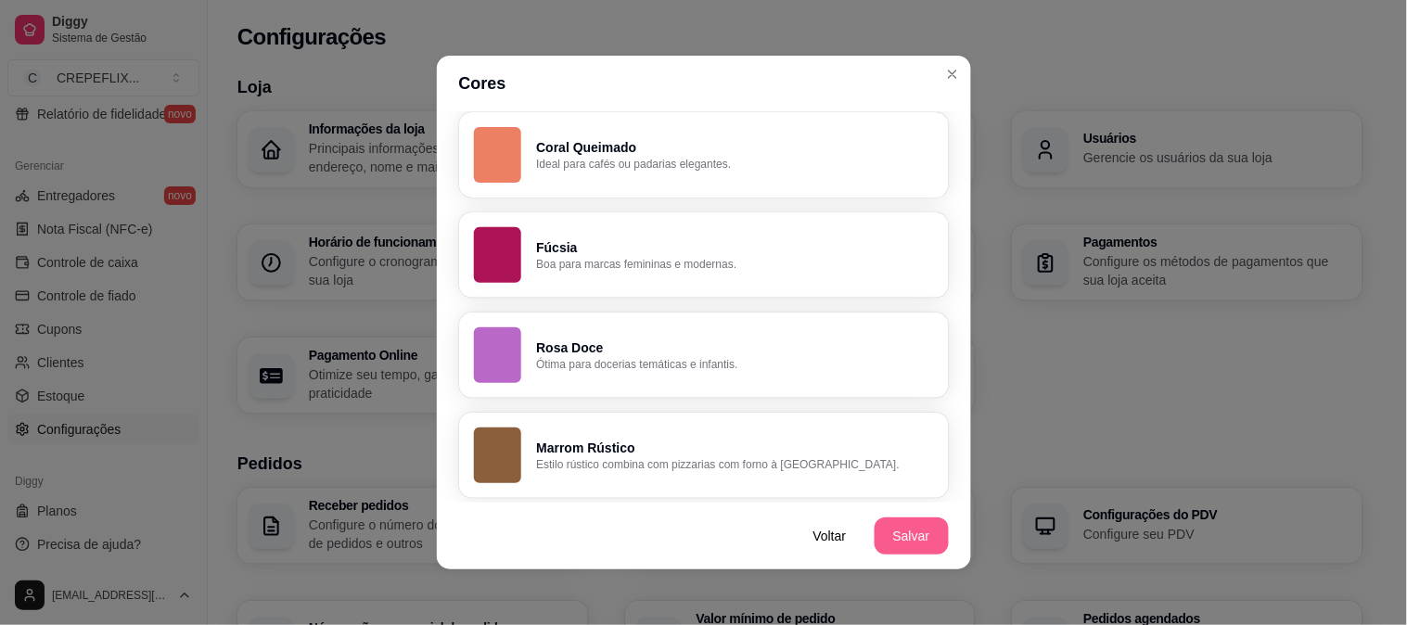
click at [911, 536] on button "Salvar" at bounding box center [912, 536] width 74 height 37
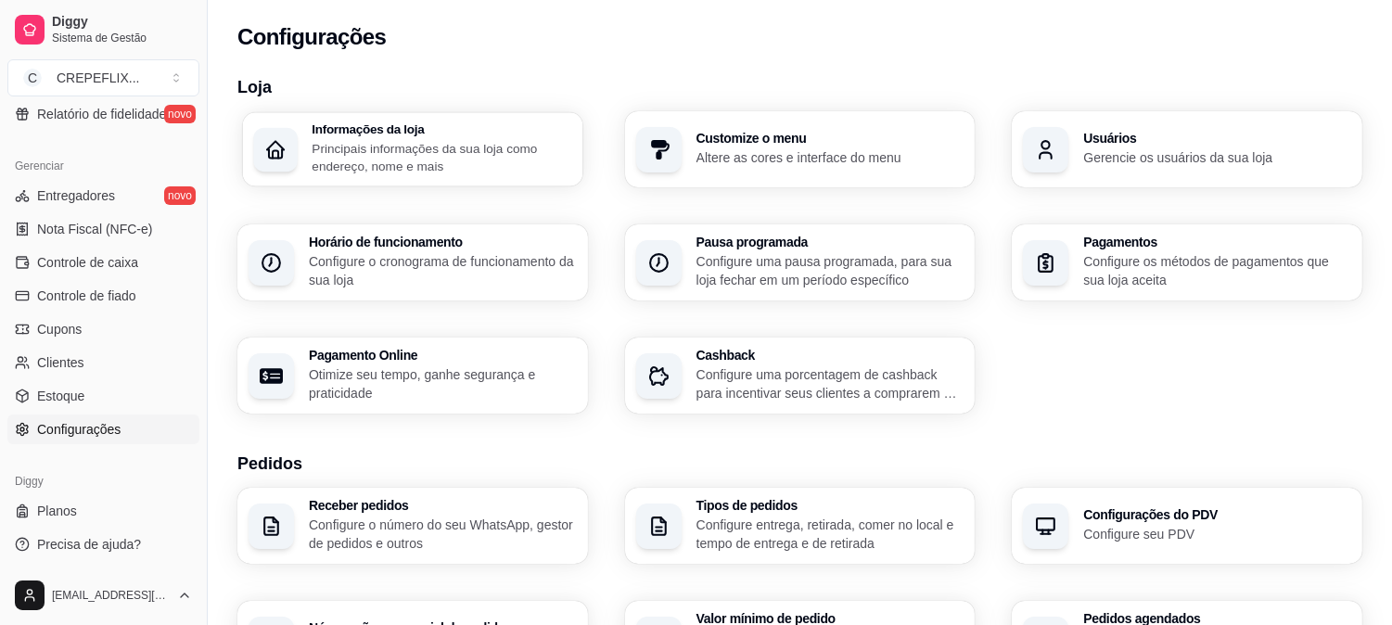
click at [473, 148] on p "Principais informações da sua loja como endereço, nome e mais" at bounding box center [442, 157] width 260 height 36
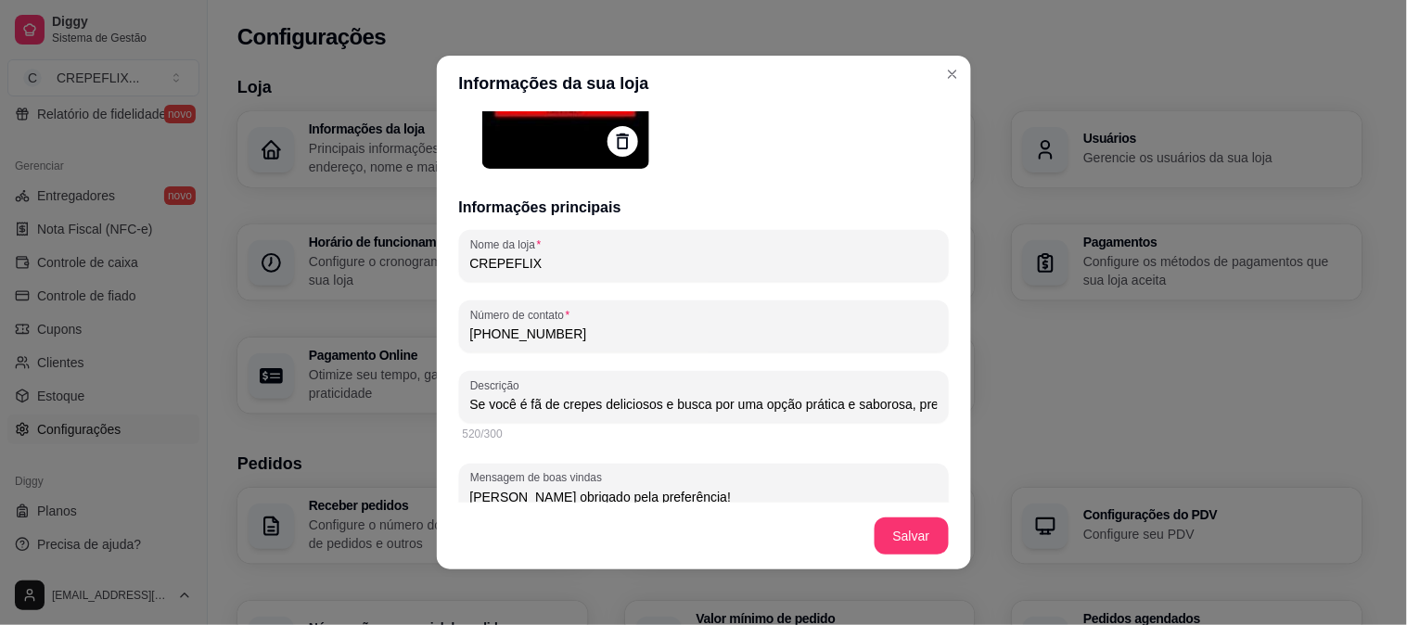
type input "Se você é fã de crepes deliciosos e busca por uma opção prática e saborosa, pre…"
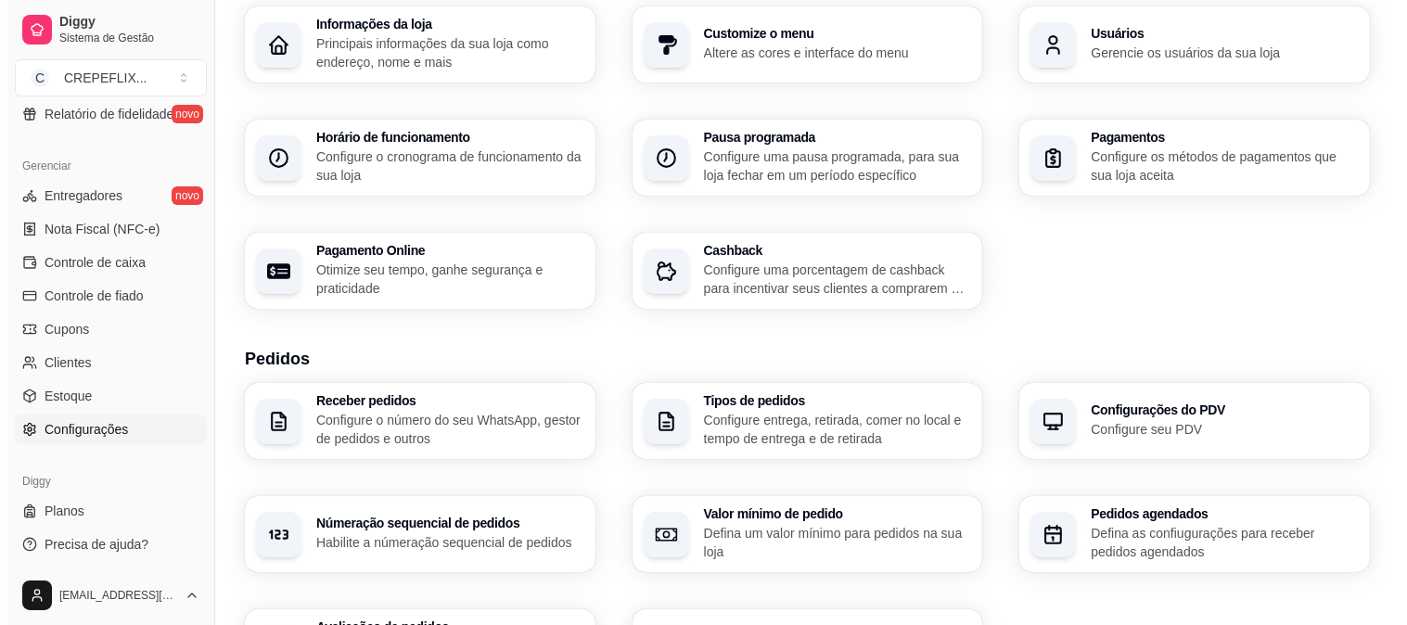
scroll to position [206, 0]
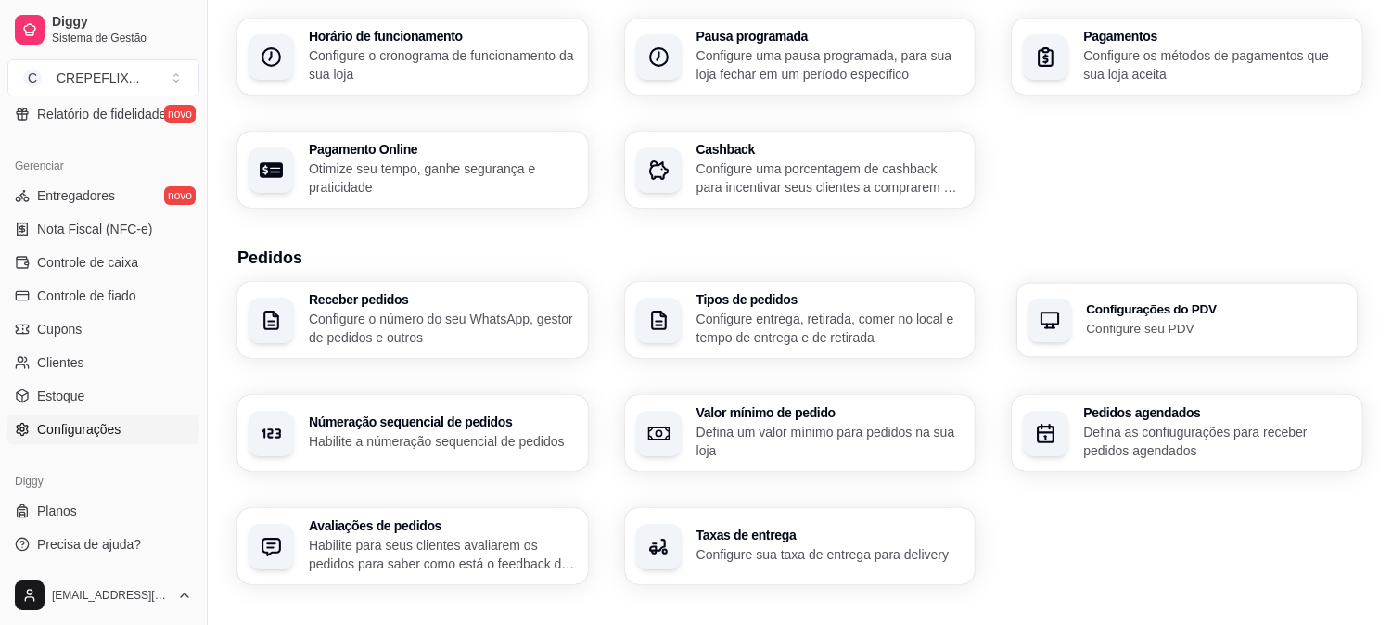
click at [1180, 308] on h3 "Configurações do PDV" at bounding box center [1217, 309] width 260 height 13
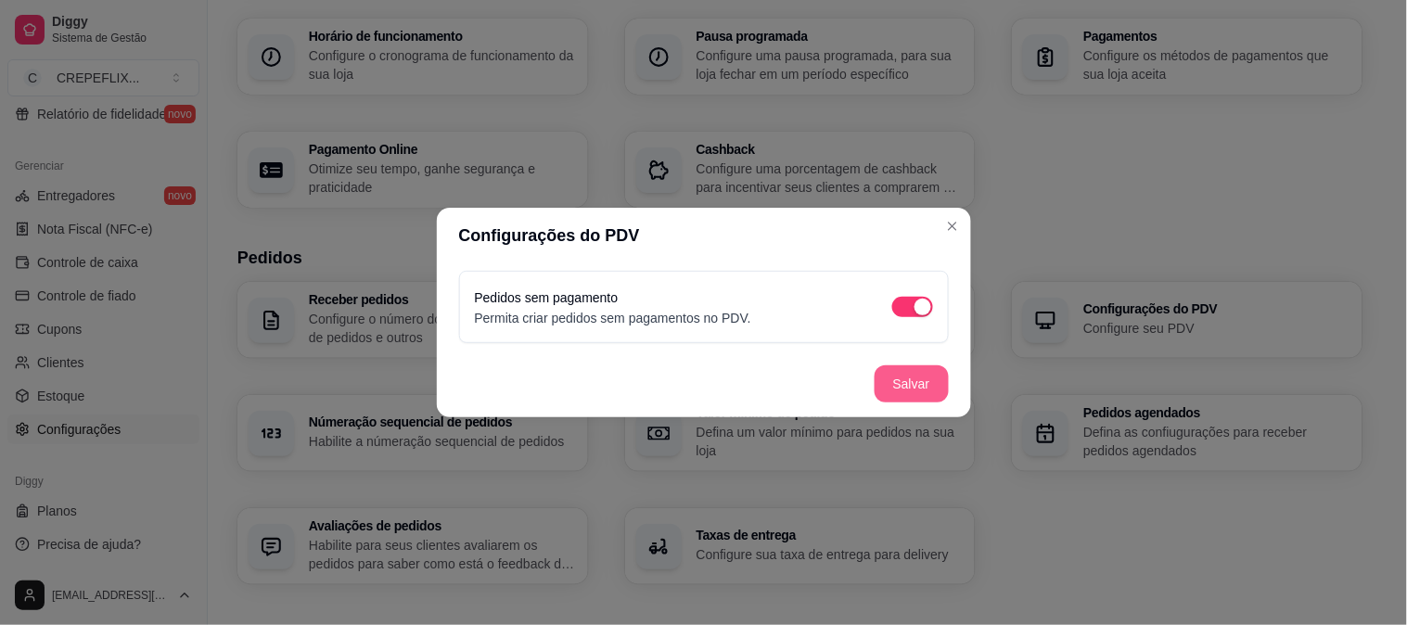
click at [914, 383] on button "Salvar" at bounding box center [912, 383] width 74 height 37
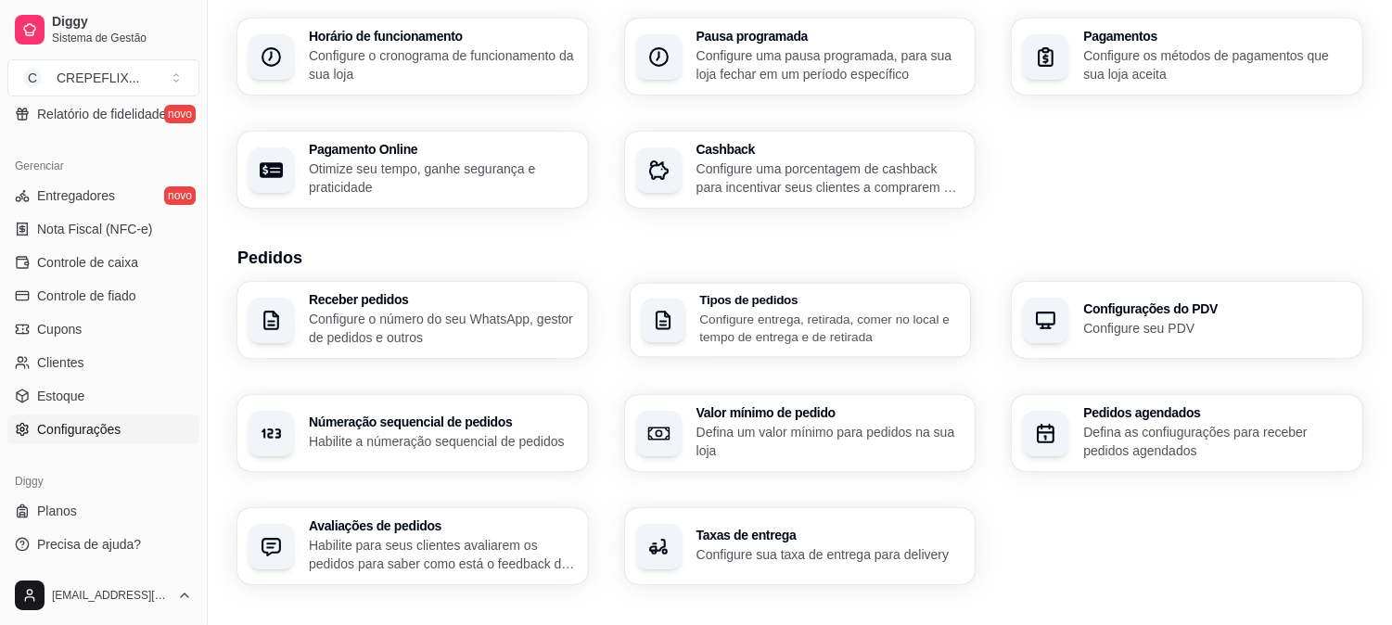
click at [759, 318] on p "Configure entrega, retirada, comer no local e tempo de entrega e de retirada" at bounding box center [829, 328] width 260 height 36
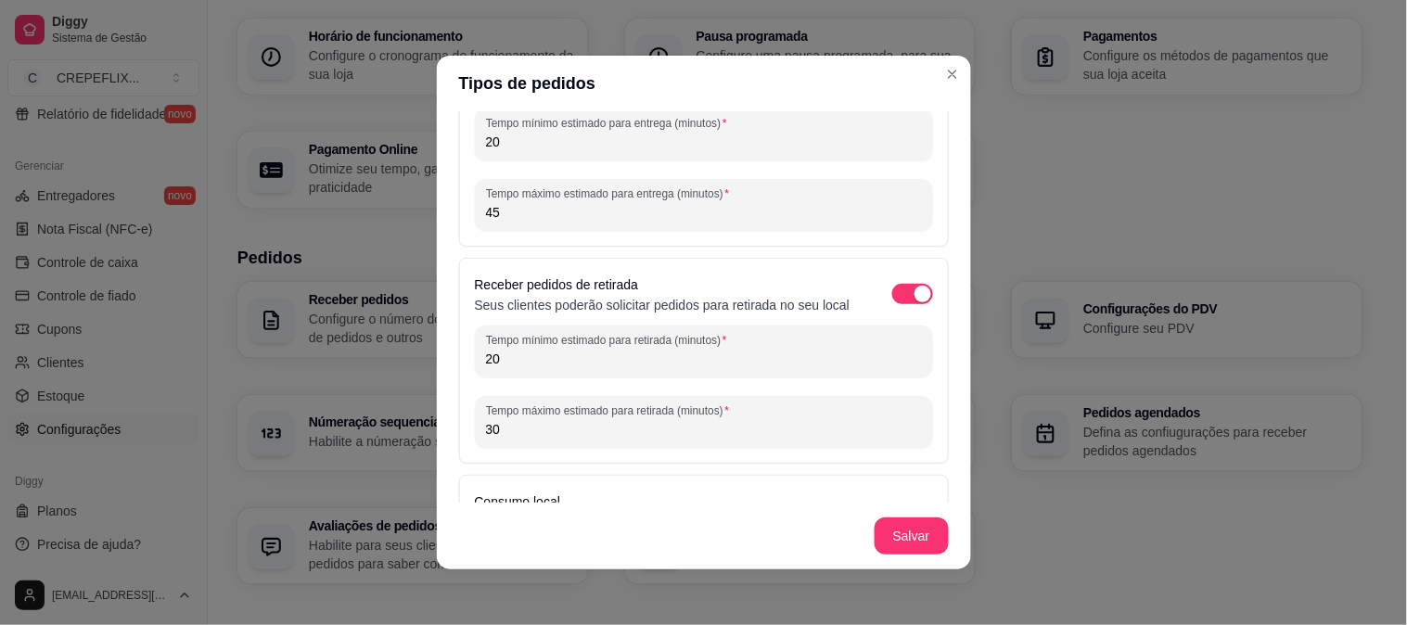
scroll to position [167, 0]
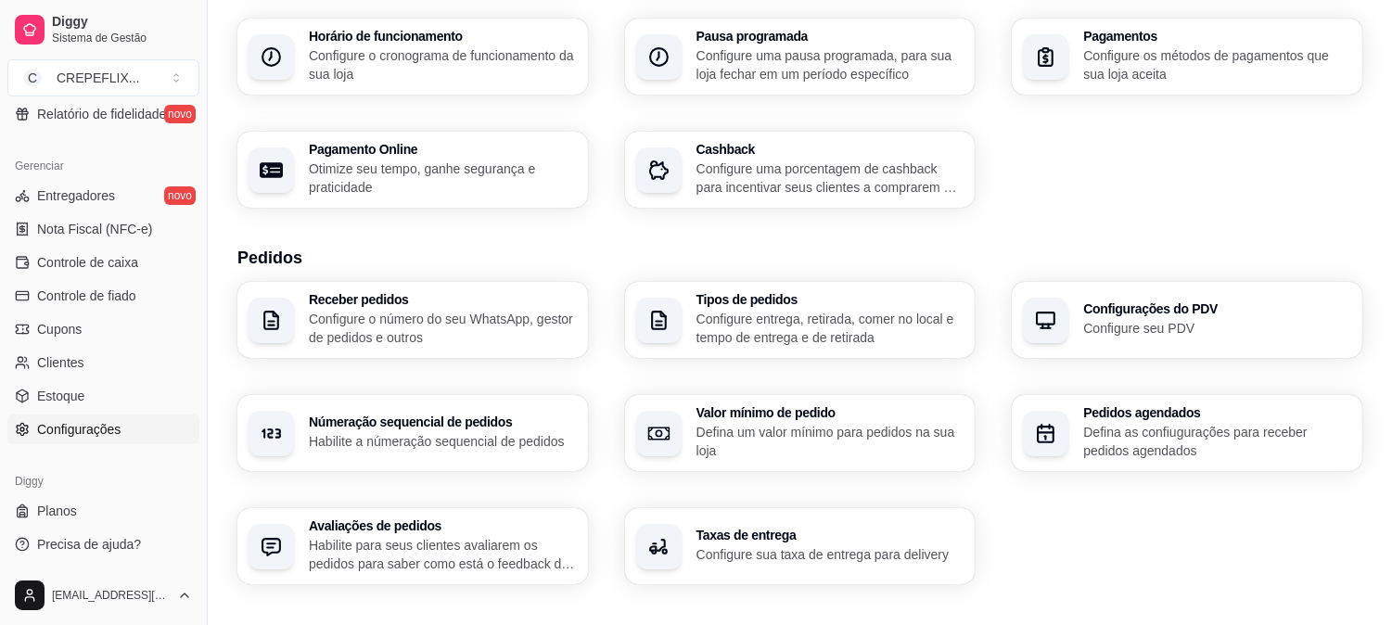
click at [464, 313] on p "Configure o número do seu WhatsApp, gestor de pedidos e outros" at bounding box center [443, 328] width 268 height 37
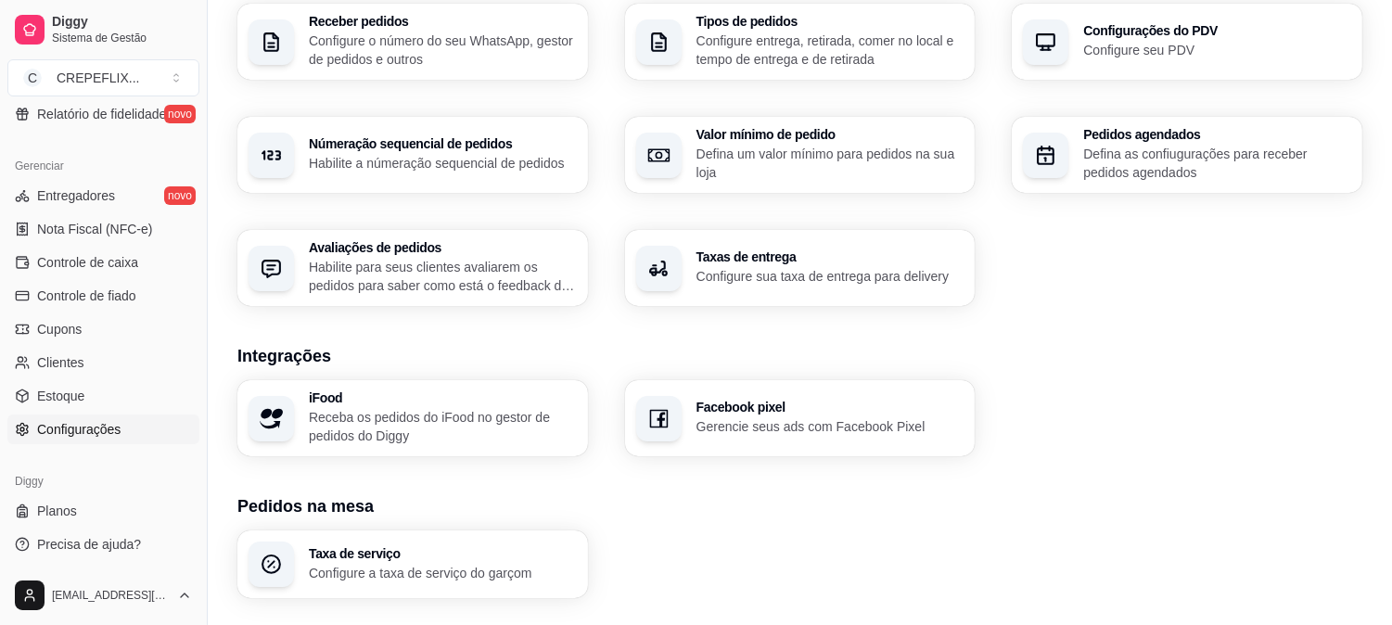
scroll to position [515, 0]
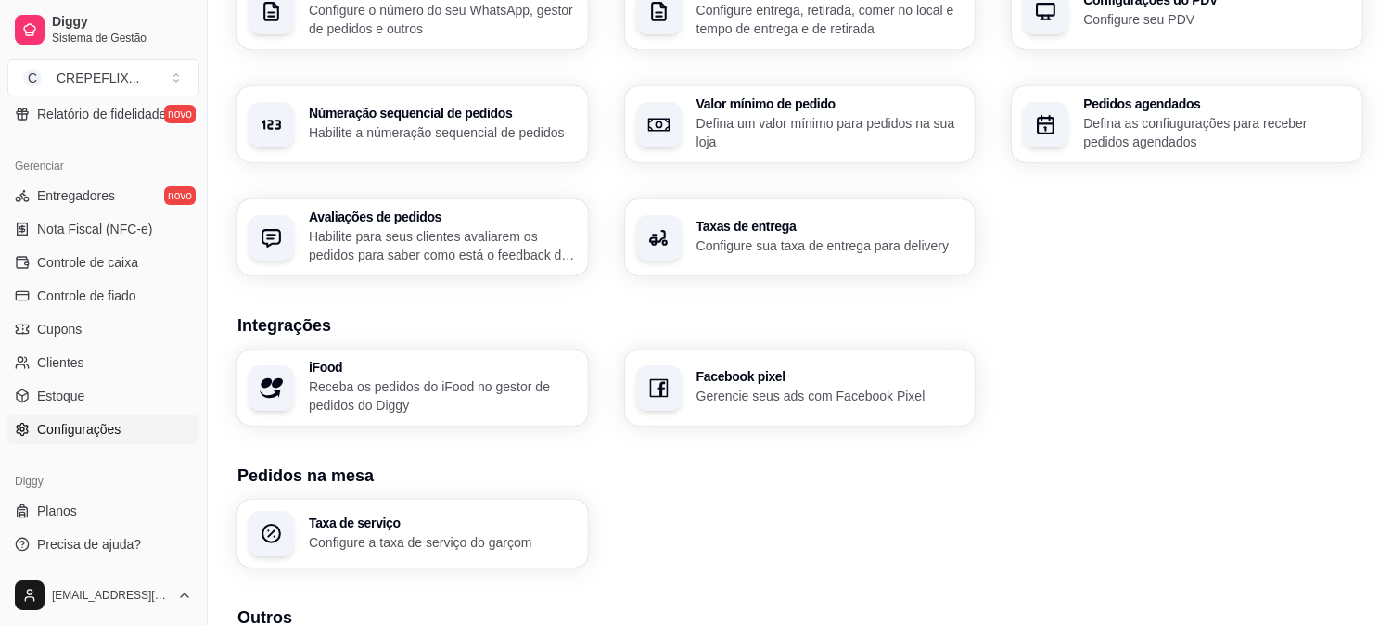
click at [841, 233] on div "Taxas de entrega Configure sua taxa de entrega para delivery" at bounding box center [831, 237] width 268 height 35
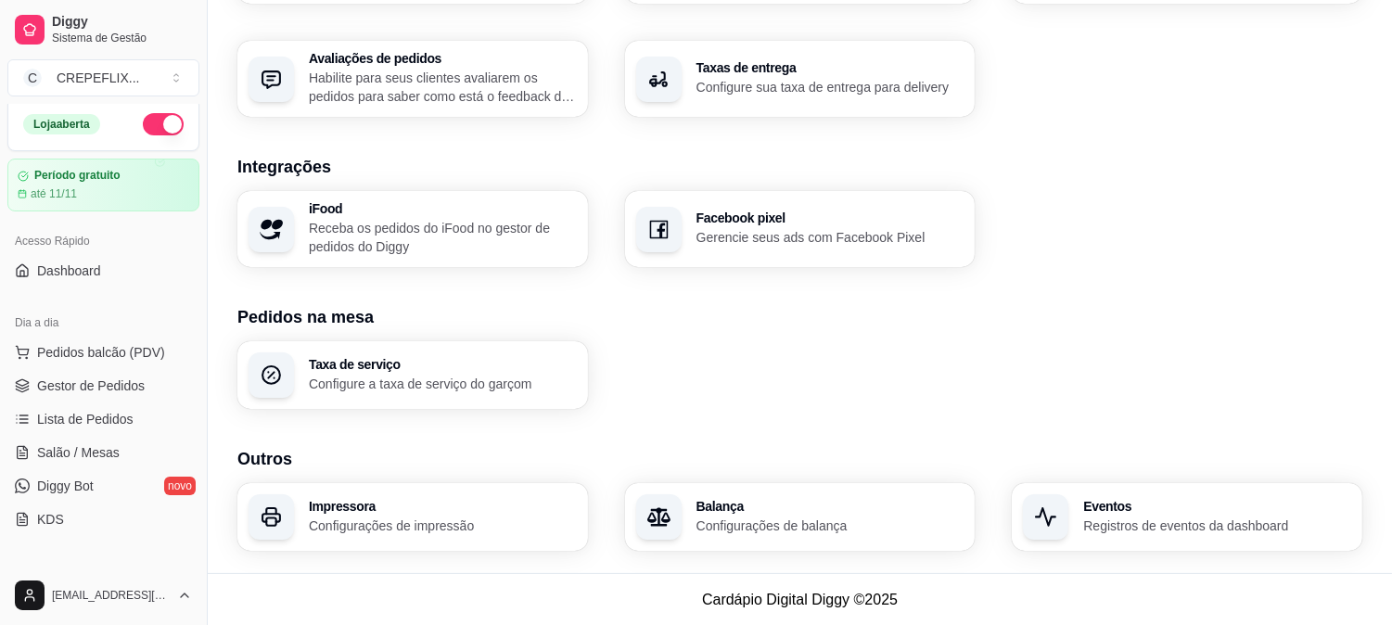
scroll to position [0, 0]
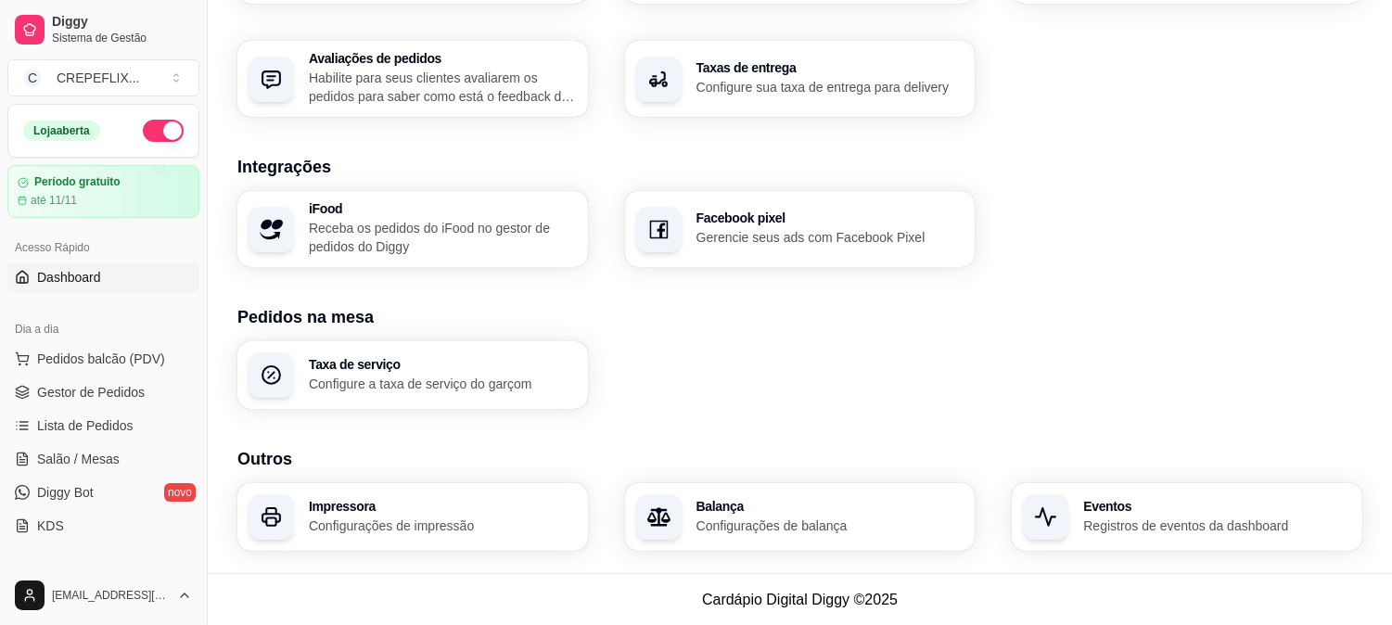
click at [54, 279] on span "Dashboard" at bounding box center [69, 277] width 64 height 19
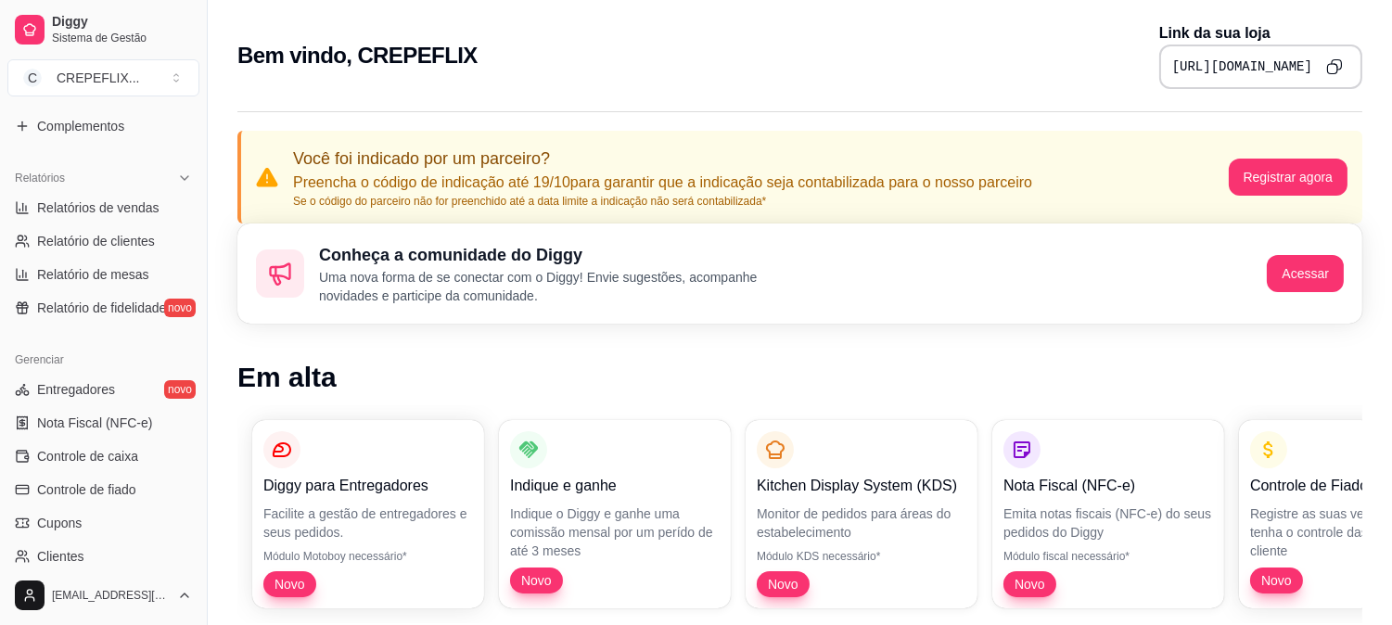
scroll to position [309, 0]
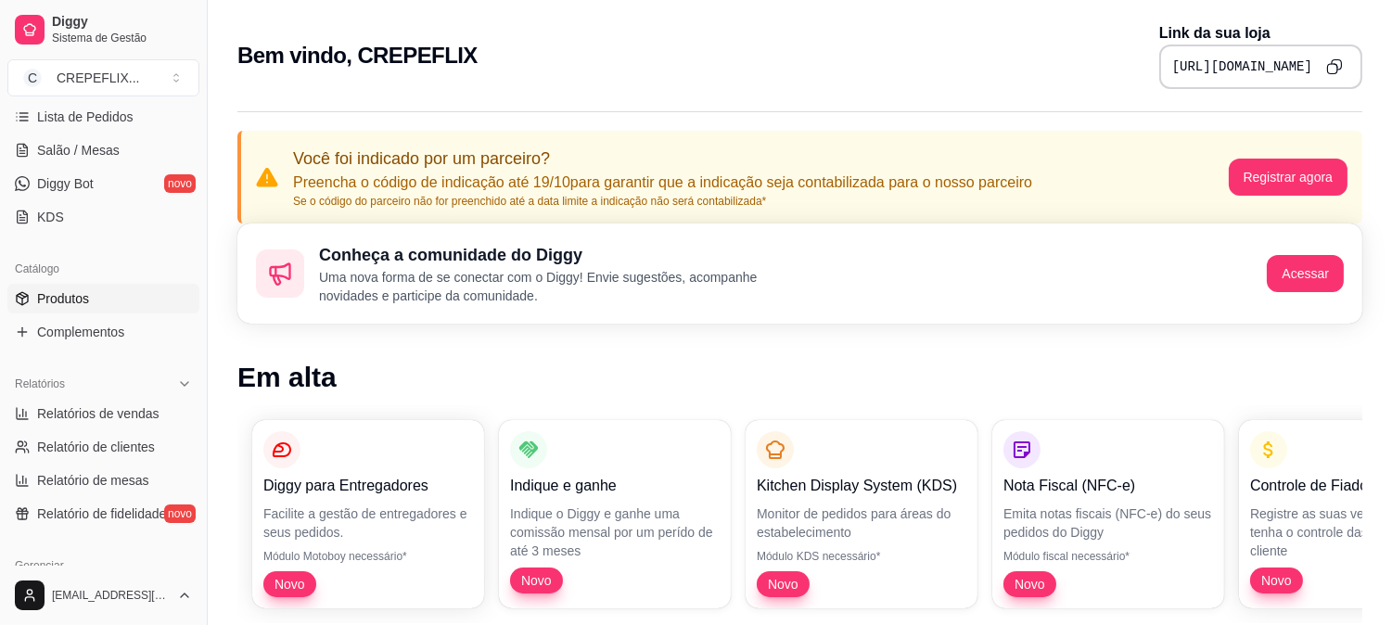
click at [95, 304] on link "Produtos" at bounding box center [103, 299] width 192 height 30
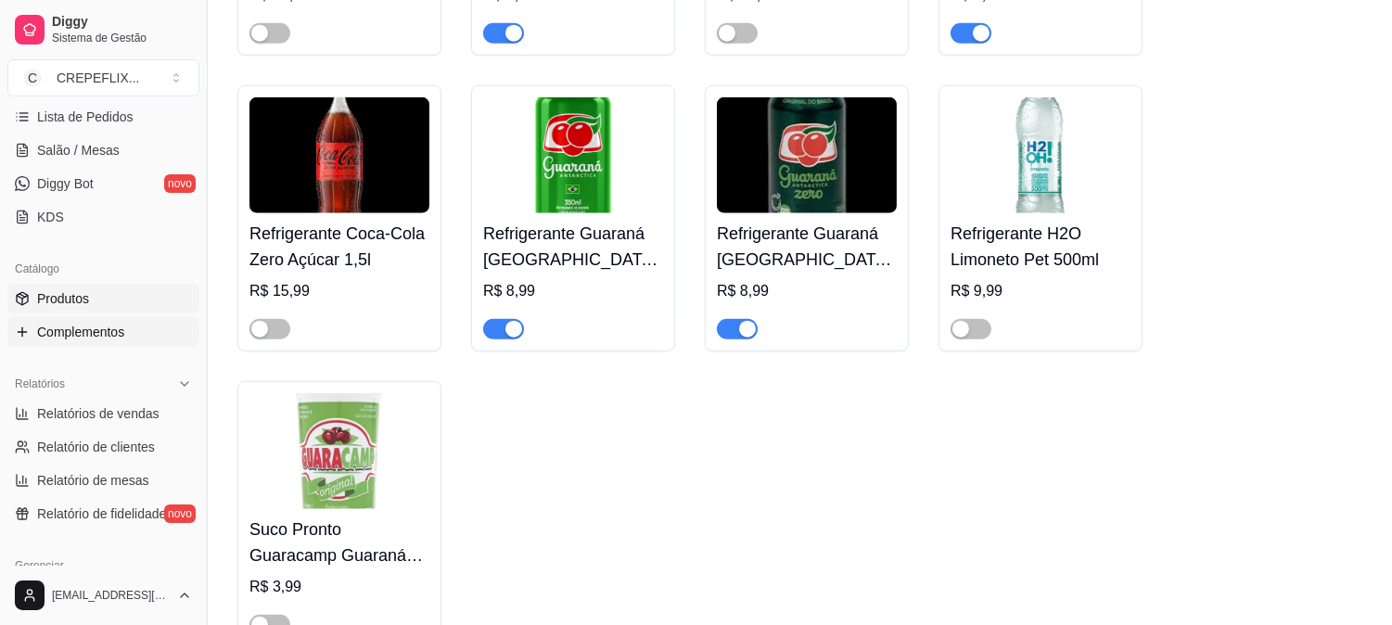
scroll to position [618, 0]
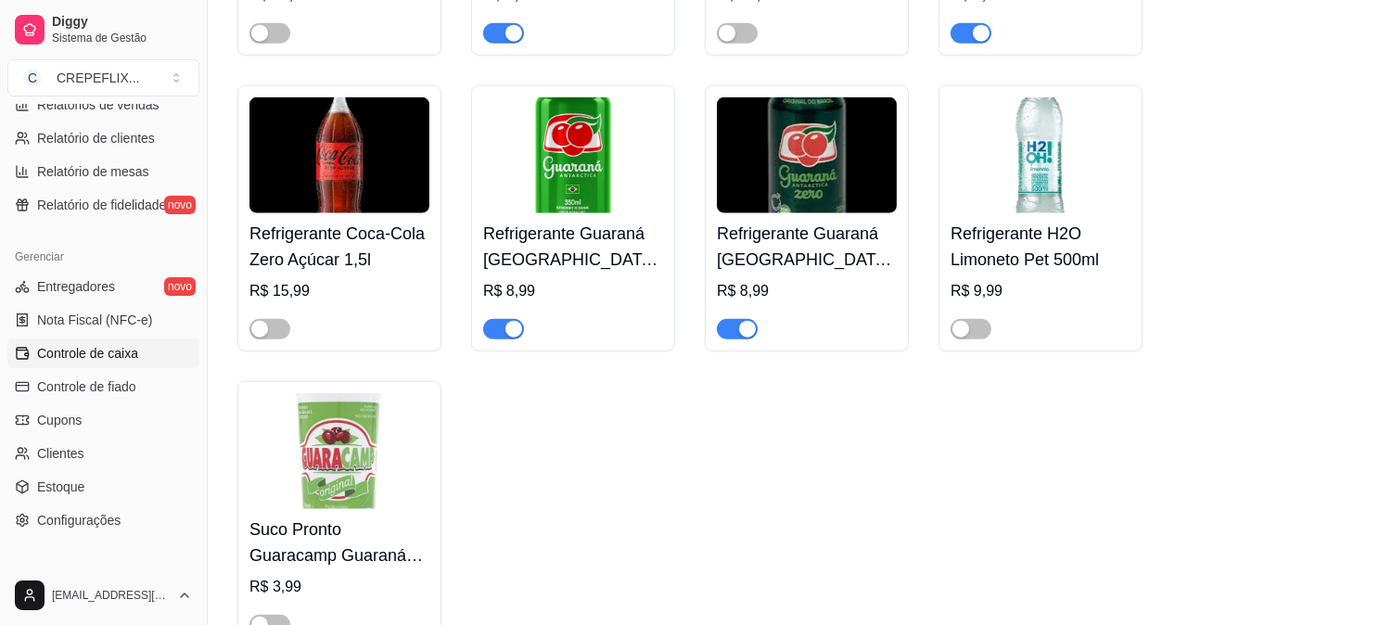
click at [96, 354] on span "Controle de caixa" at bounding box center [87, 353] width 101 height 19
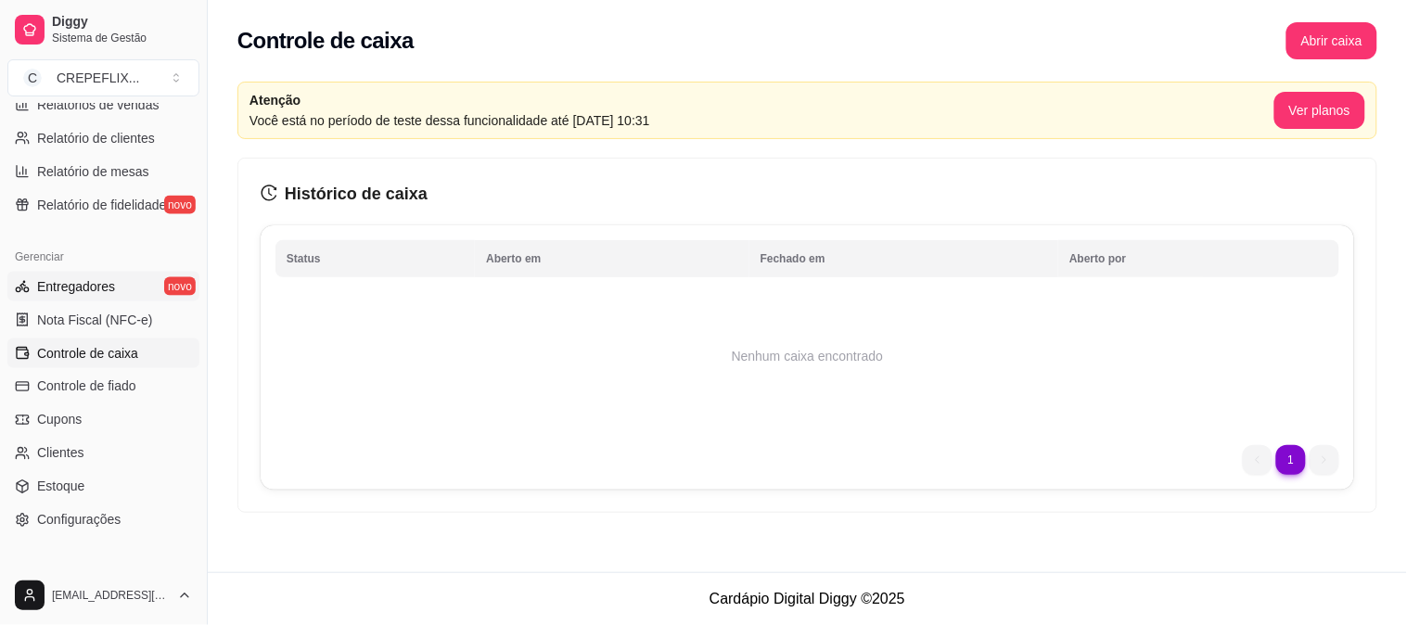
click at [72, 288] on span "Entregadores" at bounding box center [76, 286] width 78 height 19
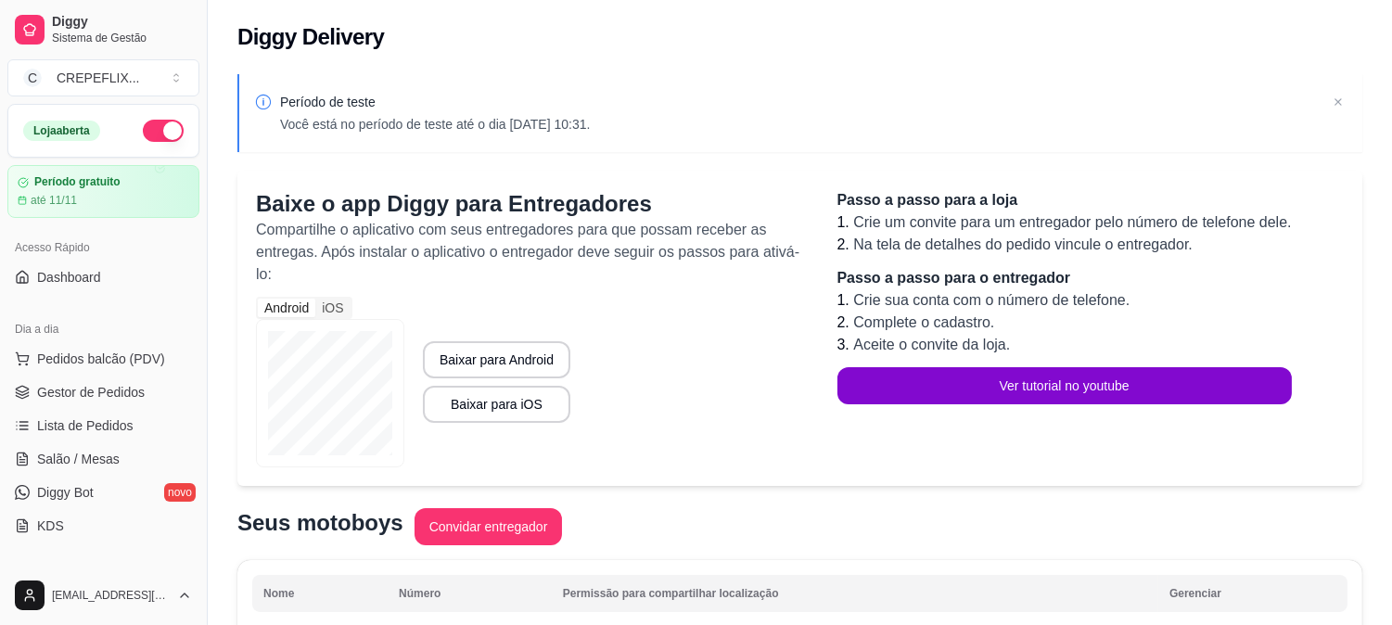
click at [635, 437] on div "Android iOS Baixar para Android Baixar para iOS" at bounding box center [528, 382] width 544 height 171
